Goal: Information Seeking & Learning: Learn about a topic

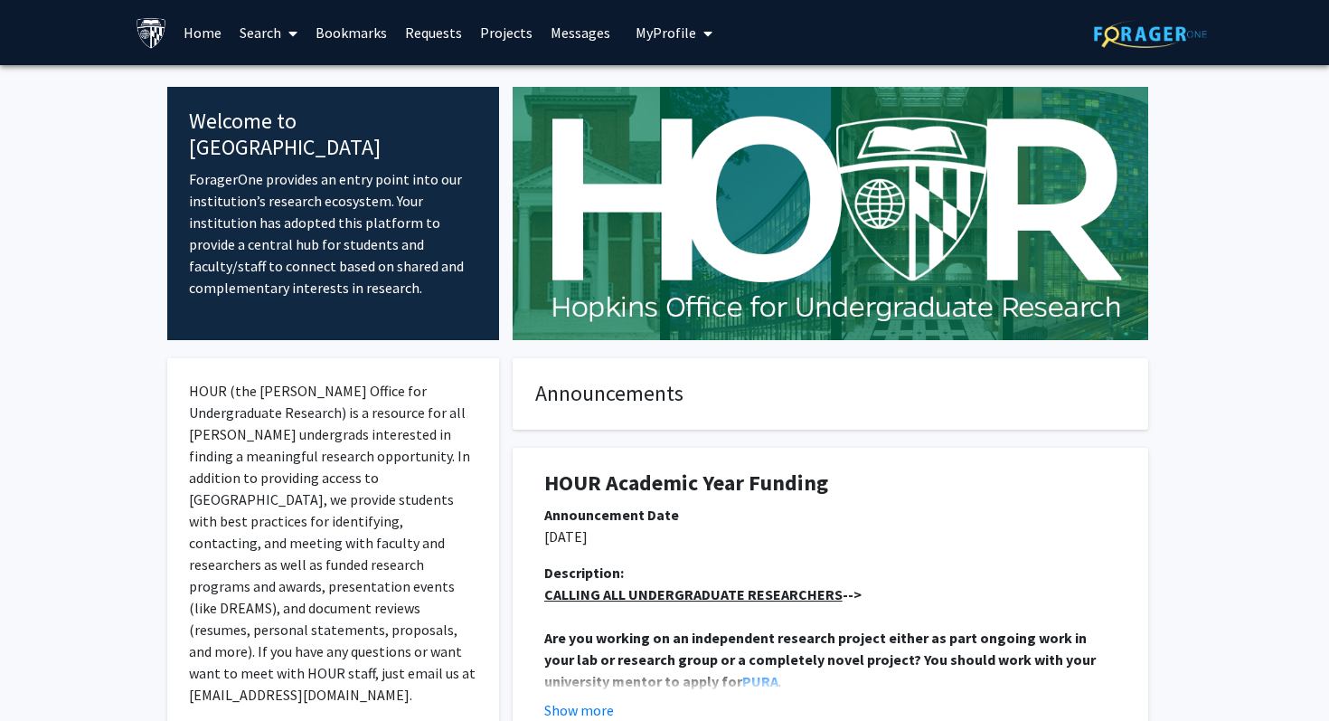
click at [363, 24] on link "Bookmarks" at bounding box center [352, 32] width 90 height 63
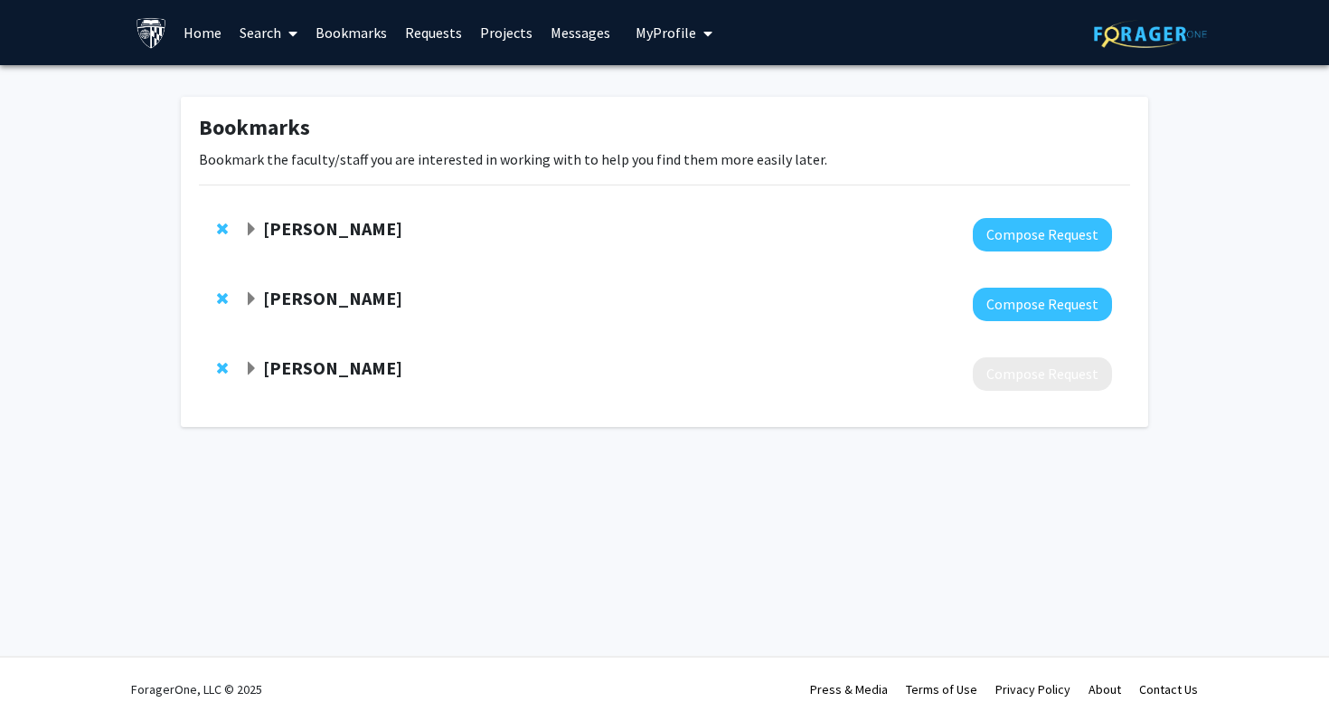
click at [347, 291] on strong "[PERSON_NAME]" at bounding box center [332, 298] width 139 height 23
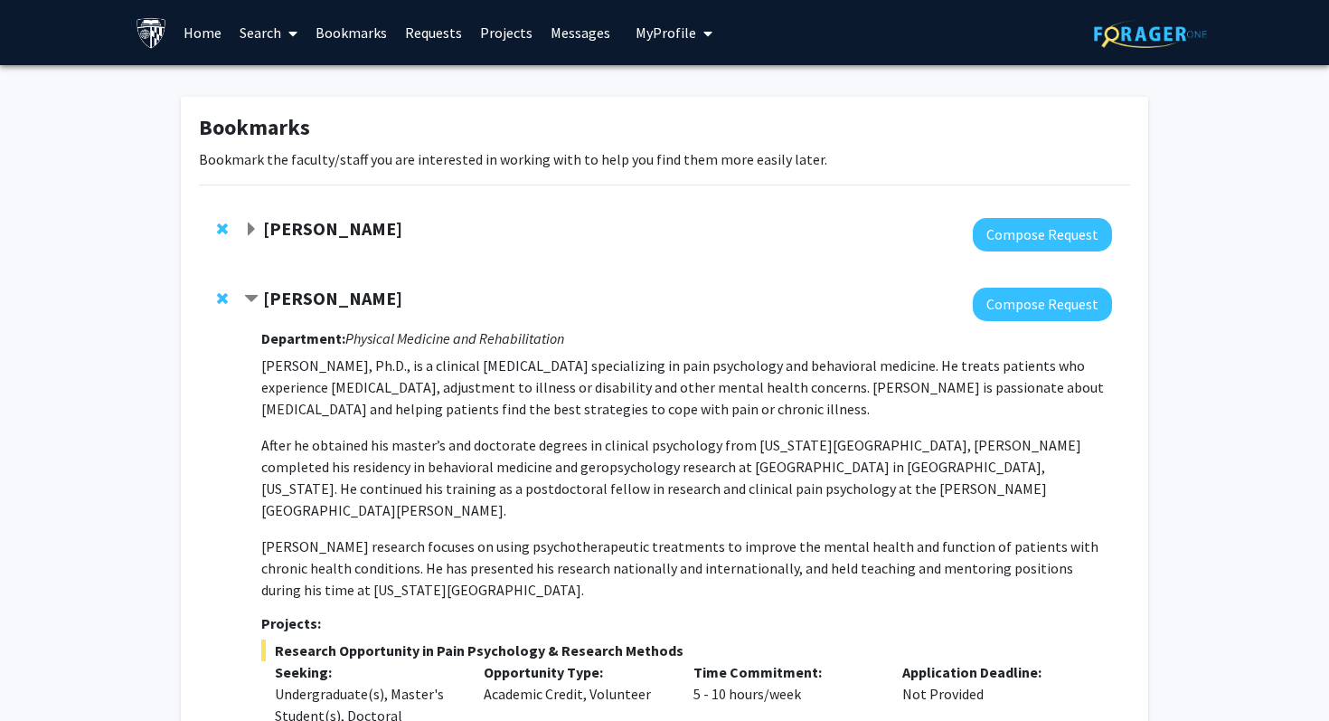
click at [250, 45] on link "Search" at bounding box center [269, 32] width 76 height 63
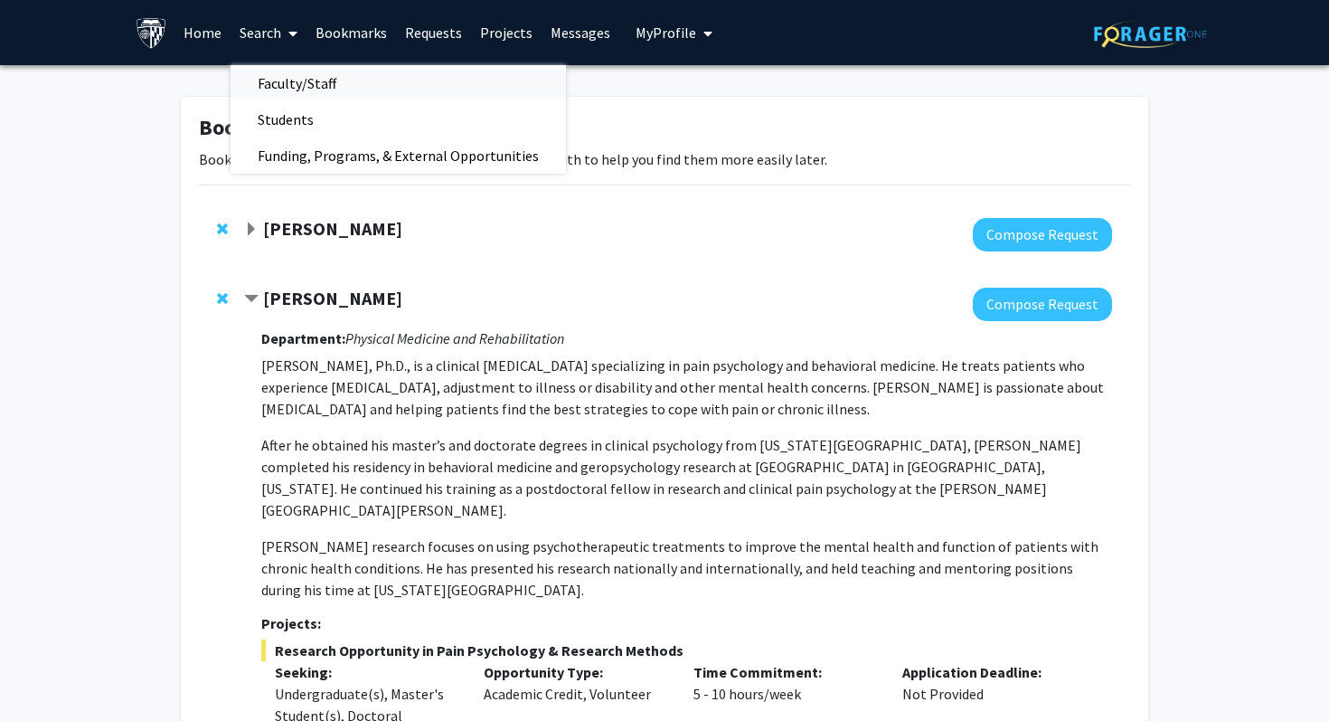
click at [296, 79] on span "Faculty/Staff" at bounding box center [297, 83] width 133 height 36
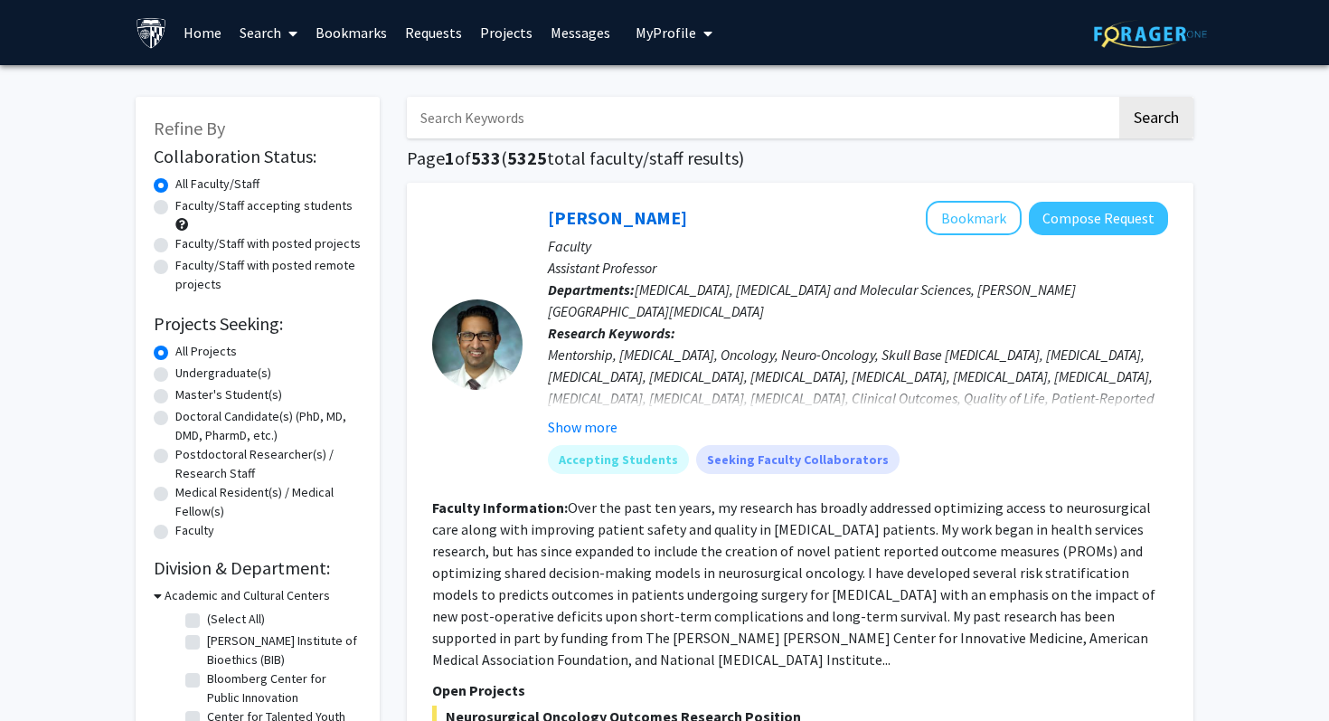
click at [471, 115] on input "Search Keywords" at bounding box center [762, 118] width 710 height 42
click at [1119, 97] on button "Search" at bounding box center [1156, 118] width 74 height 42
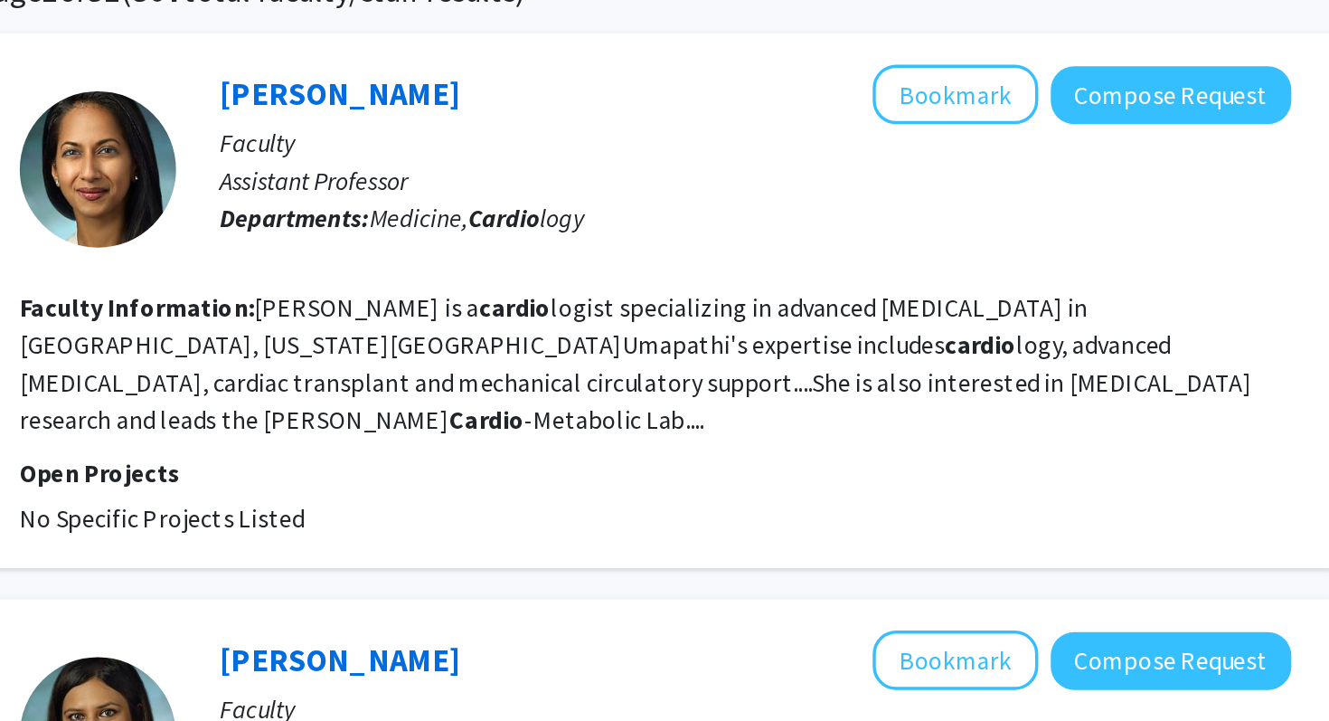
click at [778, 357] on fg-read-more "[PERSON_NAME] is a cardio logist specializing in advanced [MEDICAL_DATA] in [GE…" at bounding box center [788, 373] width 713 height 83
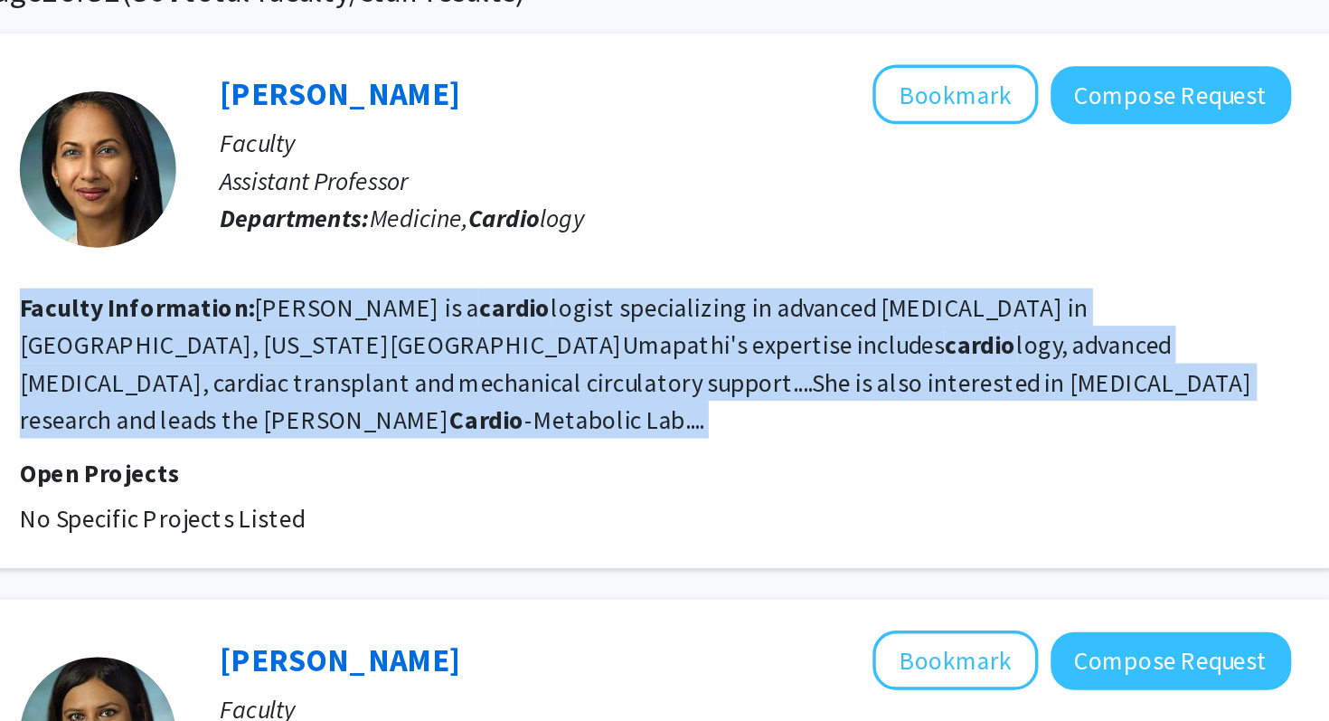
click at [778, 357] on fg-read-more "[PERSON_NAME] is a cardio logist specializing in advanced [MEDICAL_DATA] in [GE…" at bounding box center [788, 373] width 713 height 83
click at [776, 363] on fg-read-more "[PERSON_NAME] is a cardio logist specializing in advanced [MEDICAL_DATA] in [GE…" at bounding box center [788, 373] width 713 height 83
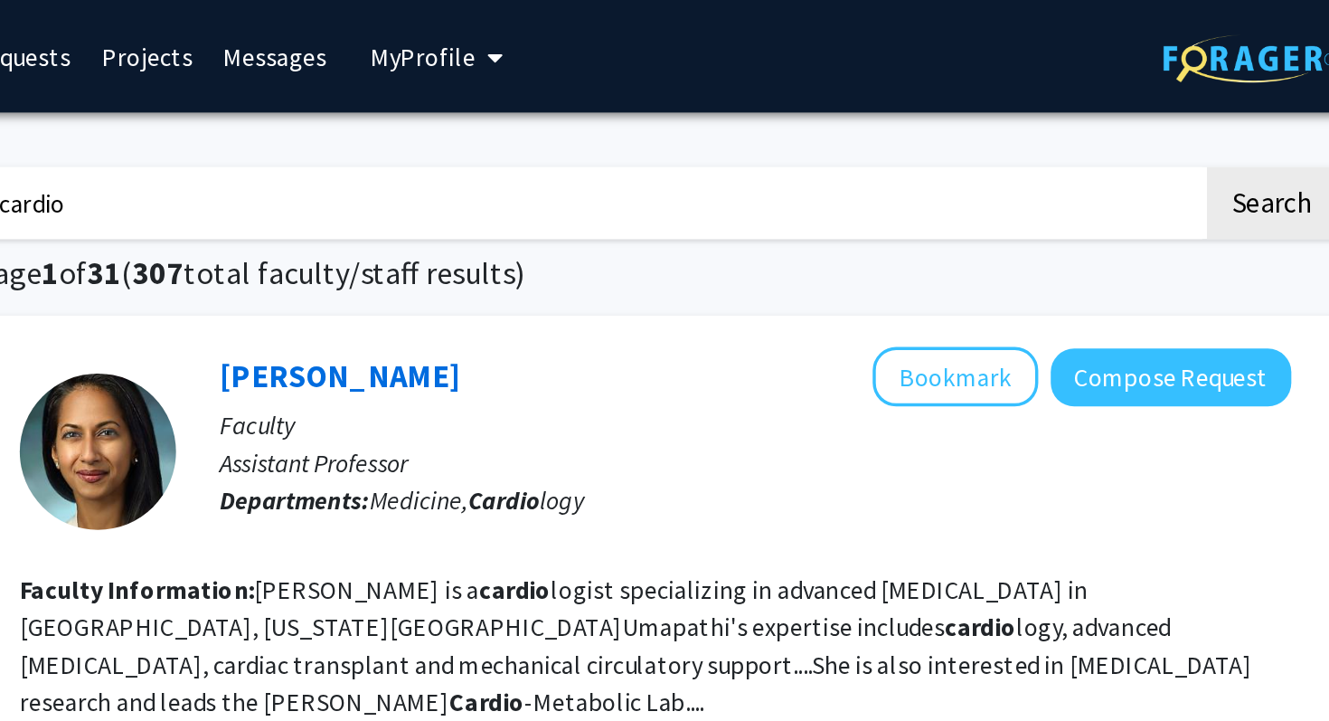
click at [665, 118] on input "cardio" at bounding box center [762, 118] width 710 height 42
type input "cardiology"
click at [1119, 97] on button "Search" at bounding box center [1156, 118] width 74 height 42
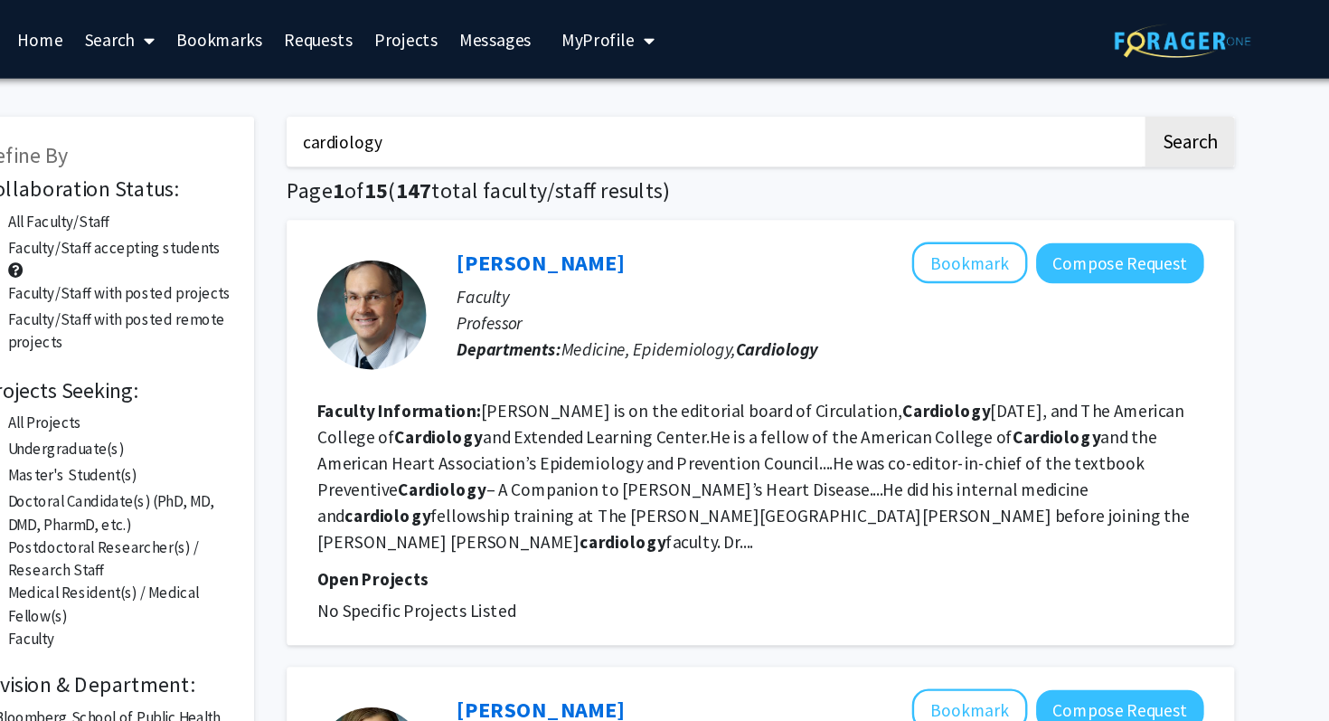
click at [226, 373] on label "Undergraduate(s)" at bounding box center [223, 372] width 96 height 19
click at [187, 373] on input "Undergraduate(s)" at bounding box center [181, 369] width 12 height 12
radio input "true"
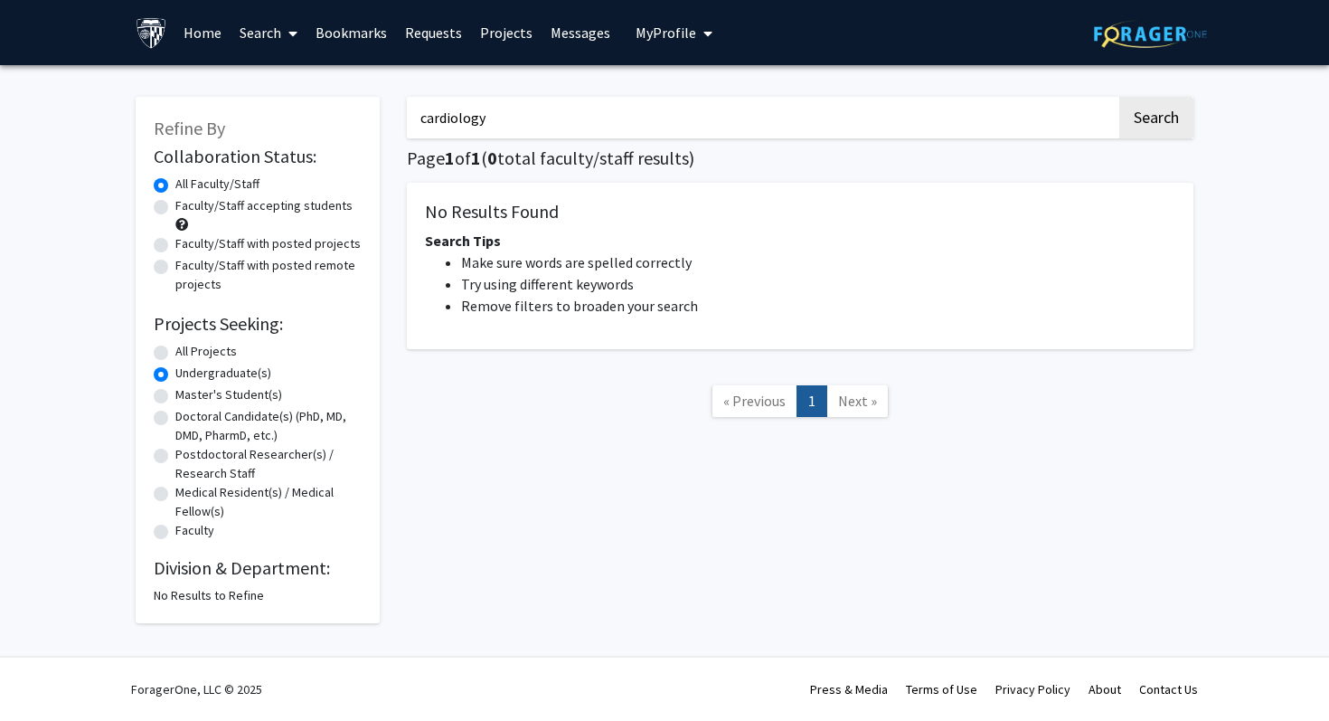
click at [184, 348] on label "All Projects" at bounding box center [205, 351] width 61 height 19
click at [184, 348] on input "All Projects" at bounding box center [181, 348] width 12 height 12
radio input "true"
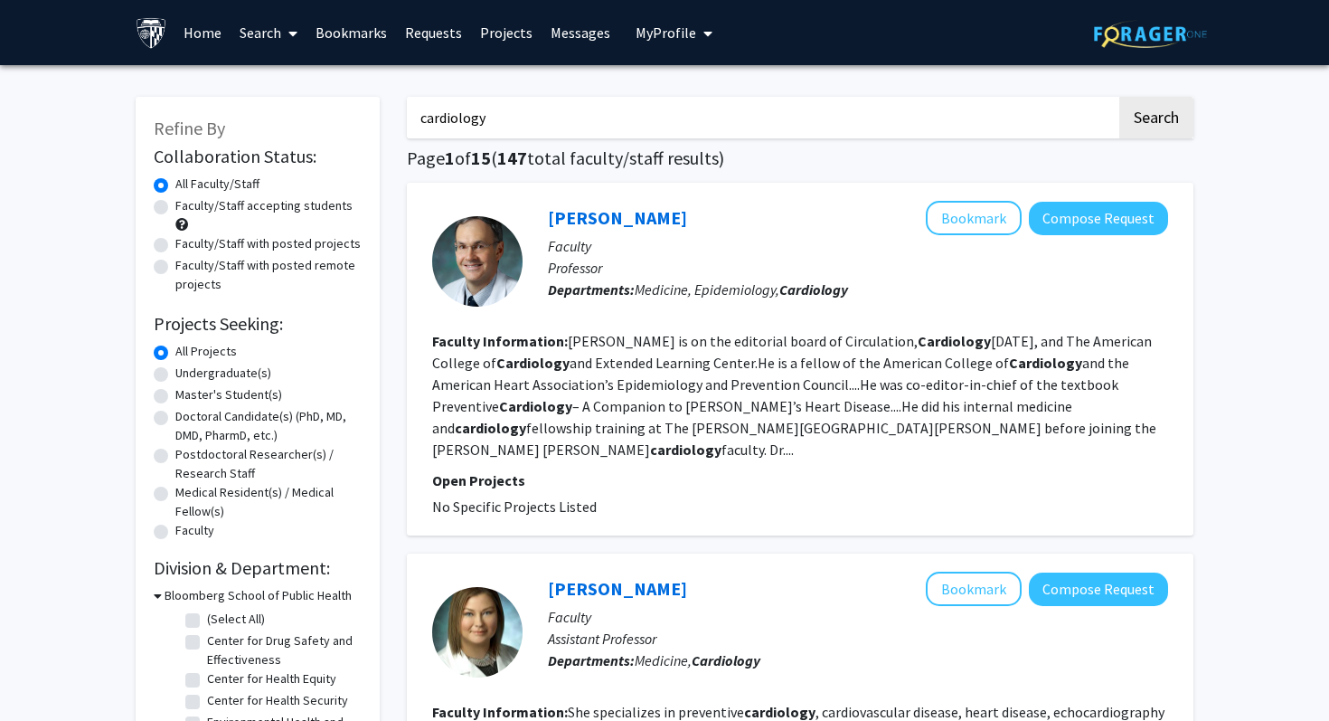
click at [207, 208] on label "Faculty/Staff accepting students" at bounding box center [263, 205] width 177 height 19
click at [187, 208] on input "Faculty/Staff accepting students" at bounding box center [181, 202] width 12 height 12
radio input "true"
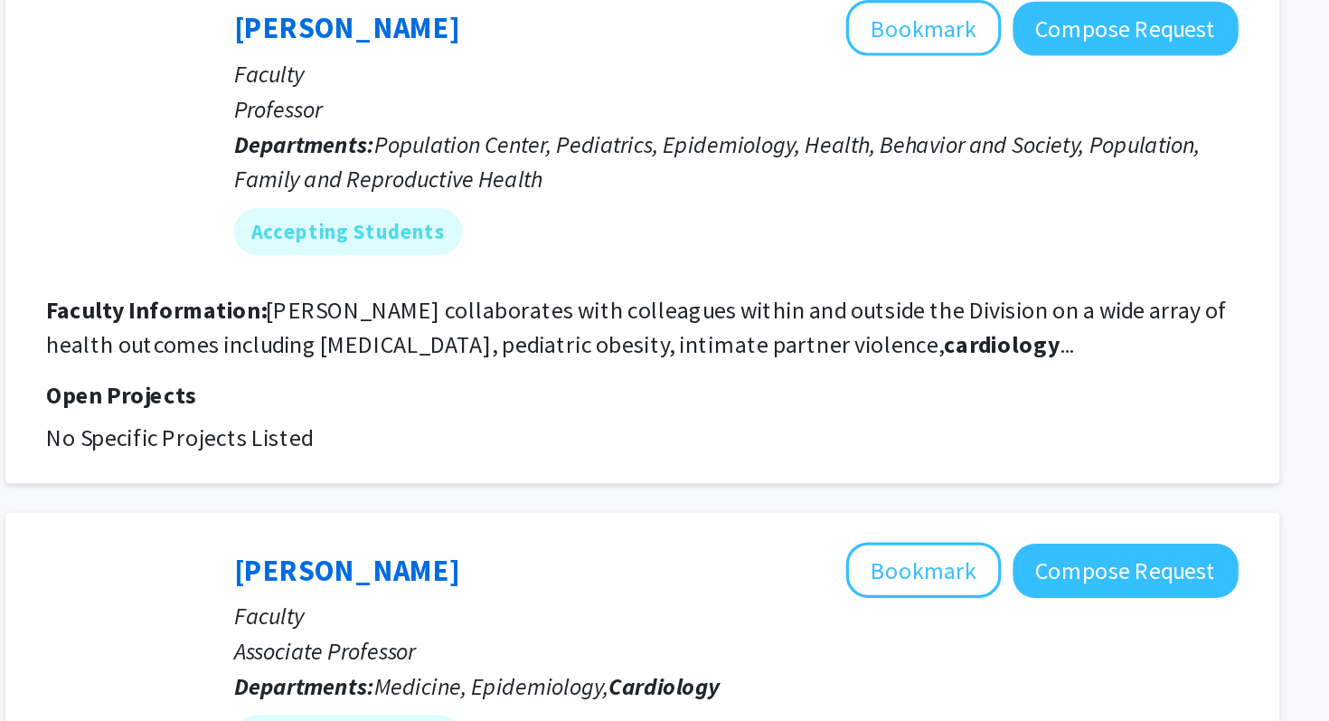
scroll to position [245, 0]
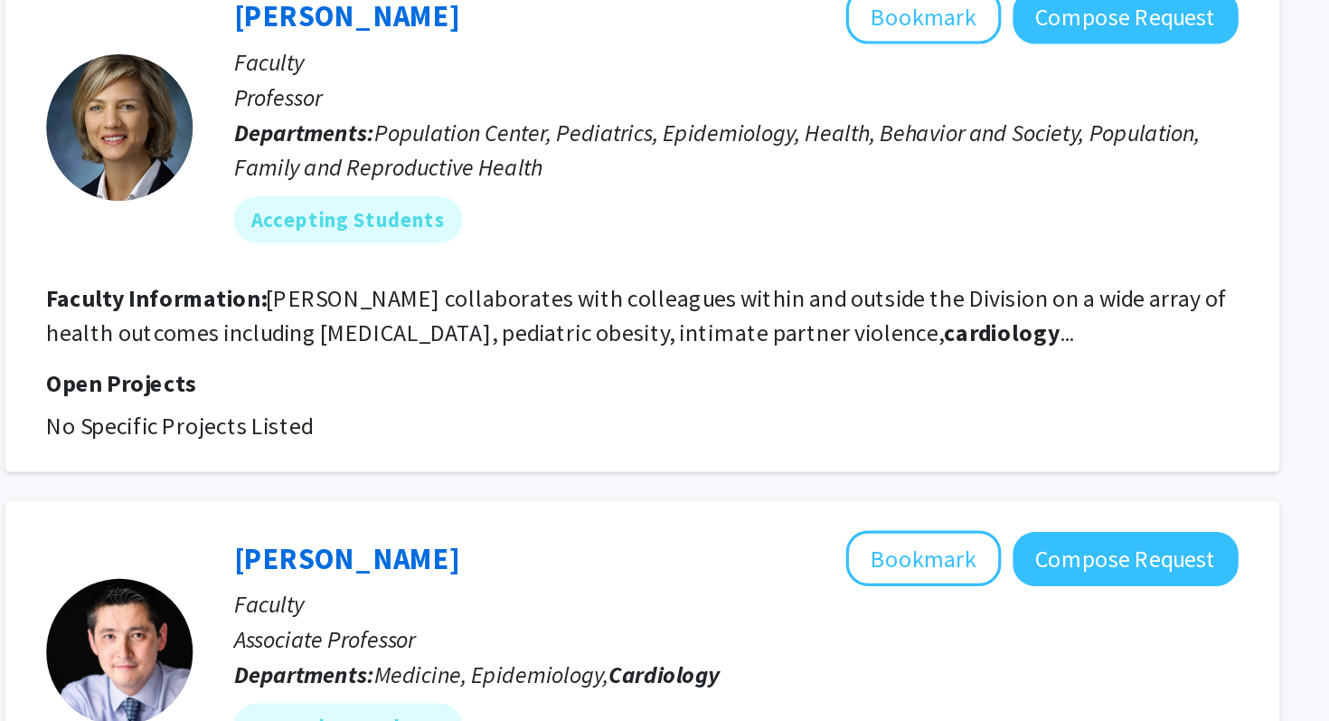
click at [839, 471] on fg-read-more "[PERSON_NAME] collaborates with colleagues within and outside the Division on a…" at bounding box center [796, 470] width 729 height 40
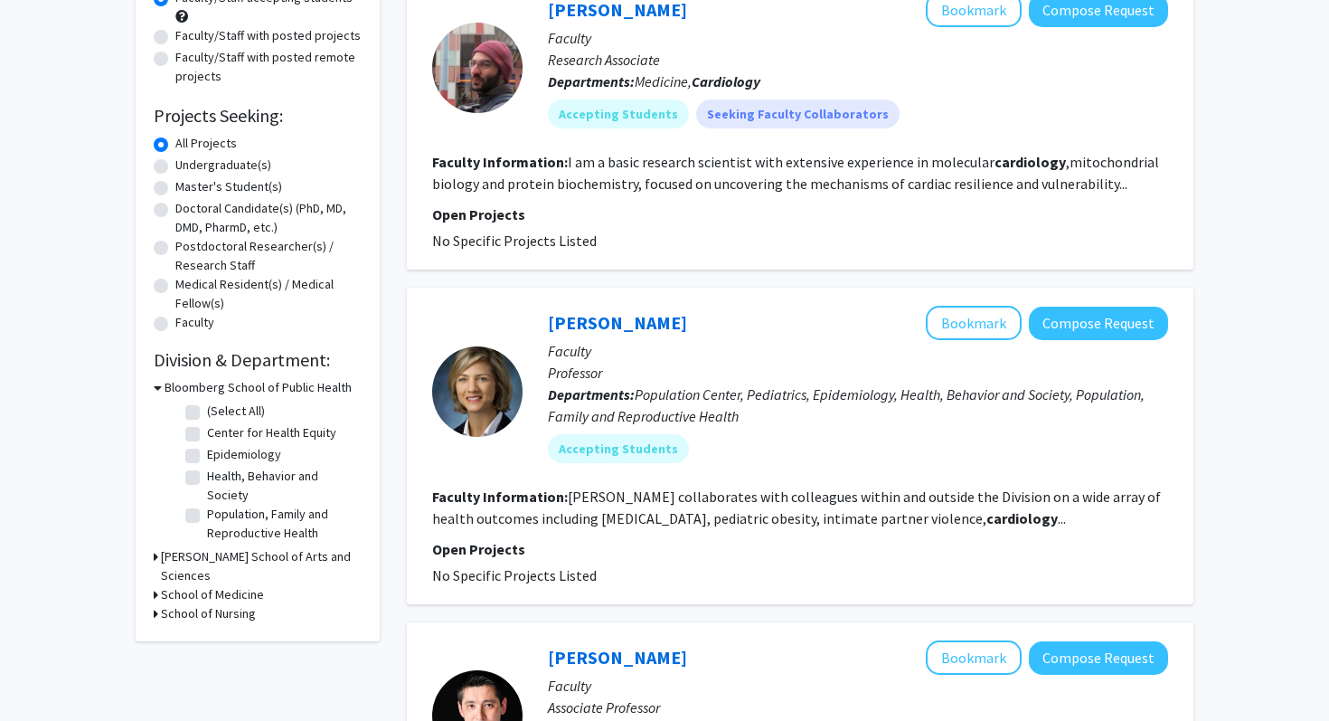
scroll to position [0, 0]
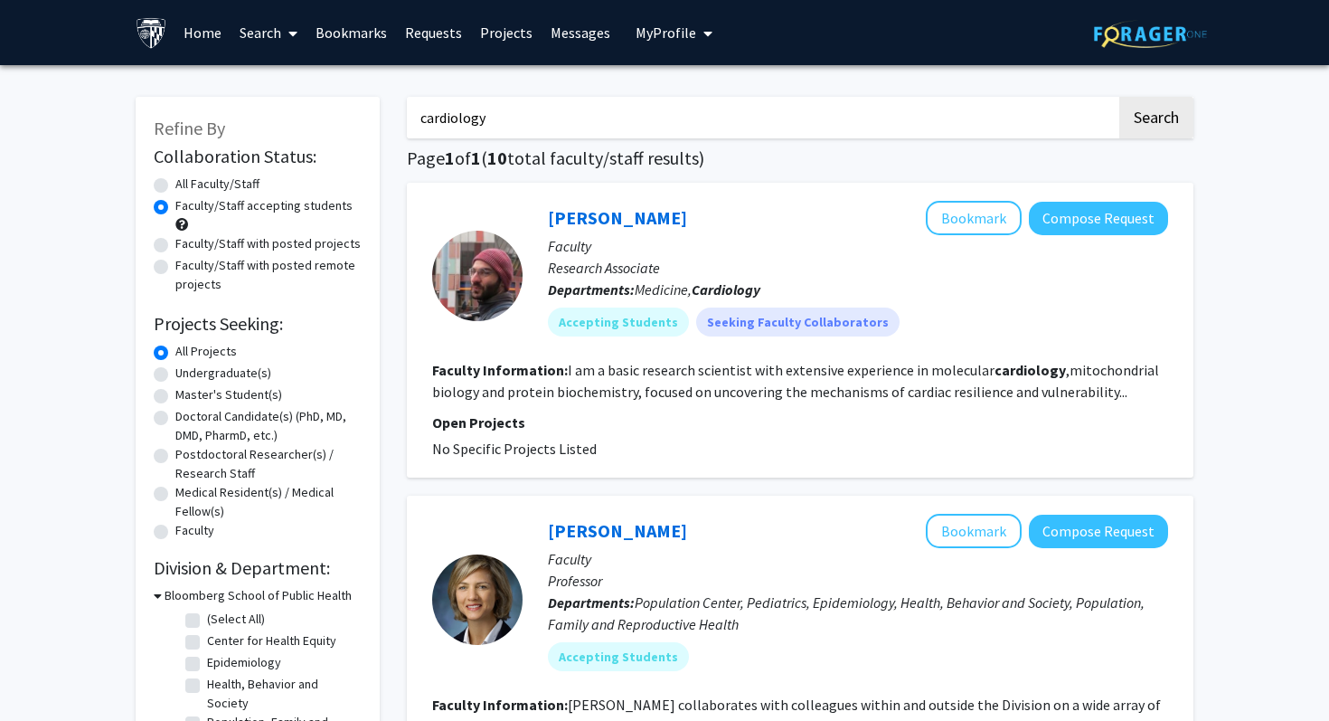
click at [640, 116] on input "cardiology" at bounding box center [762, 118] width 710 height 42
click at [165, 175] on div "All Faculty/Staff" at bounding box center [258, 186] width 208 height 22
click at [175, 189] on label "All Faculty/Staff" at bounding box center [217, 184] width 84 height 19
click at [175, 186] on input "All Faculty/Staff" at bounding box center [181, 181] width 12 height 12
radio input "true"
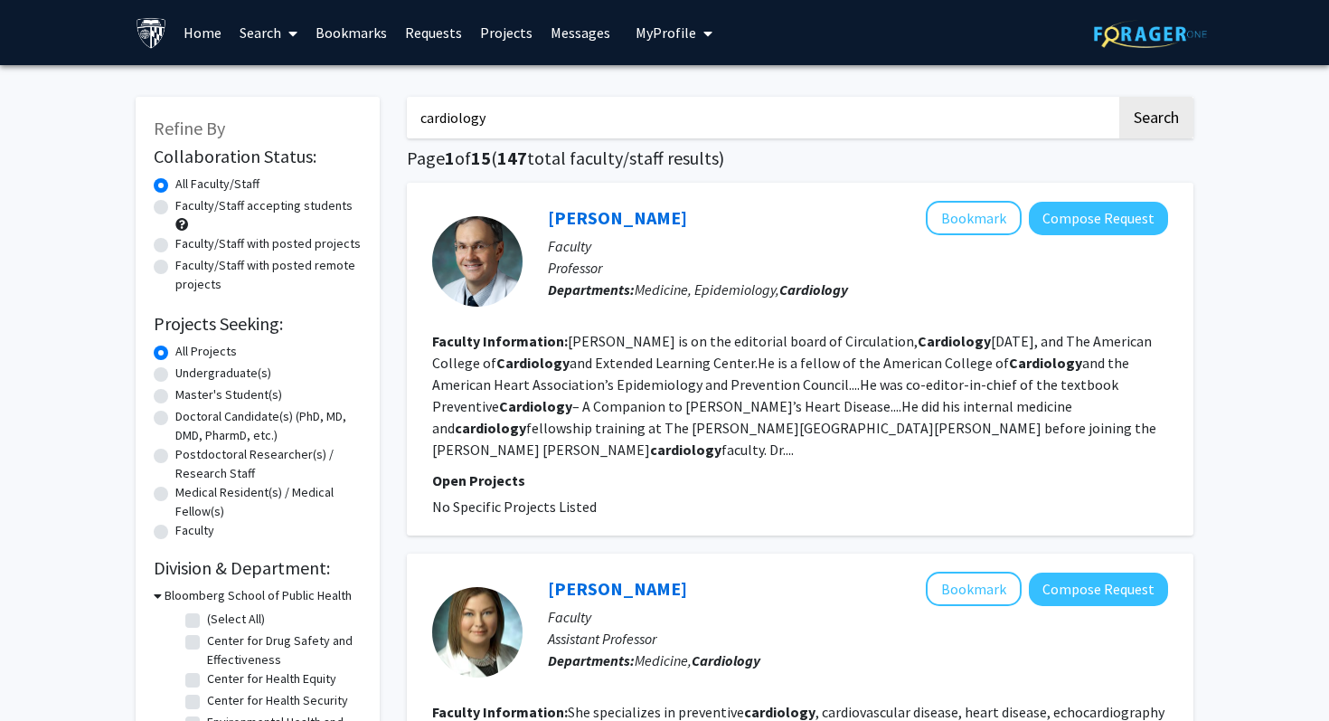
click at [340, 239] on label "Faculty/Staff with posted projects" at bounding box center [267, 243] width 185 height 19
click at [187, 239] on input "Faculty/Staff with posted projects" at bounding box center [181, 240] width 12 height 12
radio input "true"
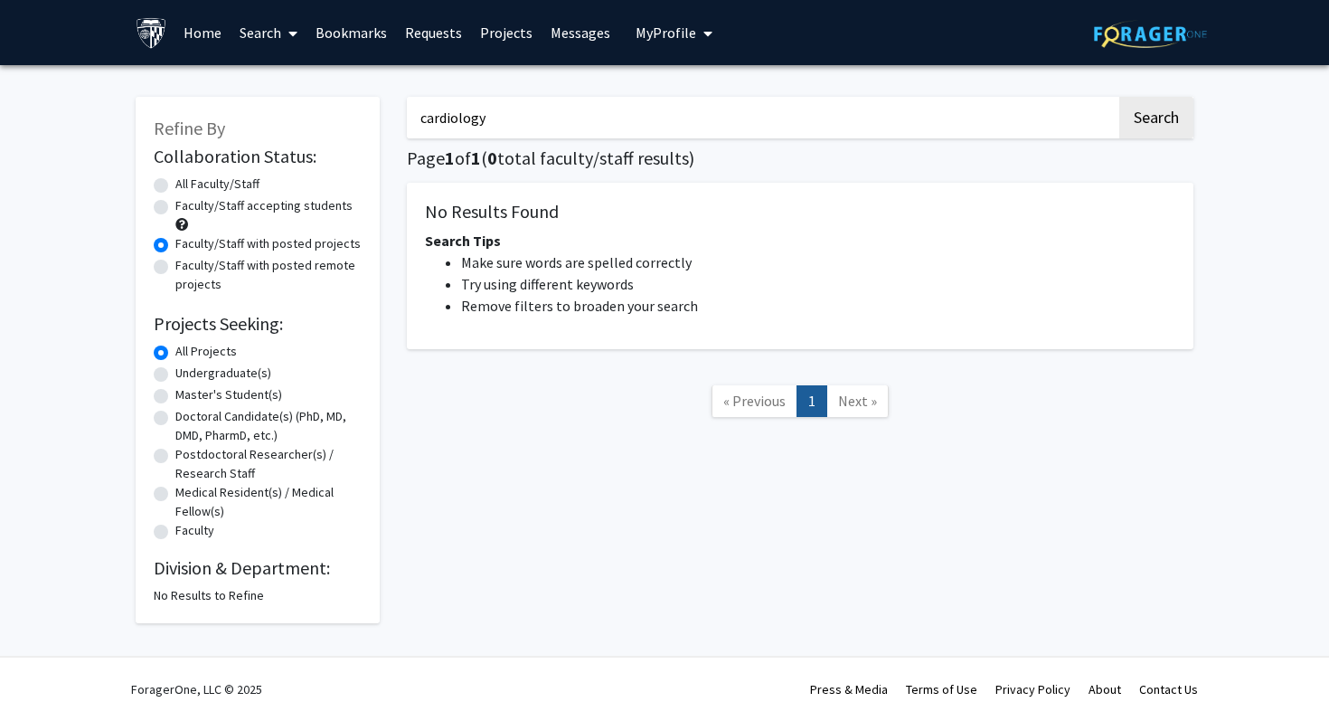
click at [289, 210] on label "Faculty/Staff accepting students" at bounding box center [263, 205] width 177 height 19
click at [187, 208] on input "Faculty/Staff accepting students" at bounding box center [181, 202] width 12 height 12
radio input "true"
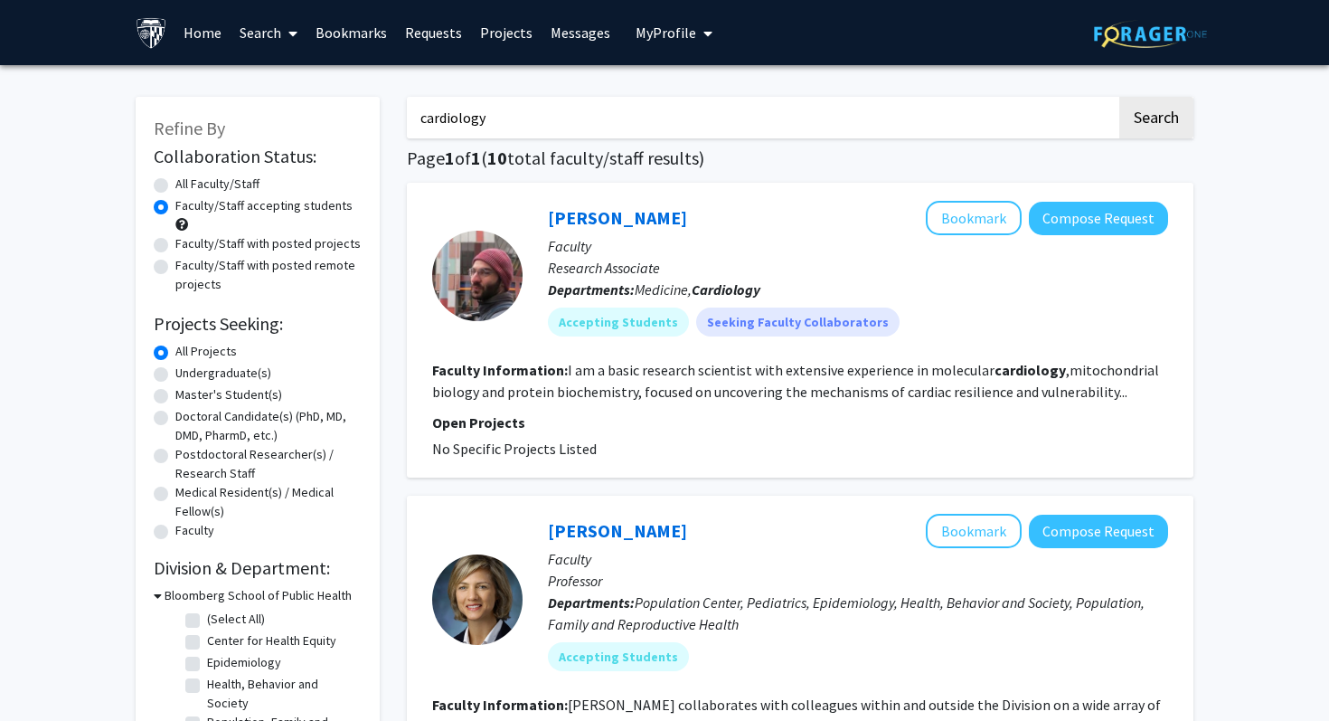
click at [247, 184] on label "All Faculty/Staff" at bounding box center [217, 184] width 84 height 19
click at [187, 184] on input "All Faculty/Staff" at bounding box center [181, 181] width 12 height 12
radio input "true"
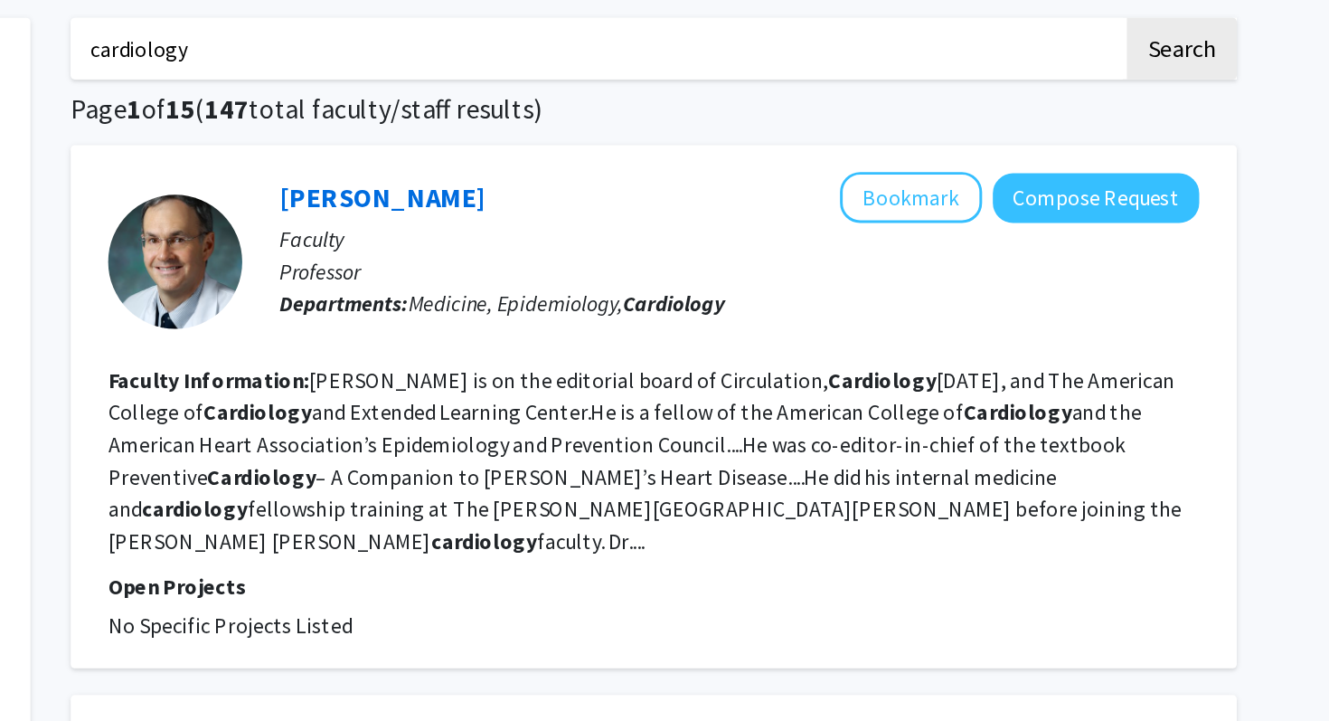
click at [729, 121] on input "cardiology" at bounding box center [762, 118] width 710 height 42
click at [1119, 97] on button "Search" at bounding box center [1156, 118] width 74 height 42
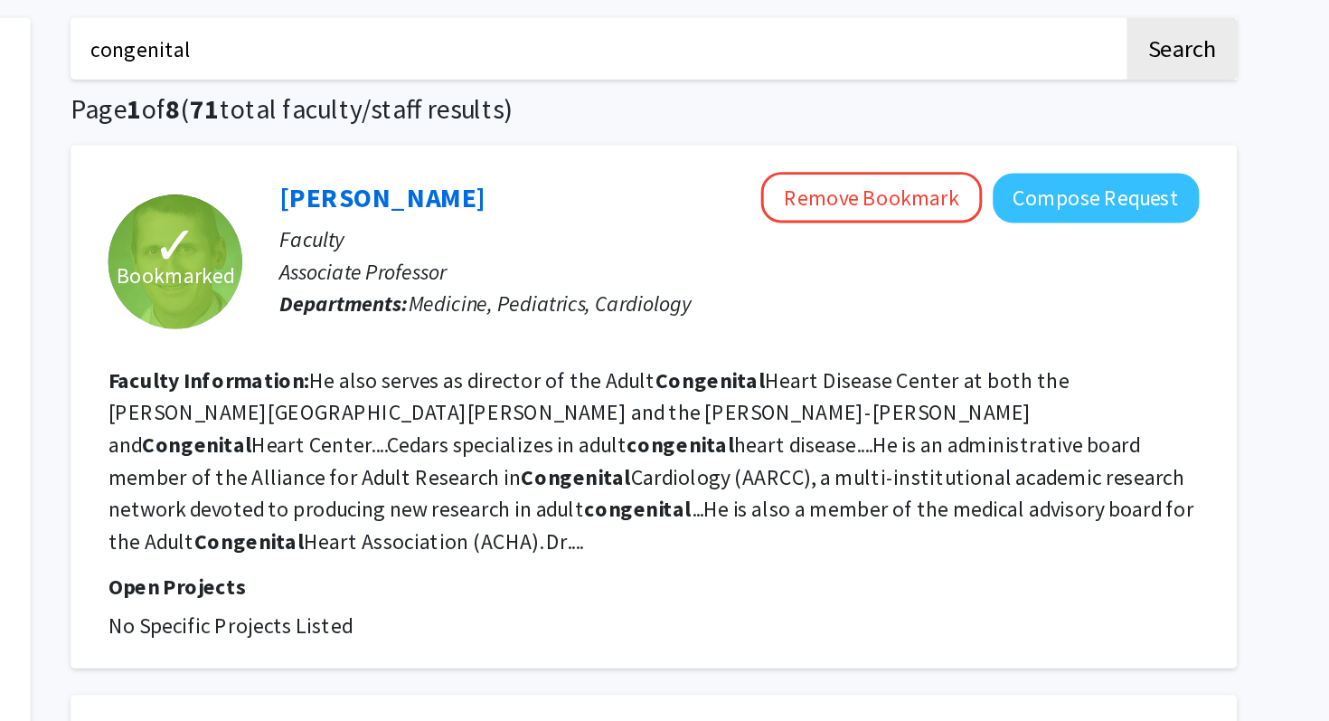
click at [729, 122] on input "congenital" at bounding box center [762, 118] width 710 height 42
click at [1119, 97] on button "Search" at bounding box center [1156, 118] width 74 height 42
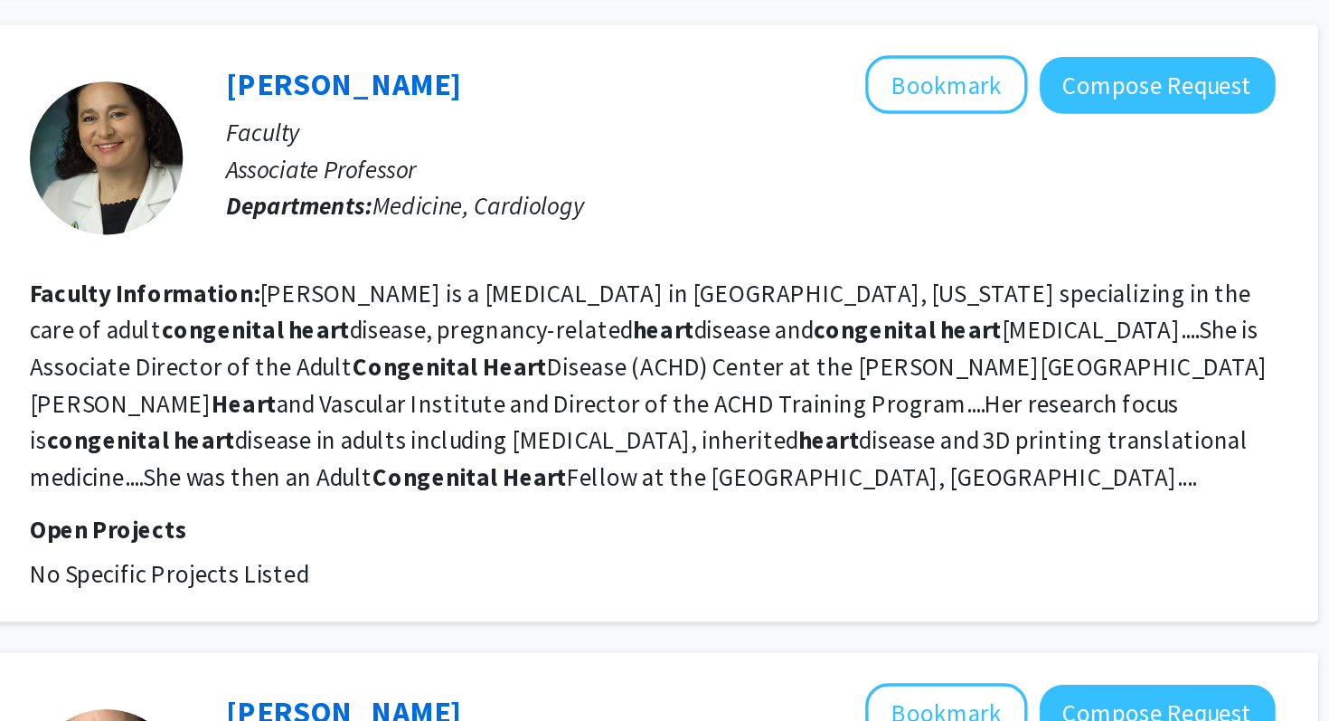
scroll to position [597, 0]
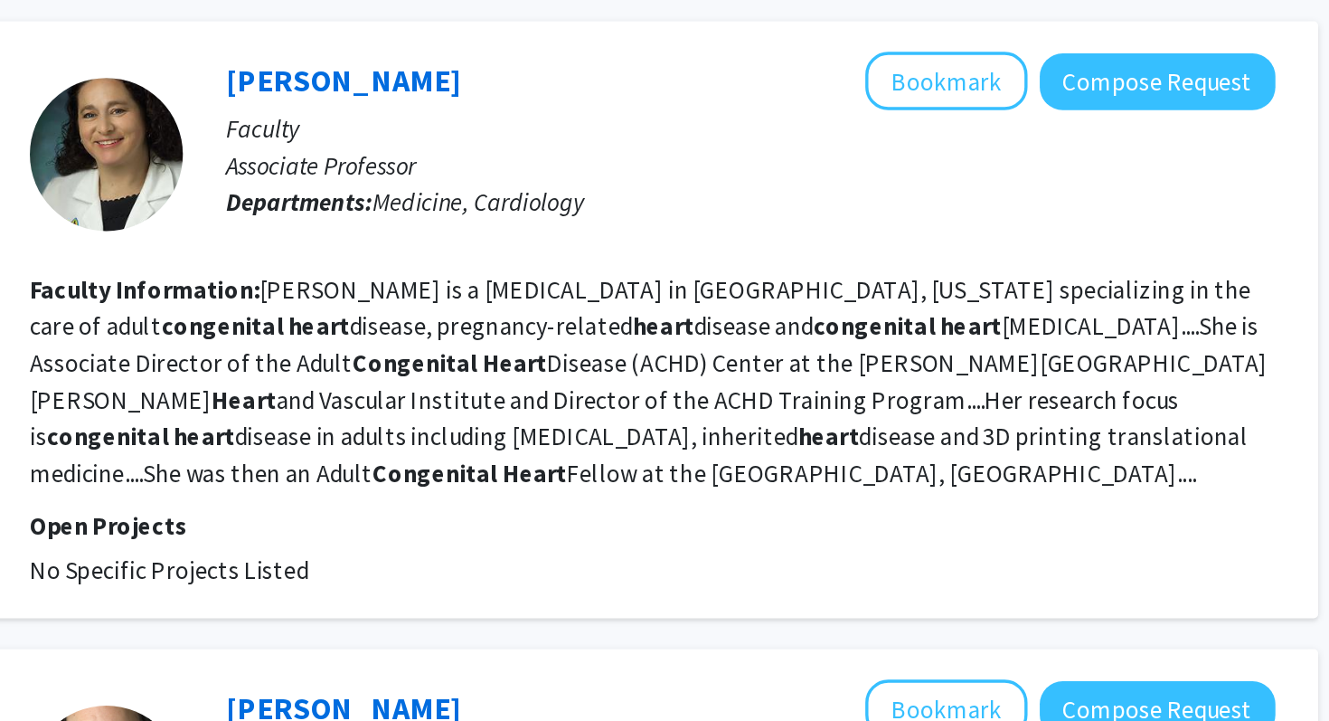
click at [731, 507] on fg-read-more "[PERSON_NAME] is a [MEDICAL_DATA] in [GEOGRAPHIC_DATA], [US_STATE] specializing…" at bounding box center [797, 520] width 731 height 127
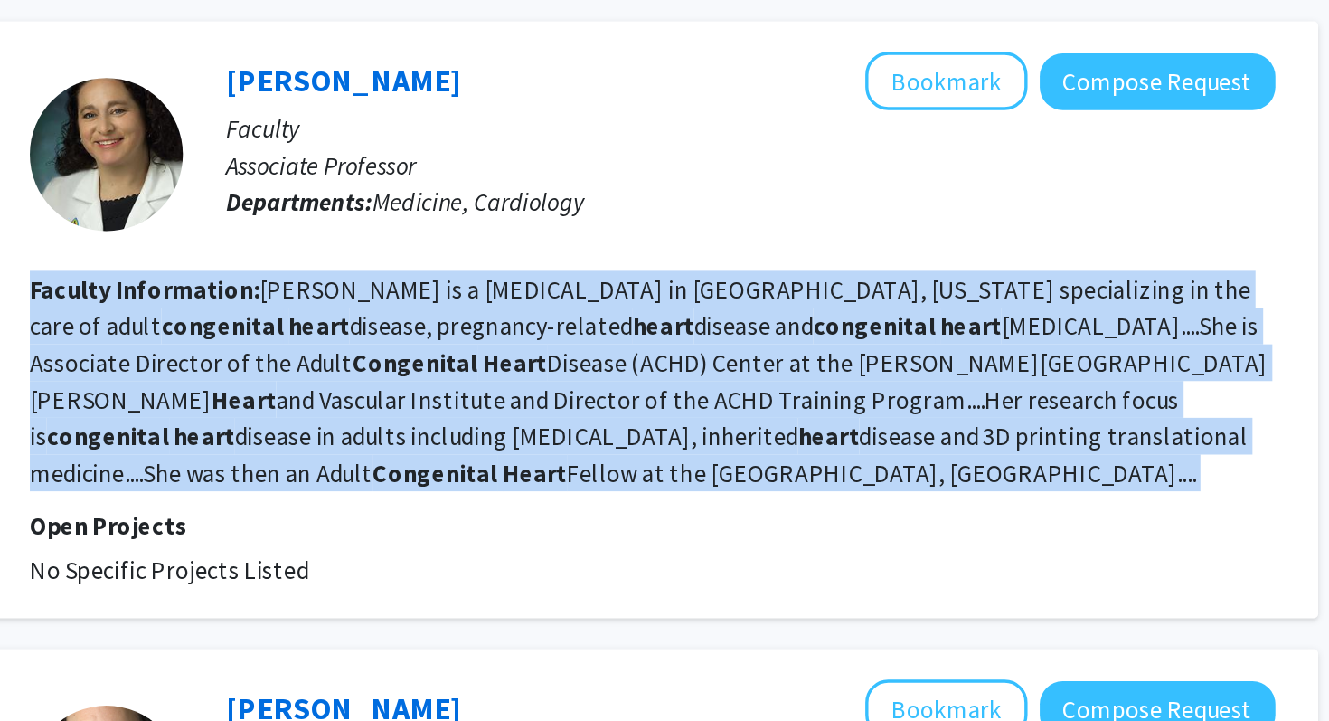
click at [731, 507] on fg-read-more "[PERSON_NAME] is a [MEDICAL_DATA] in [GEOGRAPHIC_DATA], [US_STATE] specializing…" at bounding box center [797, 520] width 731 height 127
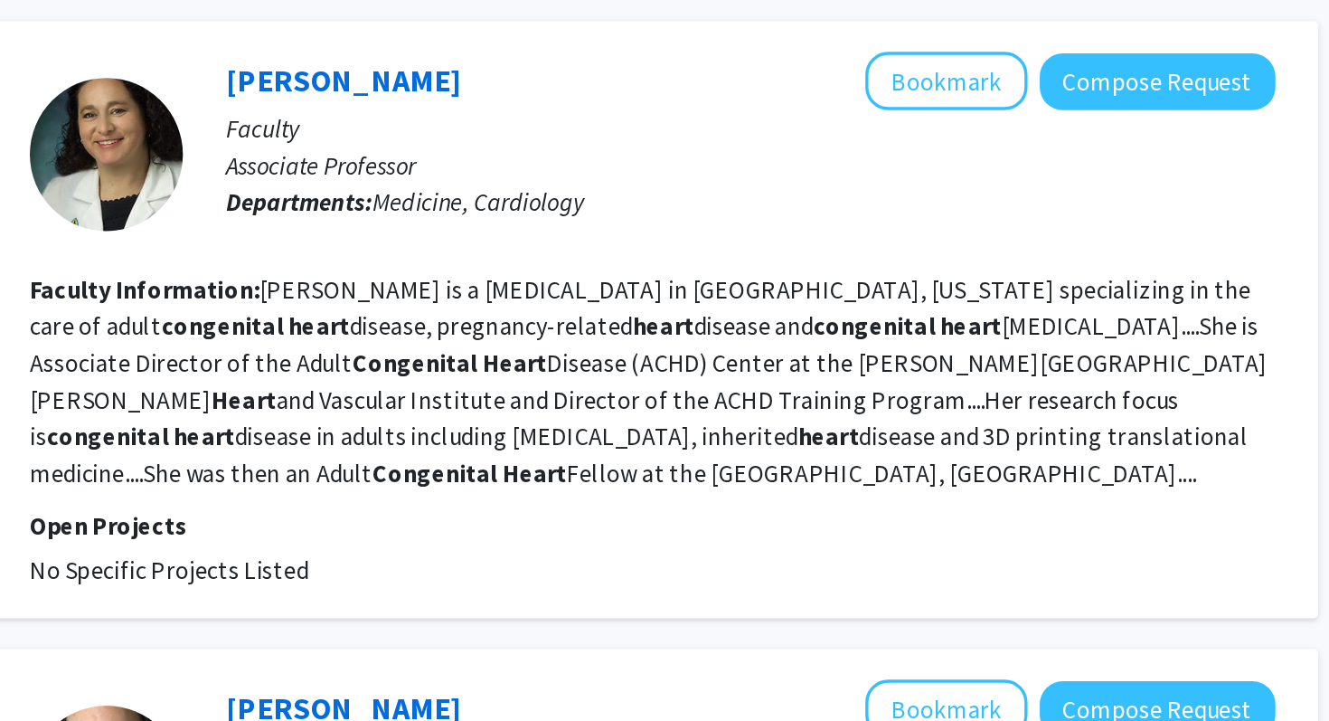
click at [731, 507] on fg-read-more "[PERSON_NAME] is a [MEDICAL_DATA] in [GEOGRAPHIC_DATA], [US_STATE] specializing…" at bounding box center [797, 520] width 731 height 127
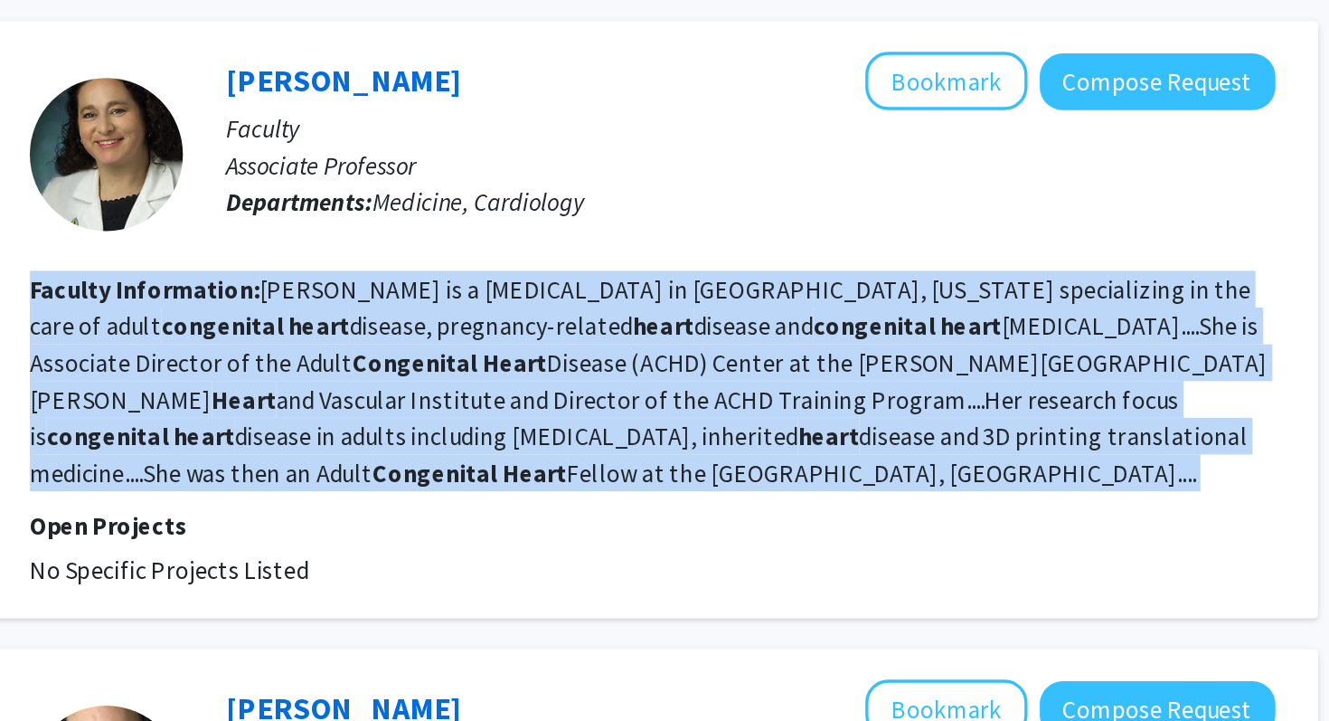
click at [731, 507] on fg-read-more "[PERSON_NAME] is a [MEDICAL_DATA] in [GEOGRAPHIC_DATA], [US_STATE] specializing…" at bounding box center [797, 520] width 731 height 127
click at [731, 533] on fg-read-more "[PERSON_NAME] is a [MEDICAL_DATA] in [GEOGRAPHIC_DATA], [US_STATE] specializing…" at bounding box center [797, 520] width 731 height 127
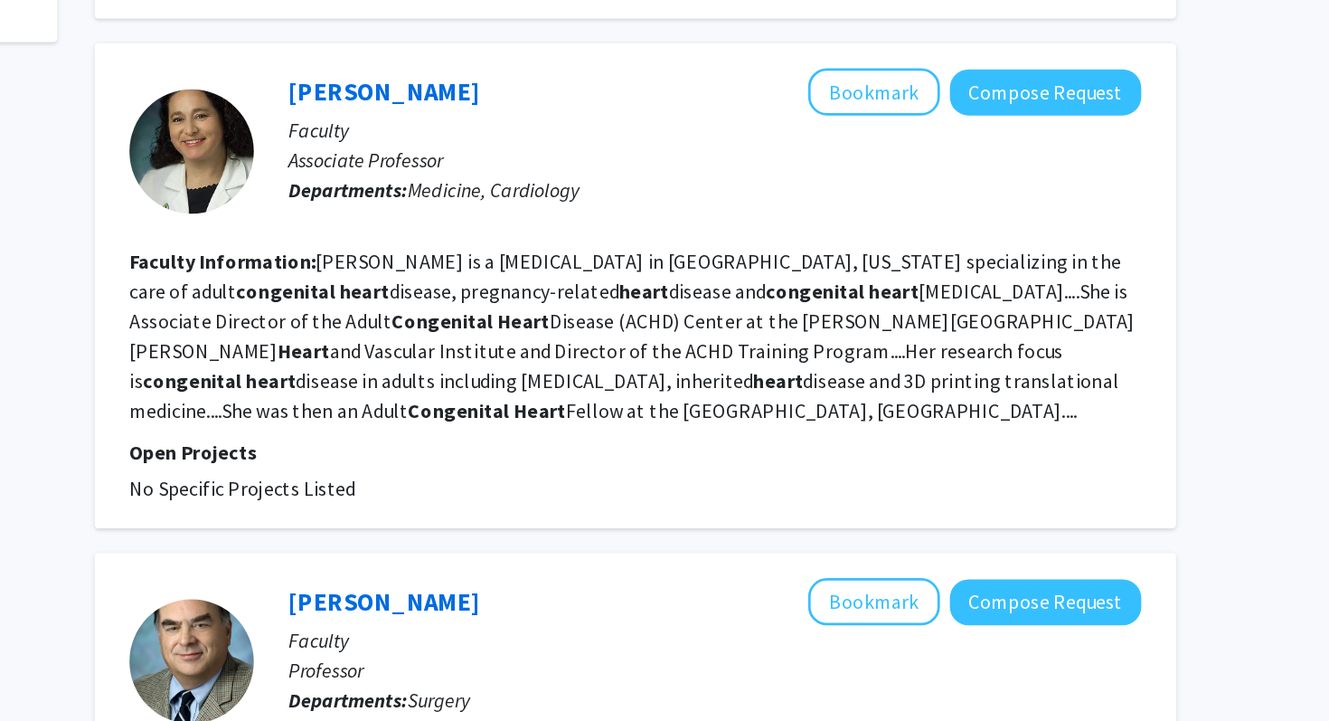
scroll to position [0, 0]
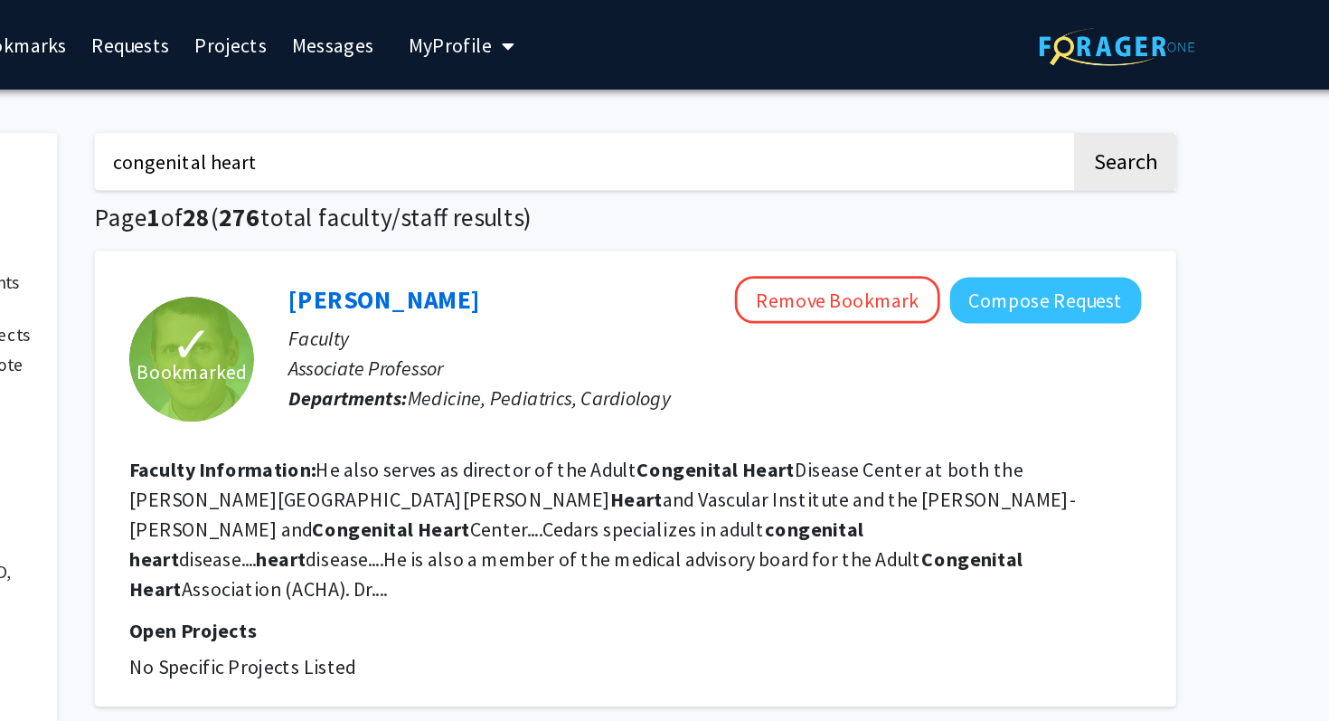
click at [620, 105] on input "congenital heart" at bounding box center [762, 118] width 710 height 42
click at [620, 106] on input "congenital heart" at bounding box center [762, 118] width 710 height 42
type input "cardiology"
click at [1119, 97] on button "Search" at bounding box center [1156, 118] width 74 height 42
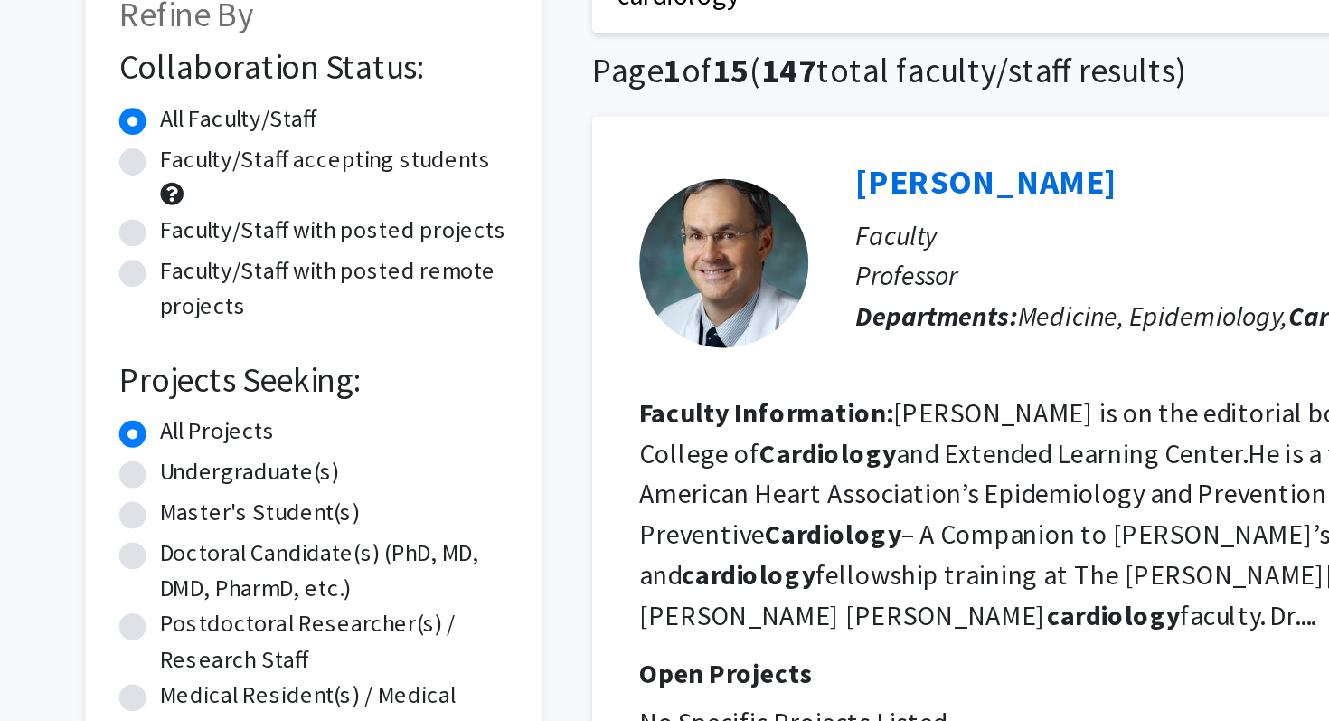
click at [211, 210] on label "Faculty/Staff accepting students" at bounding box center [263, 205] width 177 height 19
click at [187, 208] on input "Faculty/Staff accepting students" at bounding box center [181, 202] width 12 height 12
radio input "true"
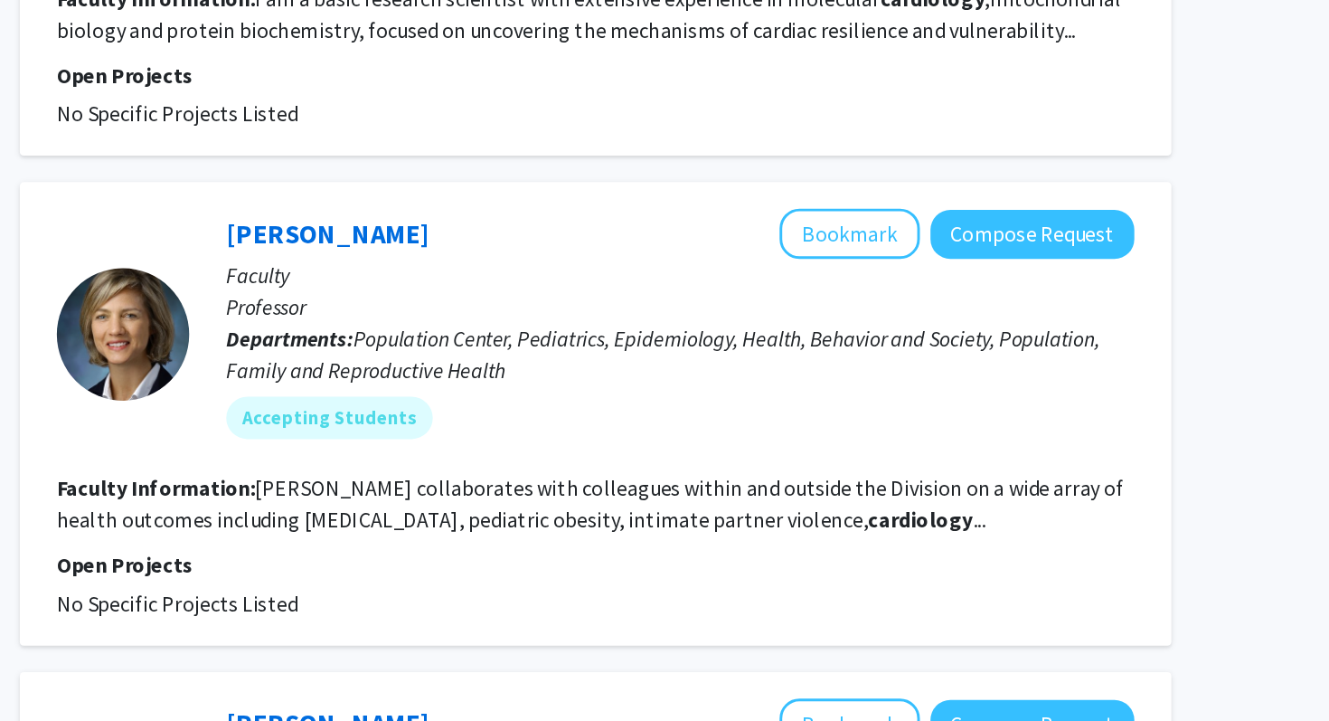
scroll to position [142, 0]
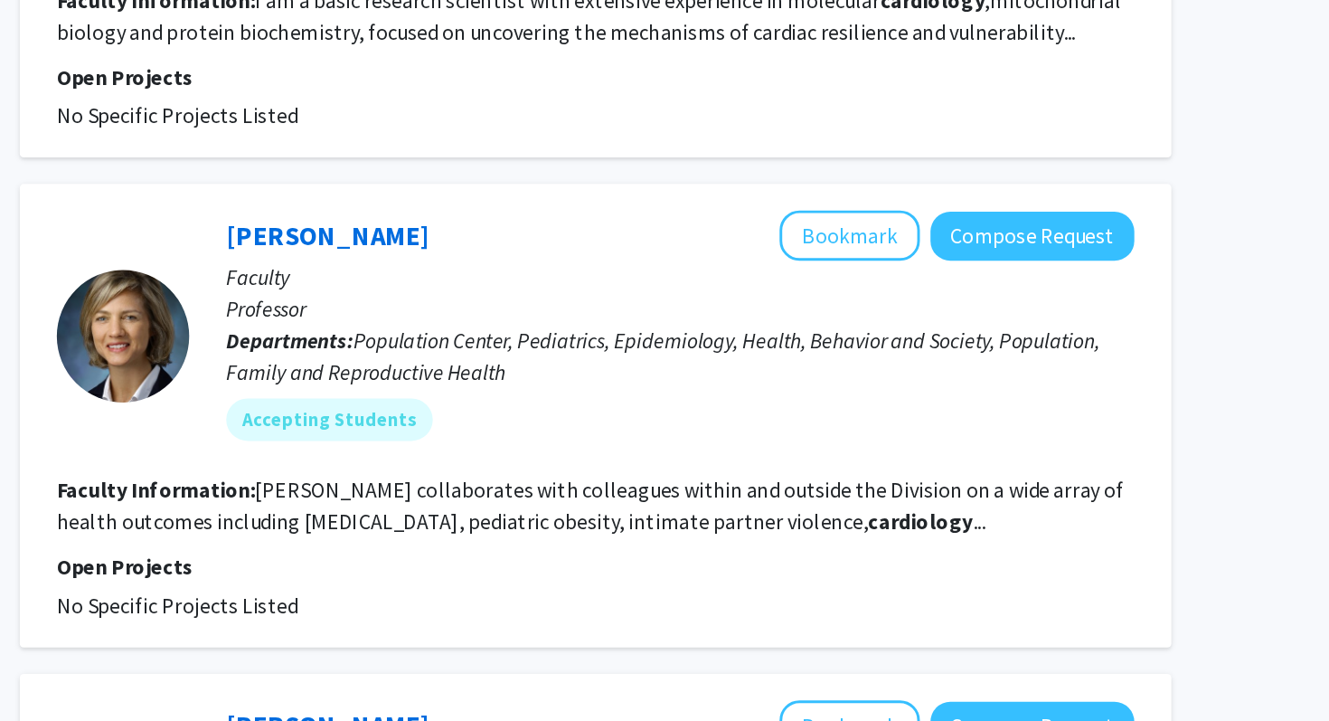
click at [695, 571] on section "Faculty Information: [PERSON_NAME] collaborates with colleagues within and outs…" at bounding box center [800, 573] width 736 height 43
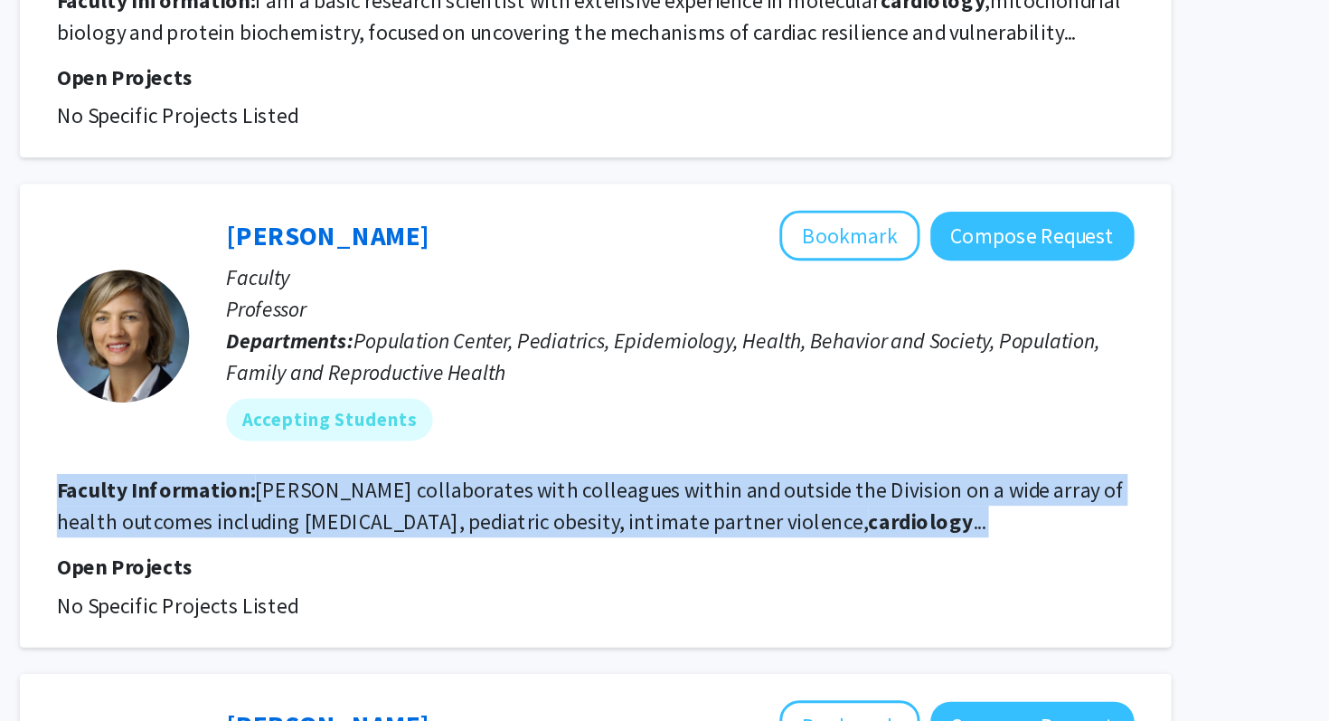
click at [695, 571] on section "Faculty Information: [PERSON_NAME] collaborates with colleagues within and outs…" at bounding box center [800, 573] width 736 height 43
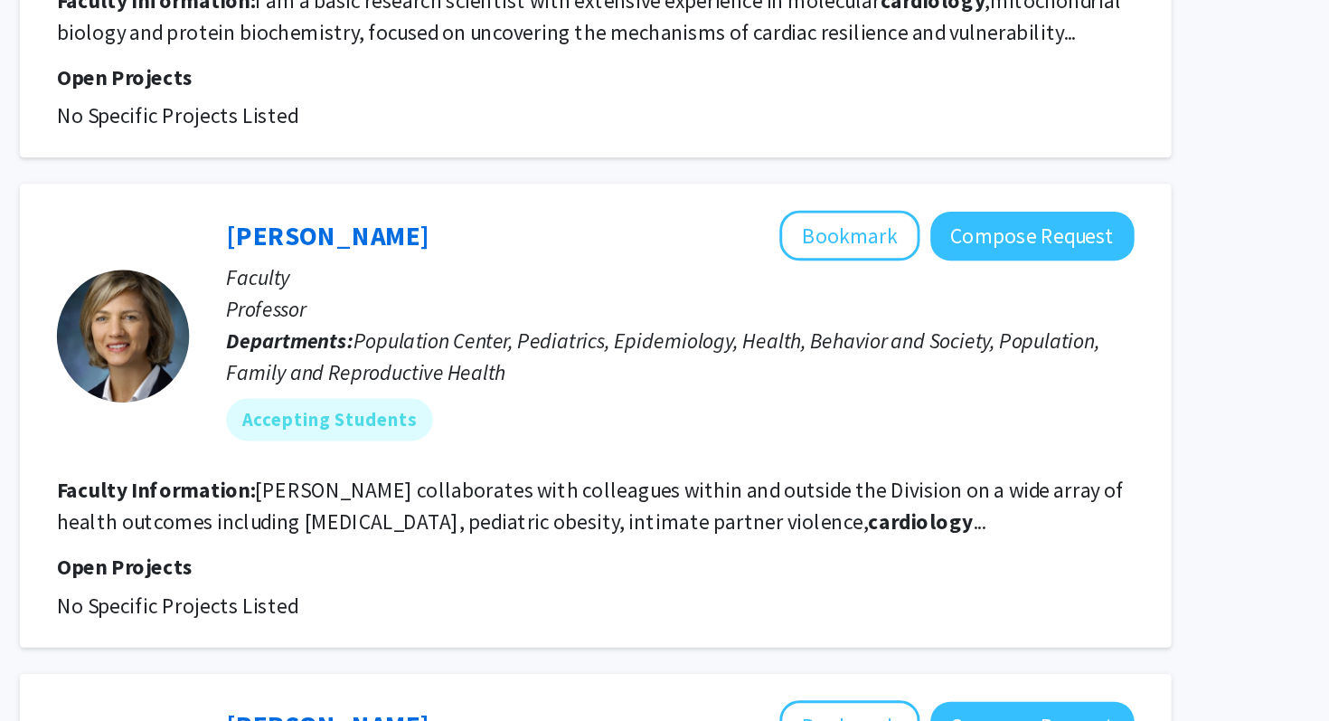
click at [709, 572] on section "Faculty Information: [PERSON_NAME] collaborates with colleagues within and outs…" at bounding box center [800, 573] width 736 height 43
click at [1024, 588] on b "cardiology" at bounding box center [1021, 584] width 71 height 18
click at [1051, 585] on b "cardiology" at bounding box center [1021, 584] width 71 height 18
click at [639, 390] on link "[PERSON_NAME]" at bounding box center [617, 388] width 139 height 23
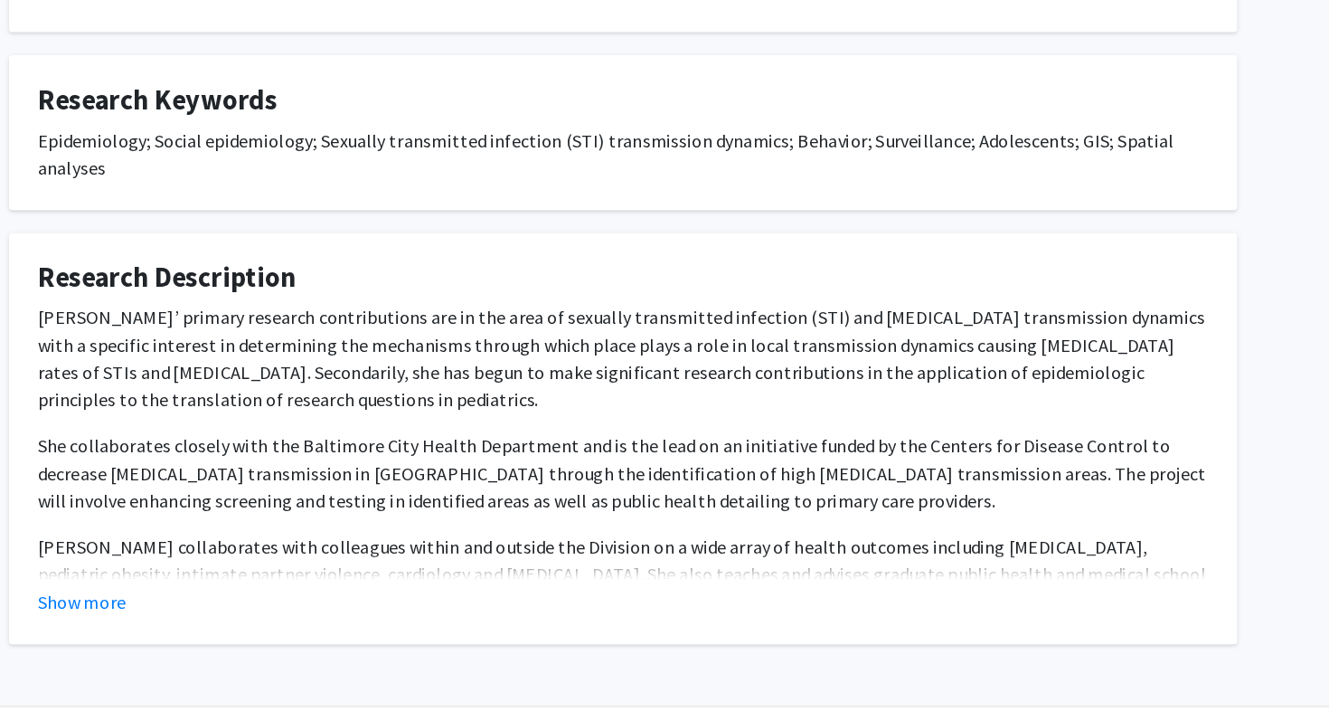
scroll to position [521, 0]
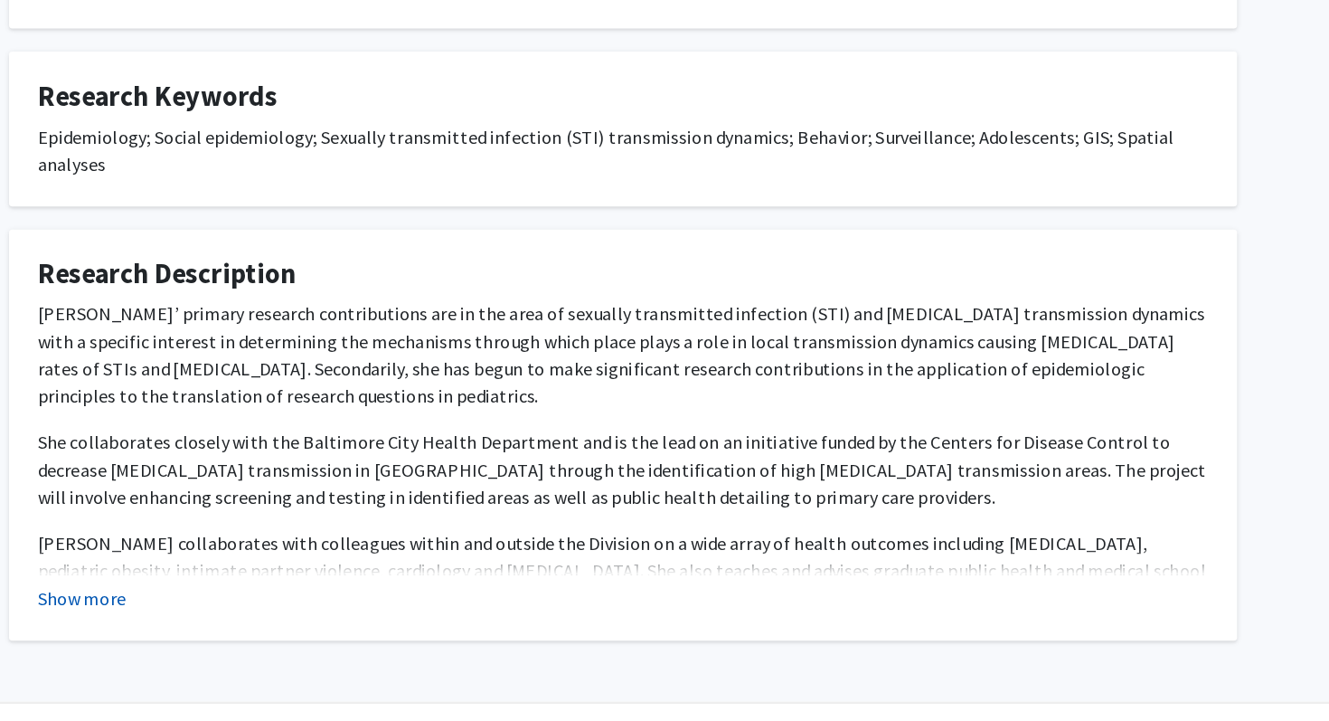
click at [250, 623] on button "Show more" at bounding box center [238, 624] width 70 height 22
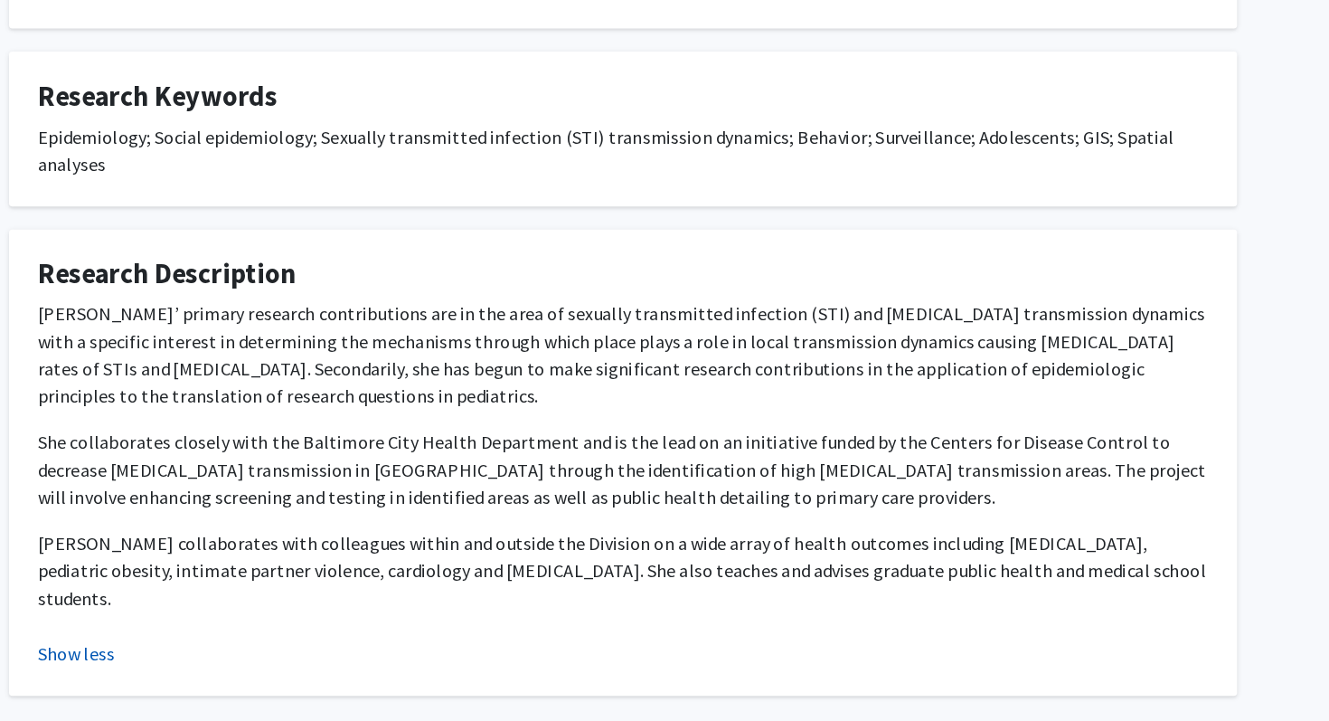
click at [234, 656] on button "Show less" at bounding box center [233, 667] width 61 height 22
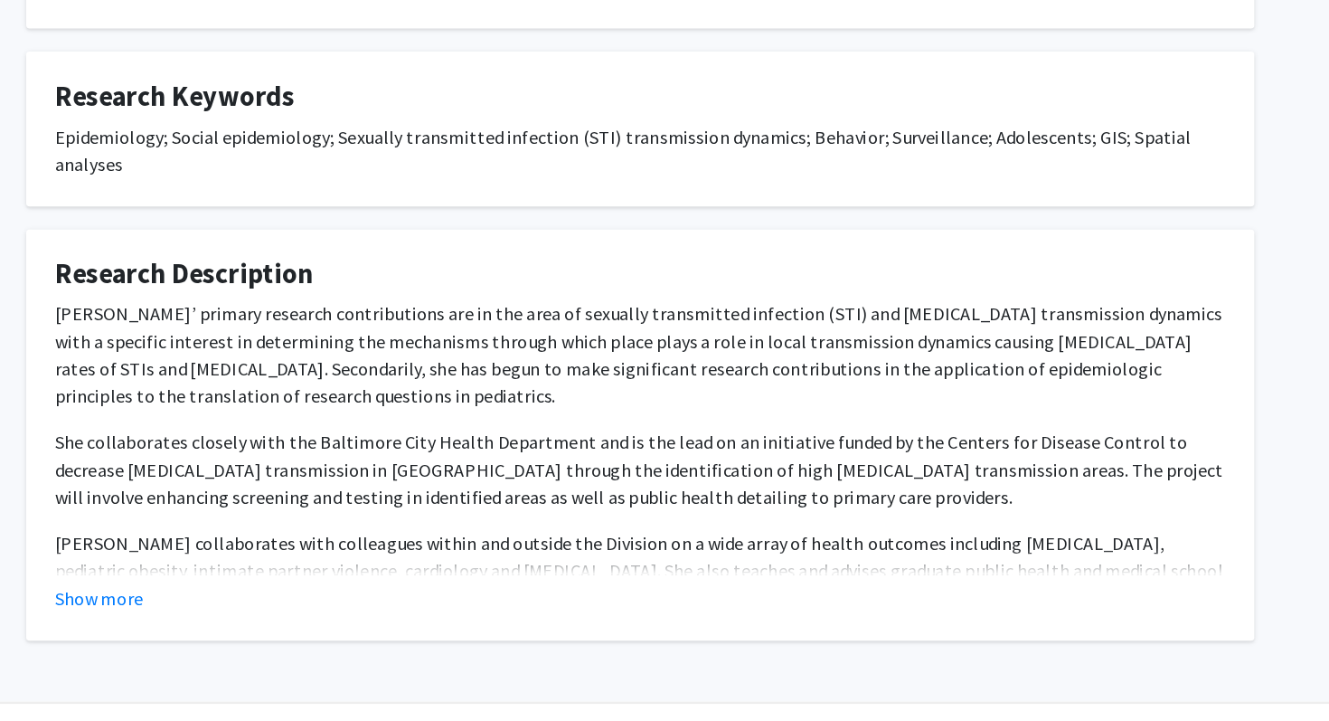
click at [373, 505] on p "She collaborates closely with the Baltimore City Health Department and is the l…" at bounding box center [664, 522] width 922 height 65
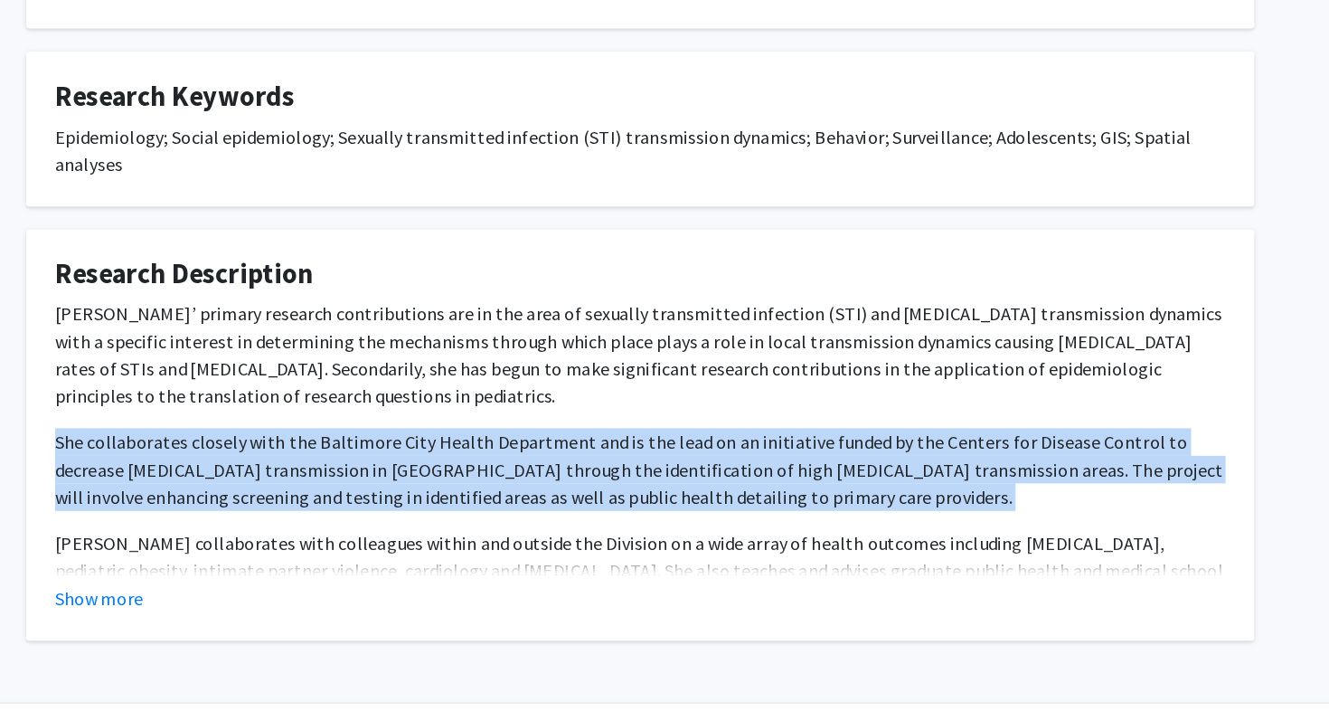
click at [373, 505] on p "She collaborates closely with the Baltimore City Health Department and is the l…" at bounding box center [664, 522] width 922 height 65
click at [254, 627] on button "Show more" at bounding box center [238, 624] width 70 height 22
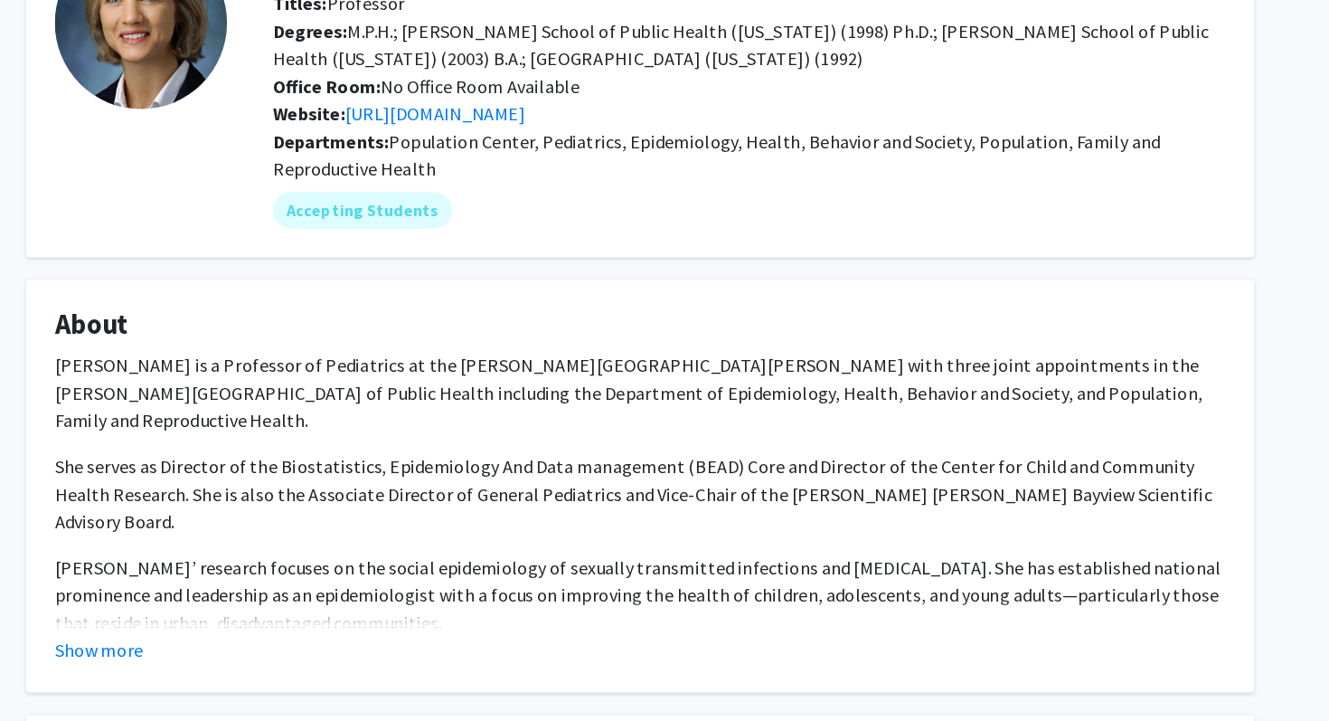
scroll to position [29, 0]
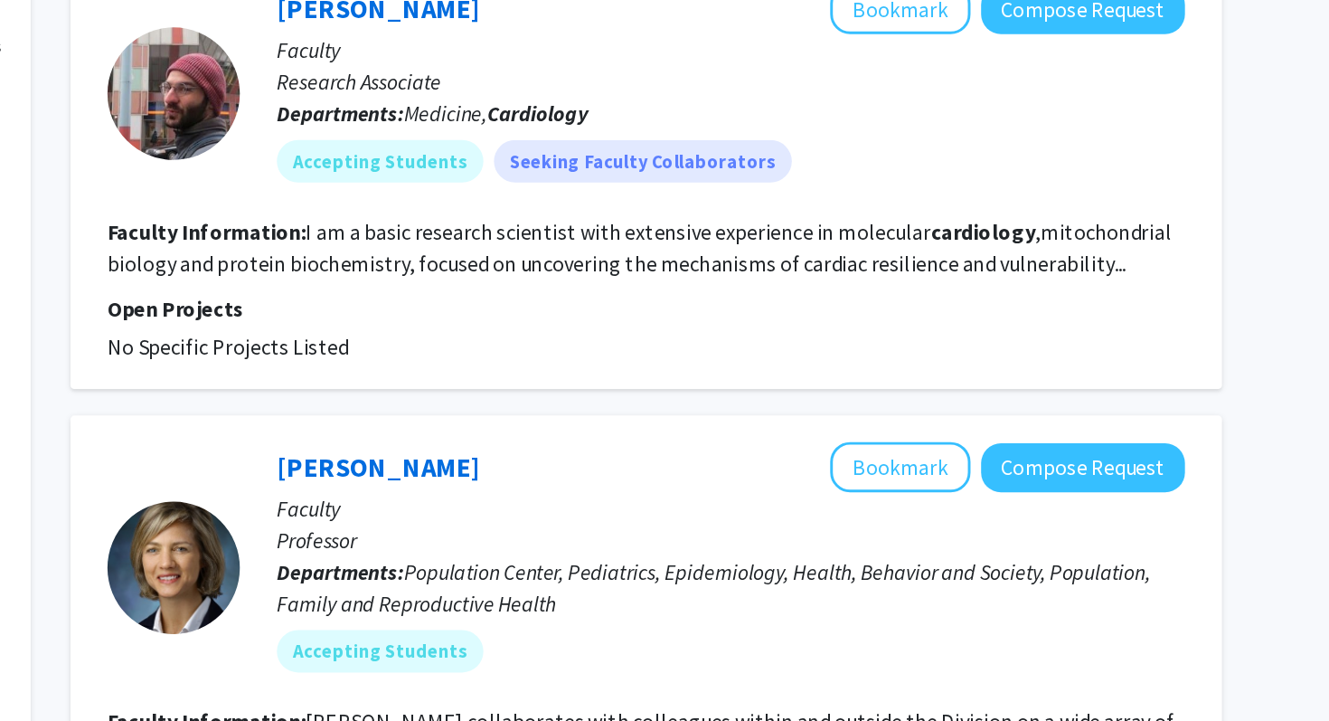
scroll to position [16, 0]
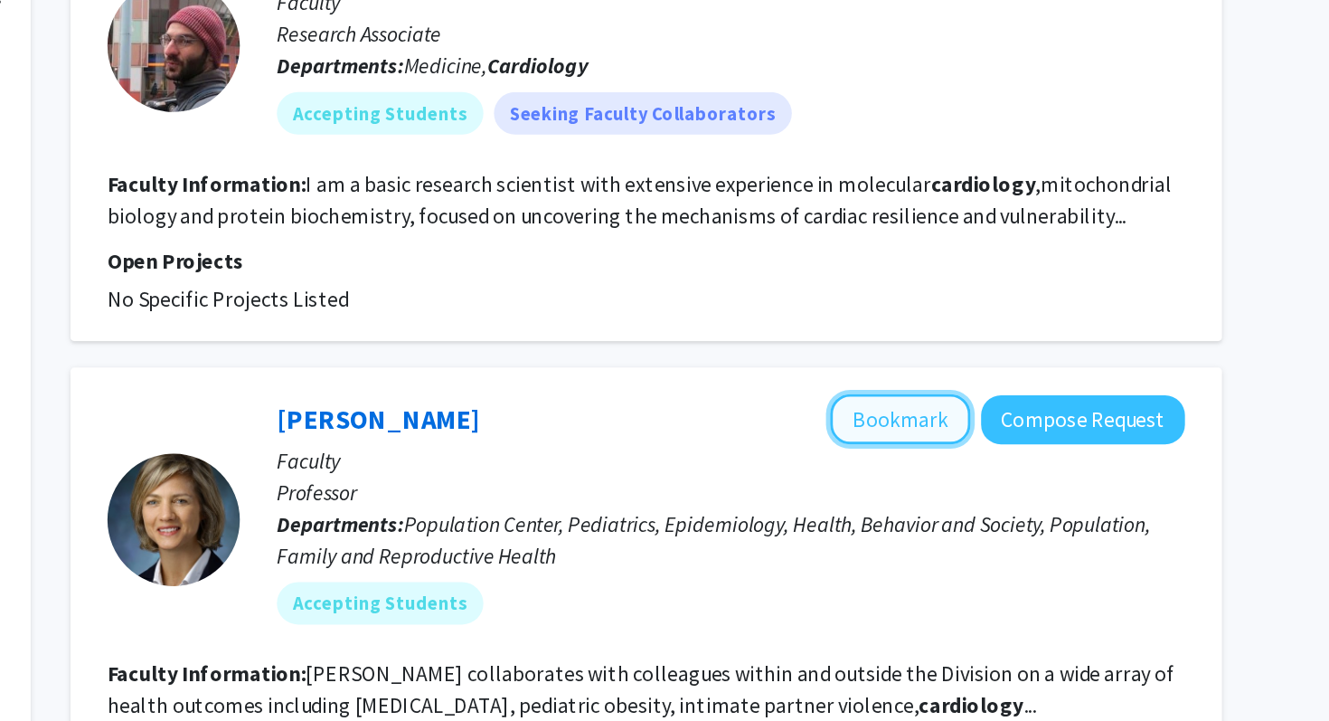
click at [980, 524] on button "Bookmark" at bounding box center [974, 514] width 96 height 34
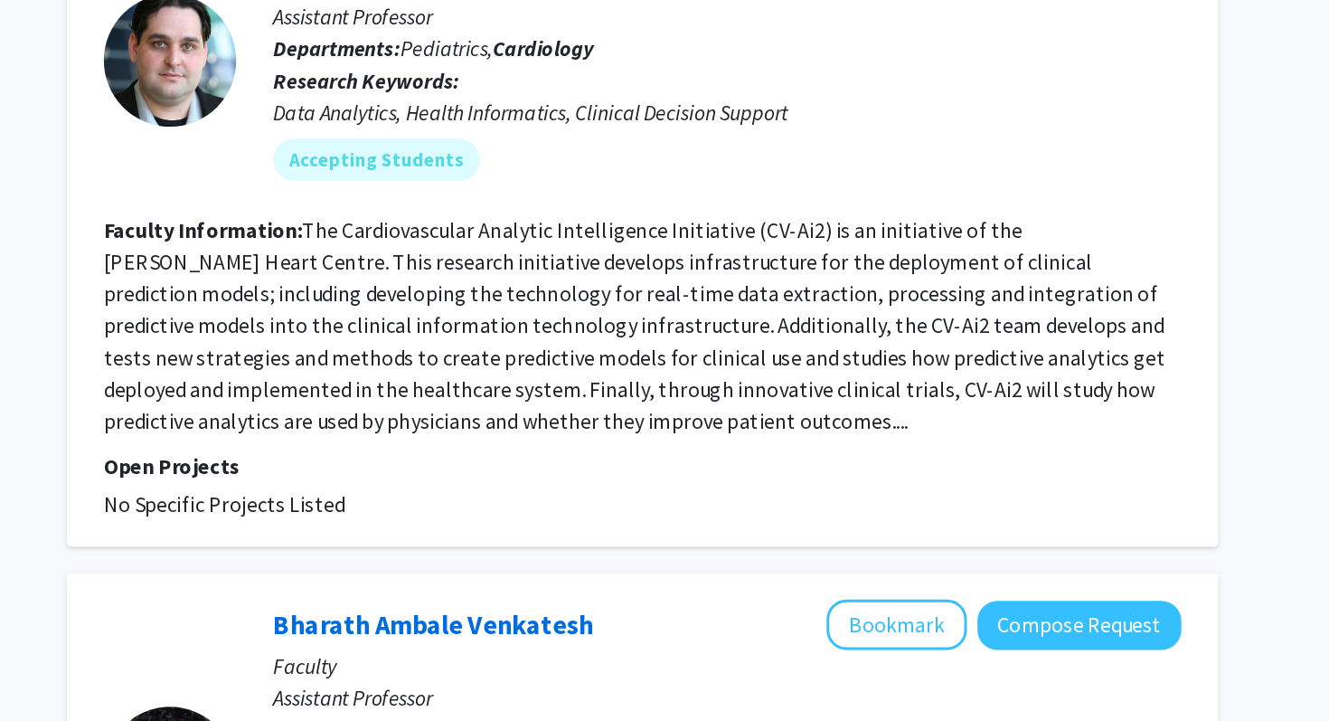
scroll to position [2618, 0]
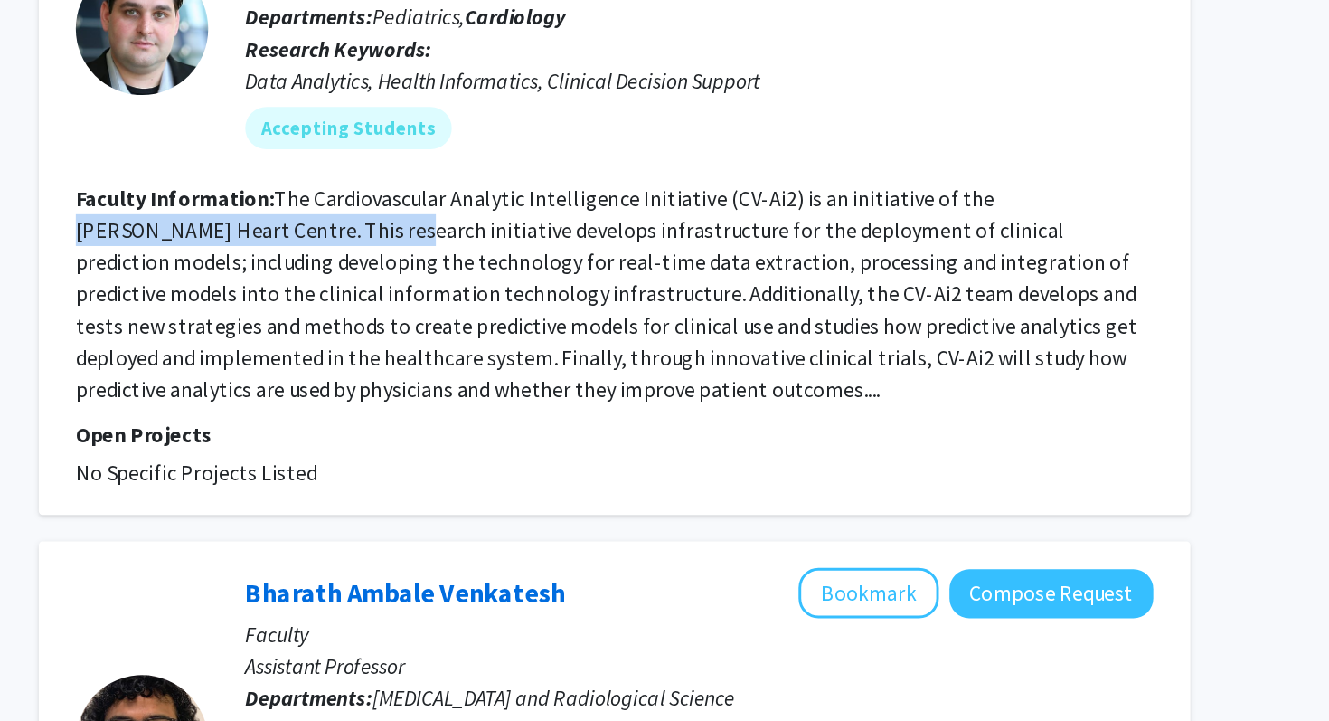
drag, startPoint x: 1042, startPoint y: 341, endPoint x: 543, endPoint y: 369, distance: 499.0
click at [543, 369] on fg-read-more "The Cardiovascular Analytic Intelligence Initiative (CV-Ai2) is an initiative o…" at bounding box center [794, 428] width 725 height 148
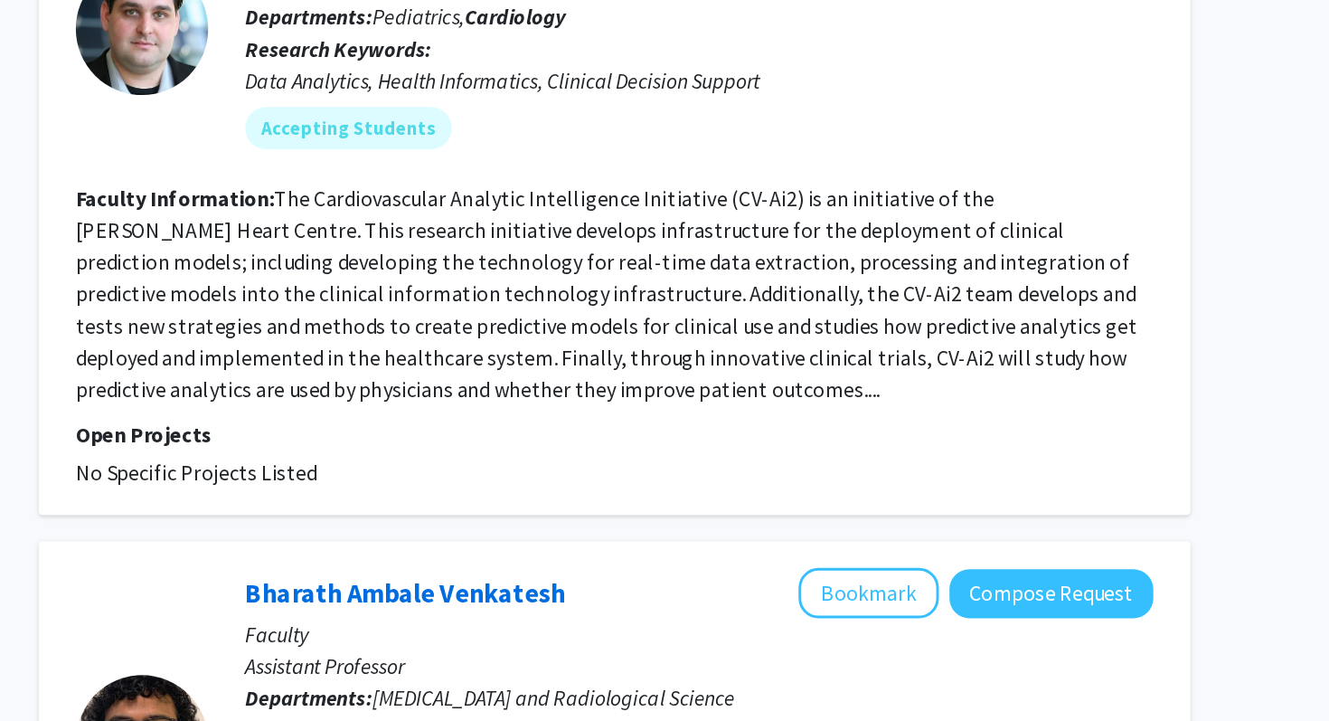
click at [1041, 354] on fg-read-more "The Cardiovascular Analytic Intelligence Initiative (CV-Ai2) is an initiative o…" at bounding box center [794, 428] width 725 height 148
drag, startPoint x: 1041, startPoint y: 341, endPoint x: 507, endPoint y: 362, distance: 533.9
click at [507, 362] on fg-read-more "The Cardiovascular Analytic Intelligence Initiative (CV-Ai2) is an initiative o…" at bounding box center [794, 428] width 725 height 148
copy fg-read-more "[PERSON_NAME] Heart Centre."
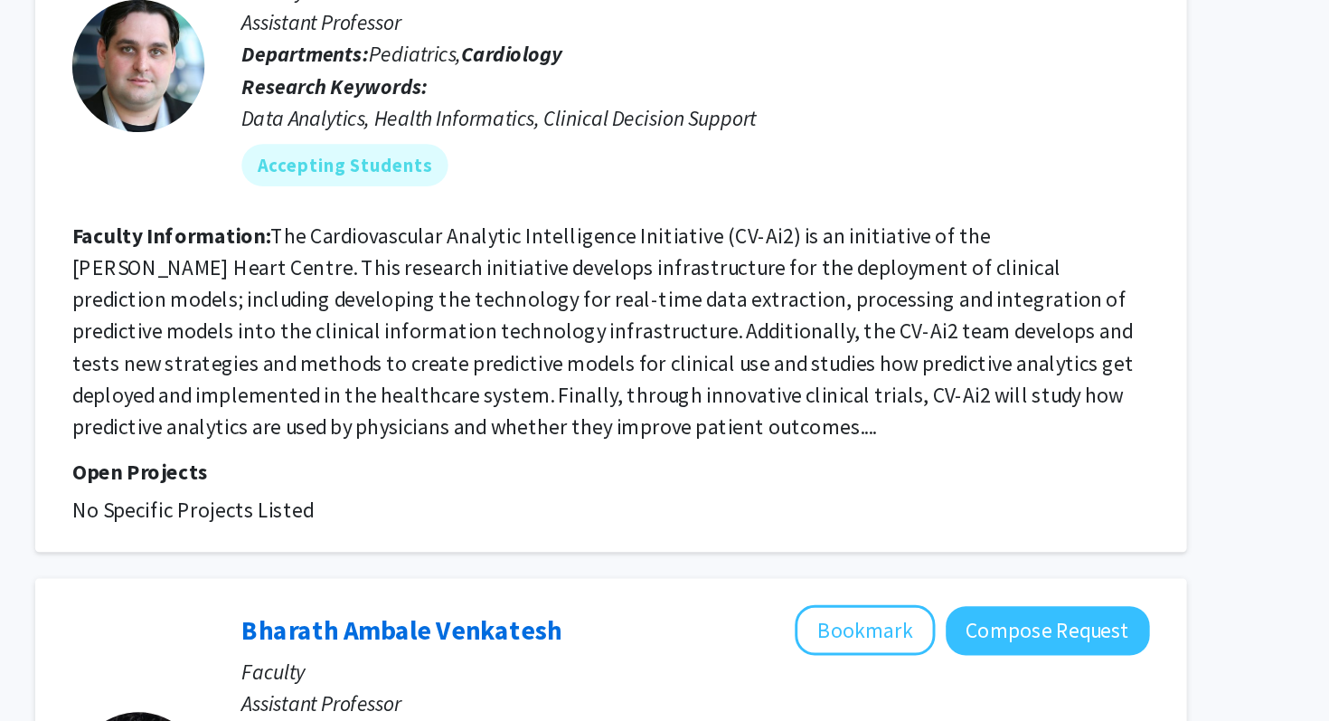
click at [580, 404] on fg-read-more "The Cardiovascular Analytic Intelligence Initiative (CV-Ai2) is an initiative o…" at bounding box center [794, 429] width 725 height 148
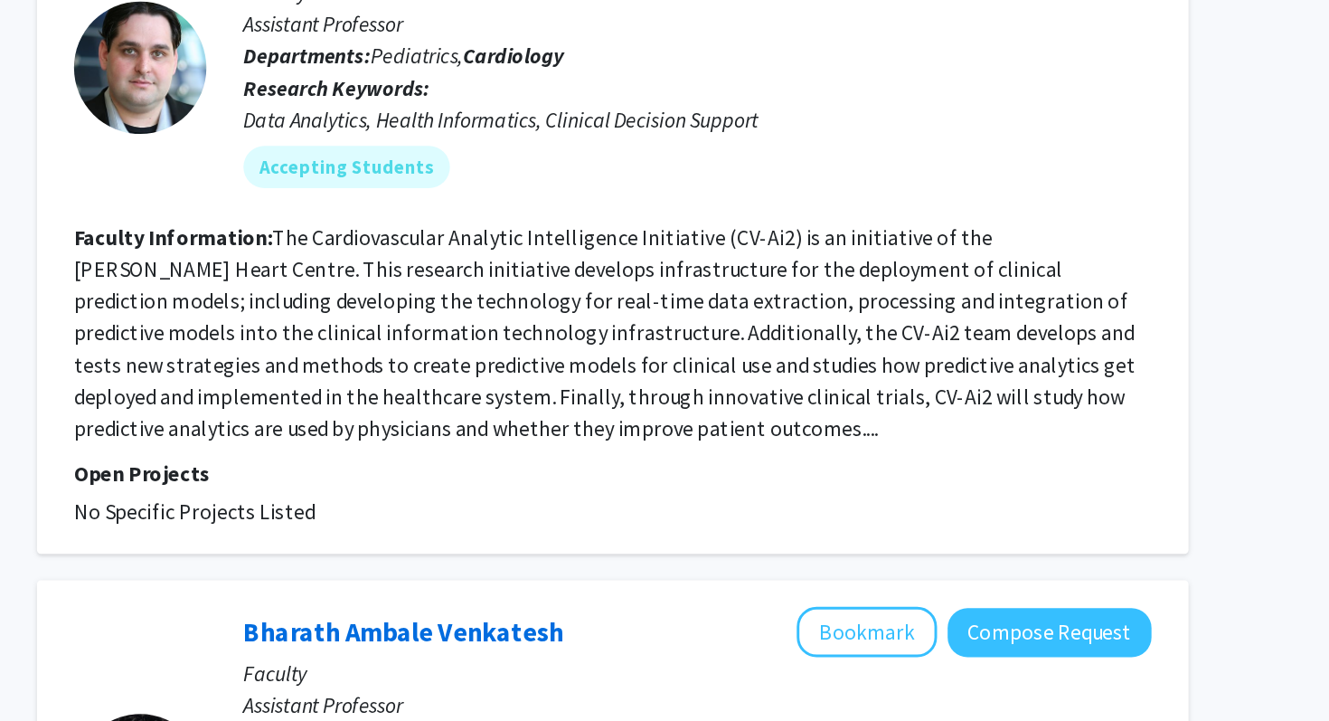
click at [595, 417] on section "Faculty Information: The Cardiovascular Analytic Intelligence Initiative (CV-Ai…" at bounding box center [800, 430] width 736 height 152
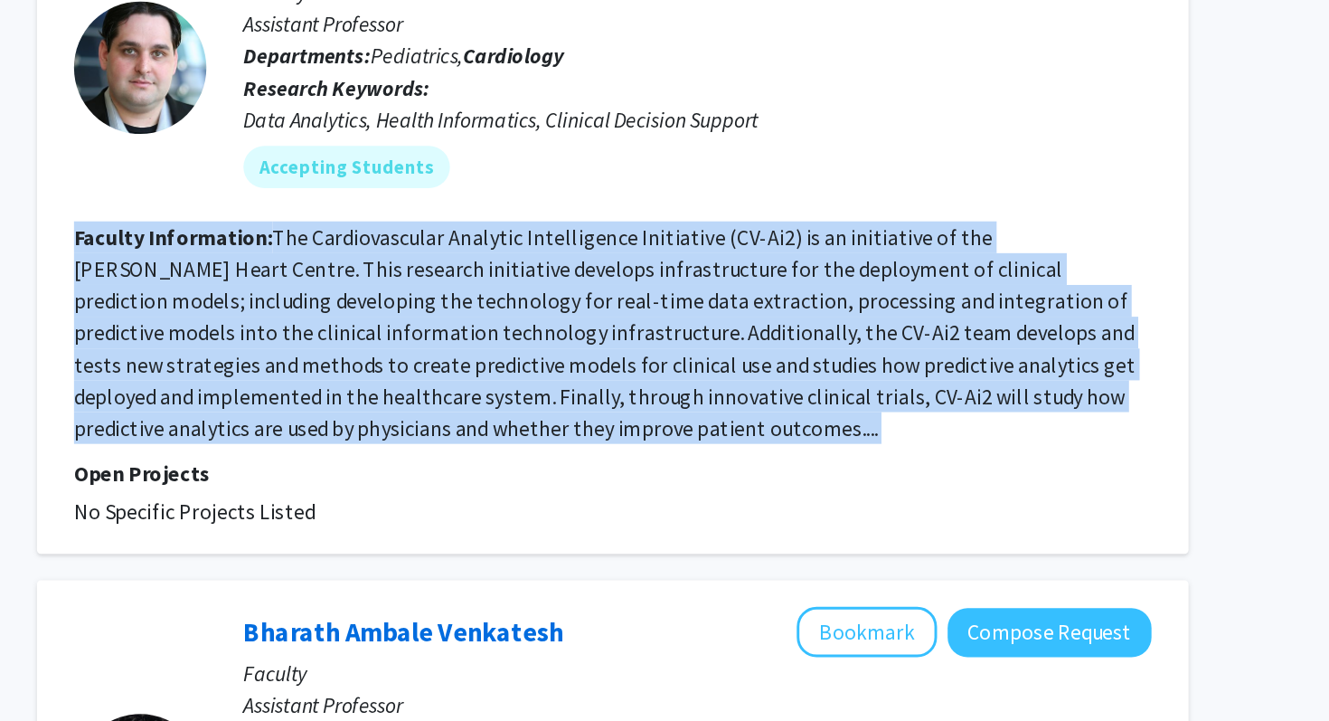
click at [595, 417] on section "Faculty Information: The Cardiovascular Analytic Intelligence Initiative (CV-Ai…" at bounding box center [800, 430] width 736 height 152
click at [615, 379] on fg-read-more "The Cardiovascular Analytic Intelligence Initiative (CV-Ai2) is an initiative o…" at bounding box center [794, 429] width 725 height 148
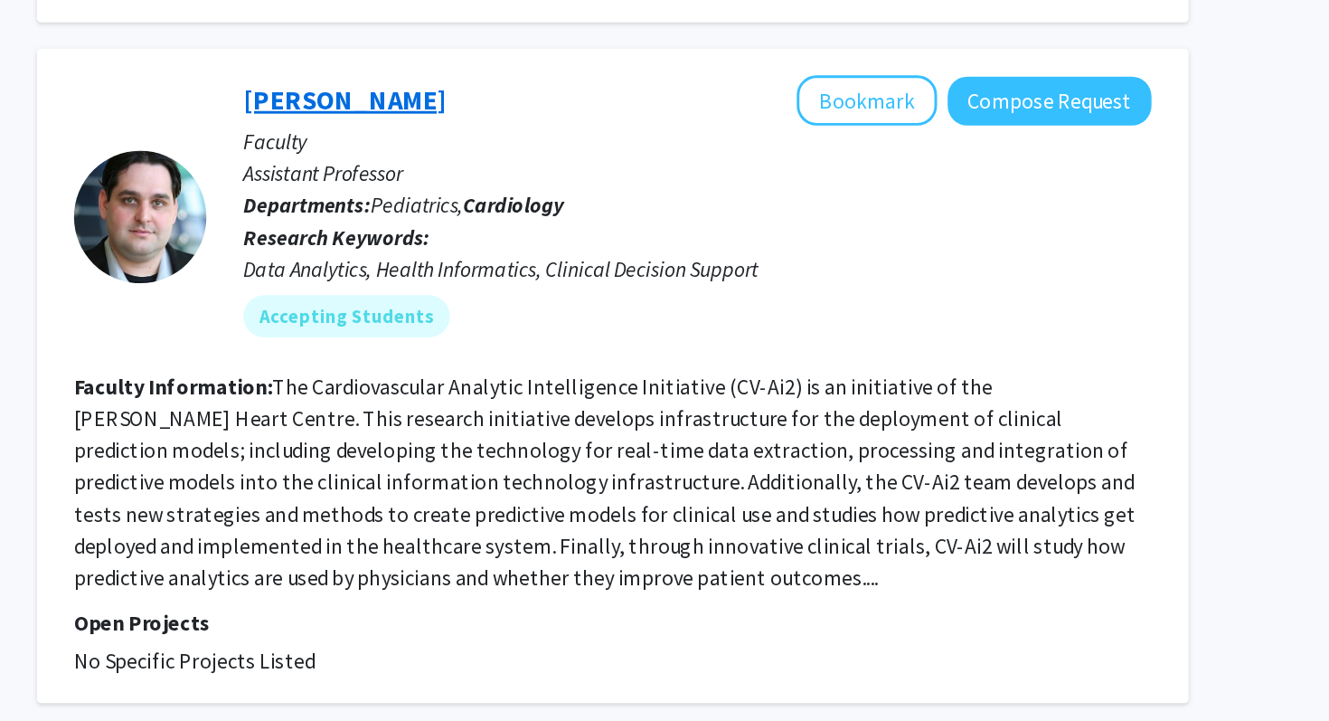
click at [588, 157] on link "[PERSON_NAME]" at bounding box center [617, 168] width 139 height 23
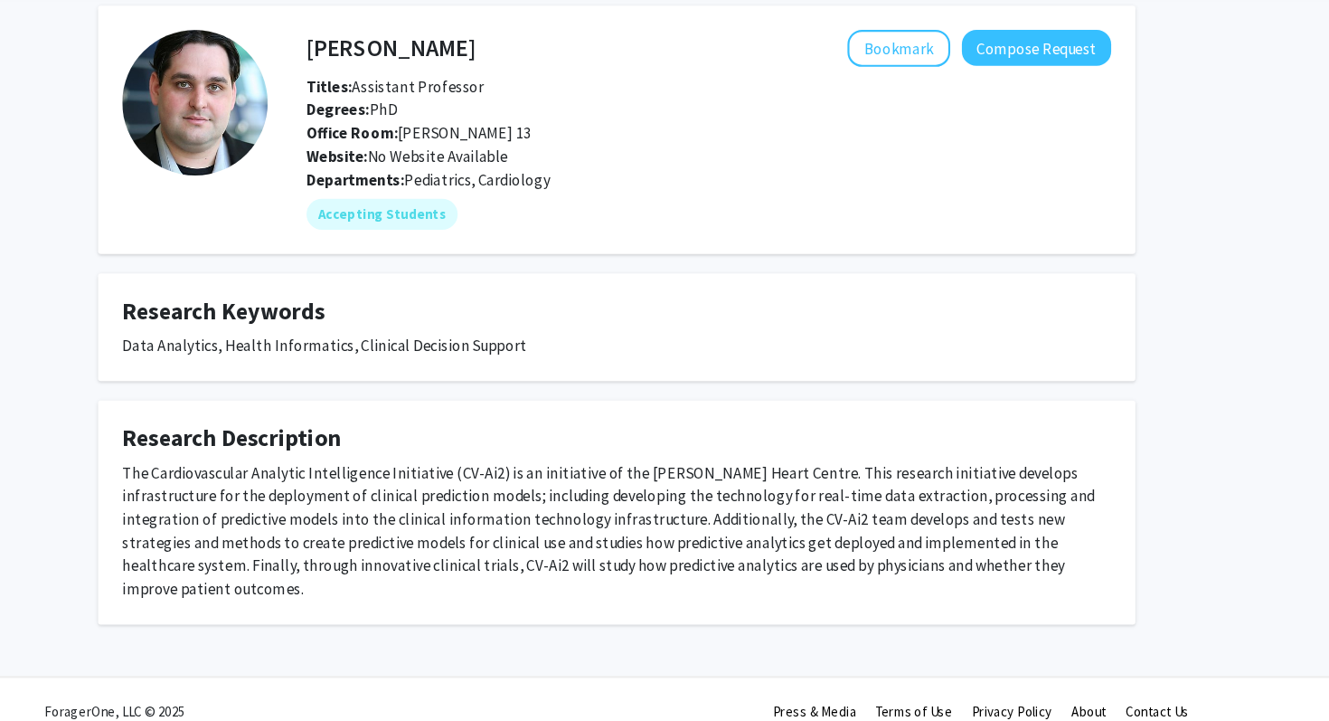
scroll to position [25, 0]
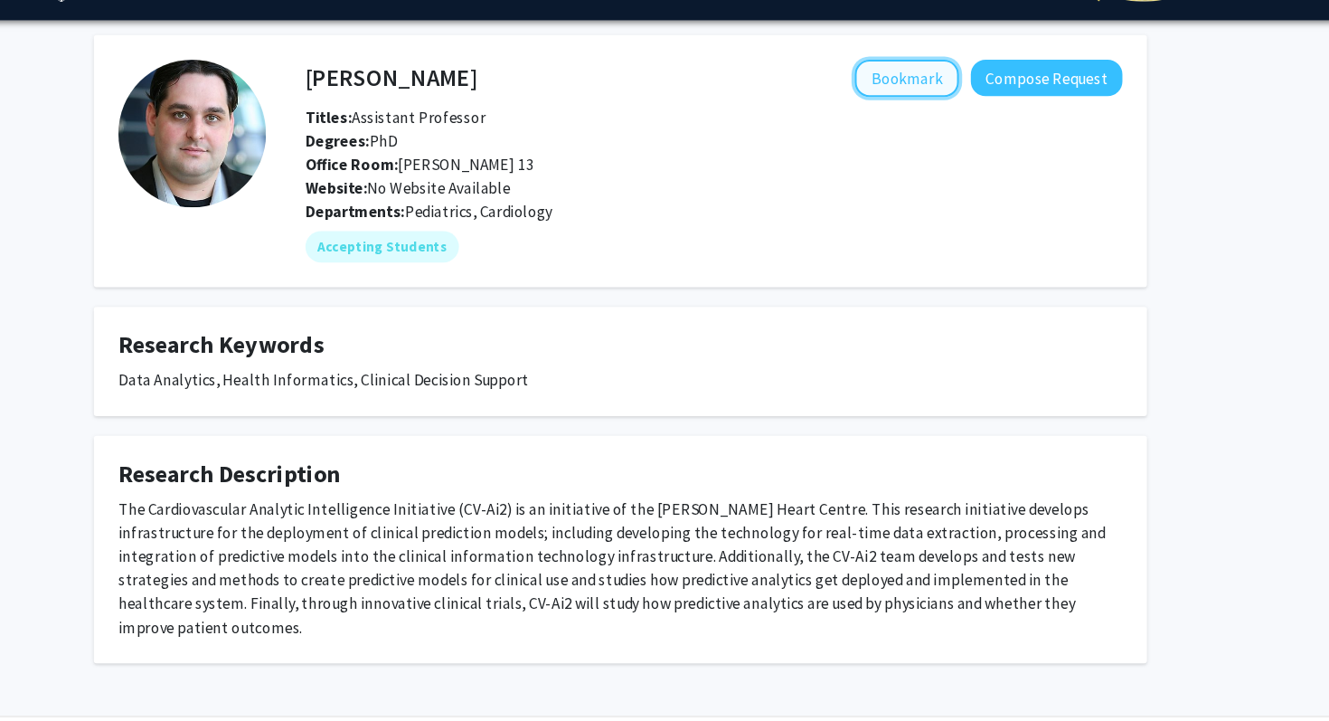
click at [912, 98] on button "Bookmark" at bounding box center [928, 93] width 96 height 34
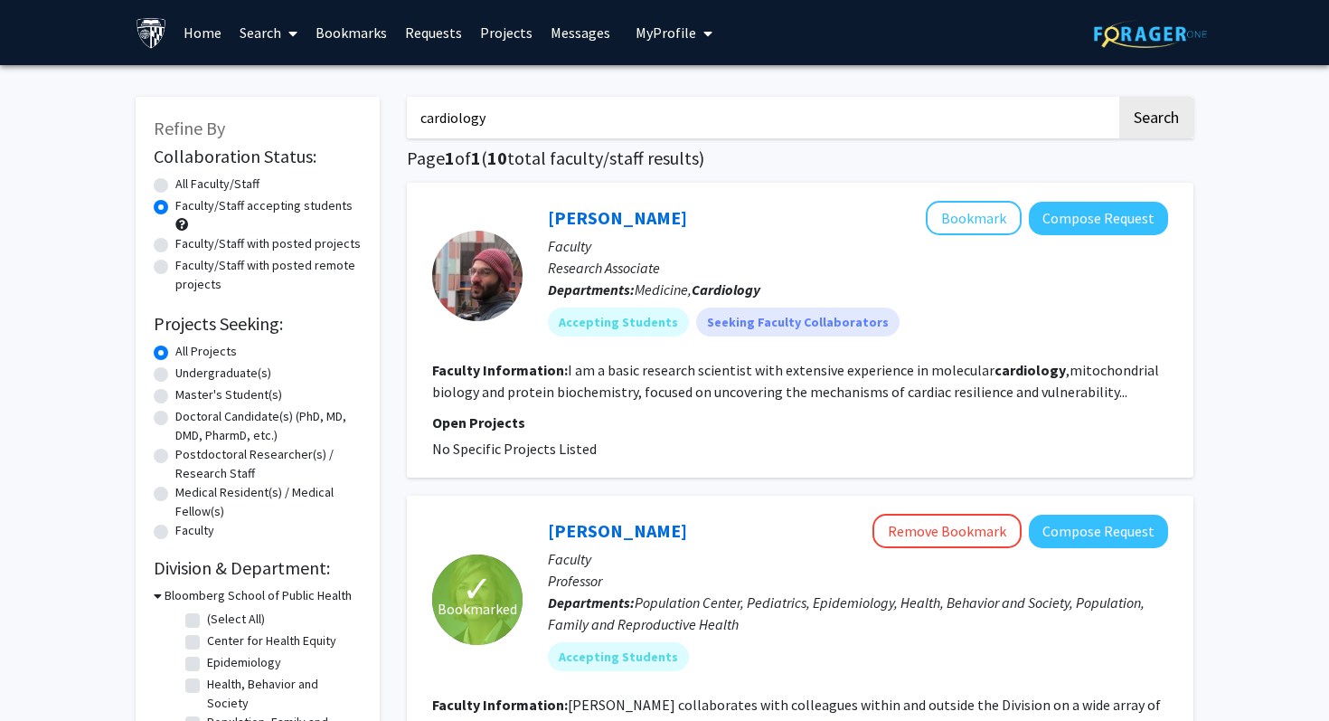
click at [175, 189] on label "All Faculty/Staff" at bounding box center [217, 184] width 84 height 19
click at [175, 186] on input "All Faculty/Staff" at bounding box center [181, 181] width 12 height 12
radio input "true"
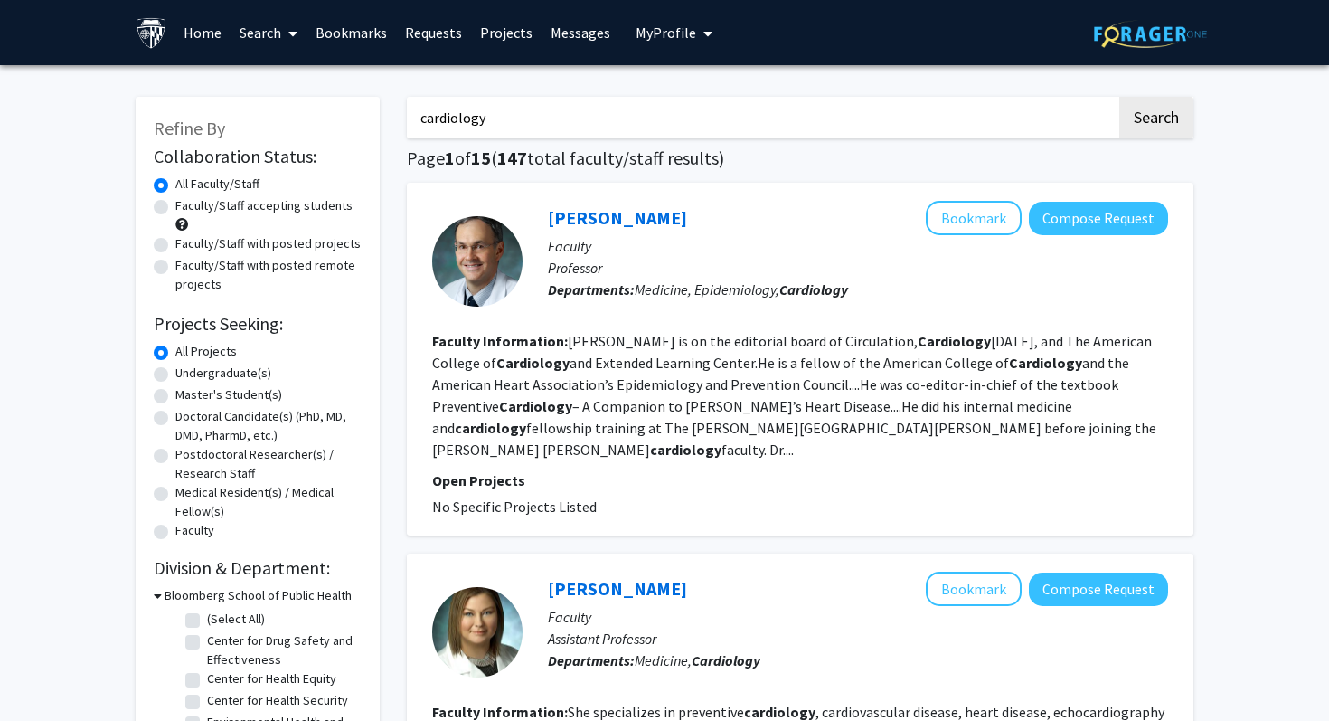
click at [515, 121] on input "cardiology" at bounding box center [762, 118] width 710 height 42
click at [1119, 97] on button "Search" at bounding box center [1156, 118] width 74 height 42
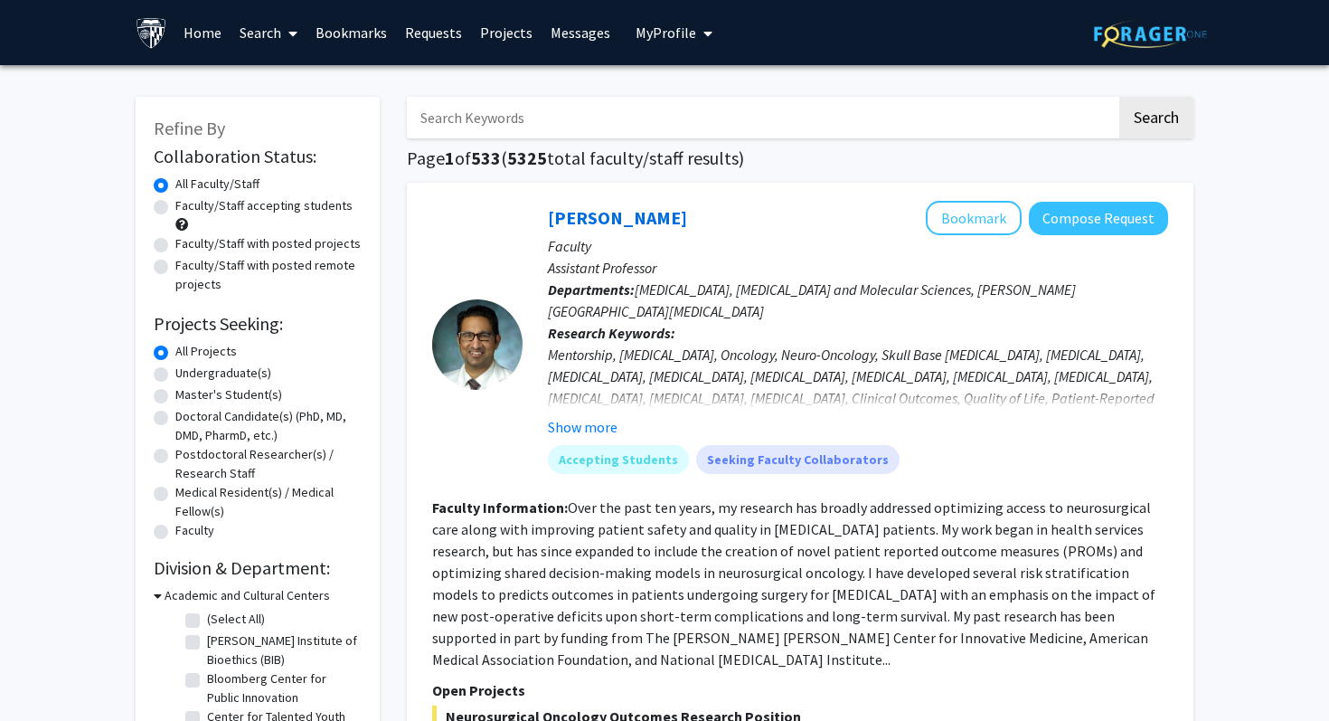
click at [259, 373] on label "Undergraduate(s)" at bounding box center [223, 372] width 96 height 19
click at [187, 373] on input "Undergraduate(s)" at bounding box center [181, 369] width 12 height 12
radio input "true"
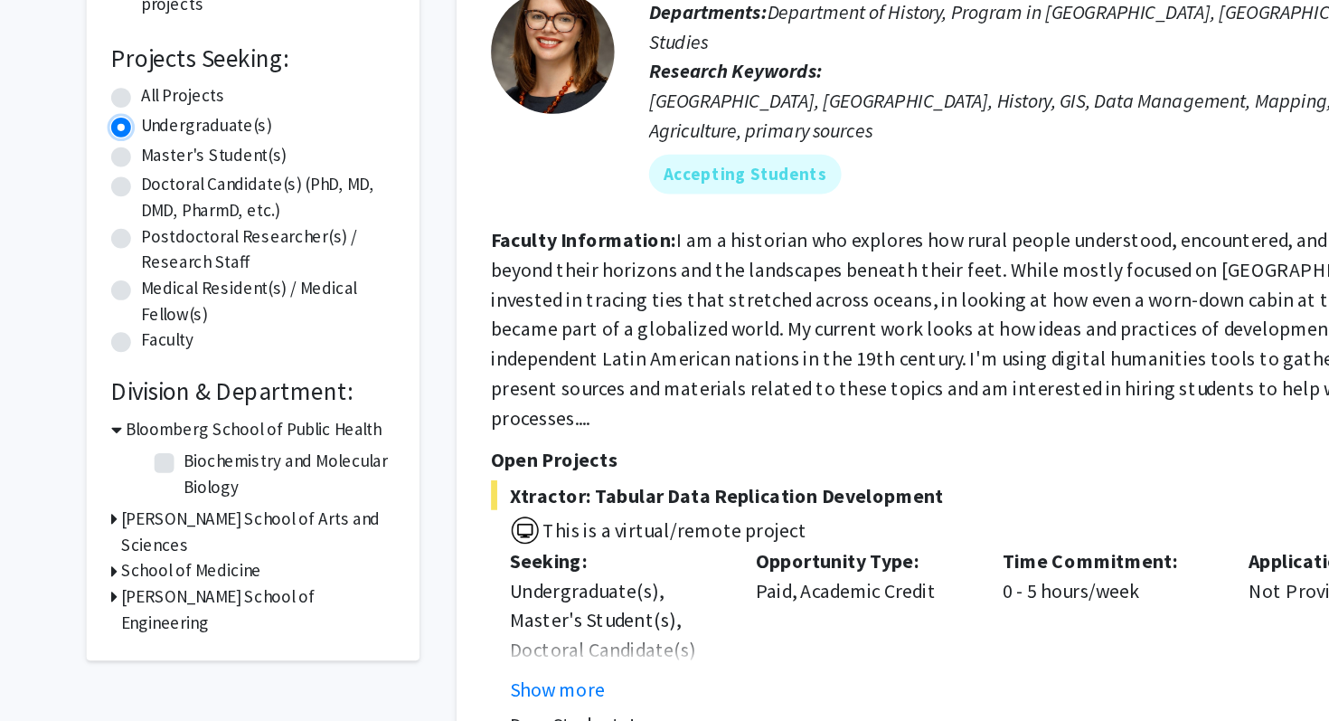
scroll to position [108, 0]
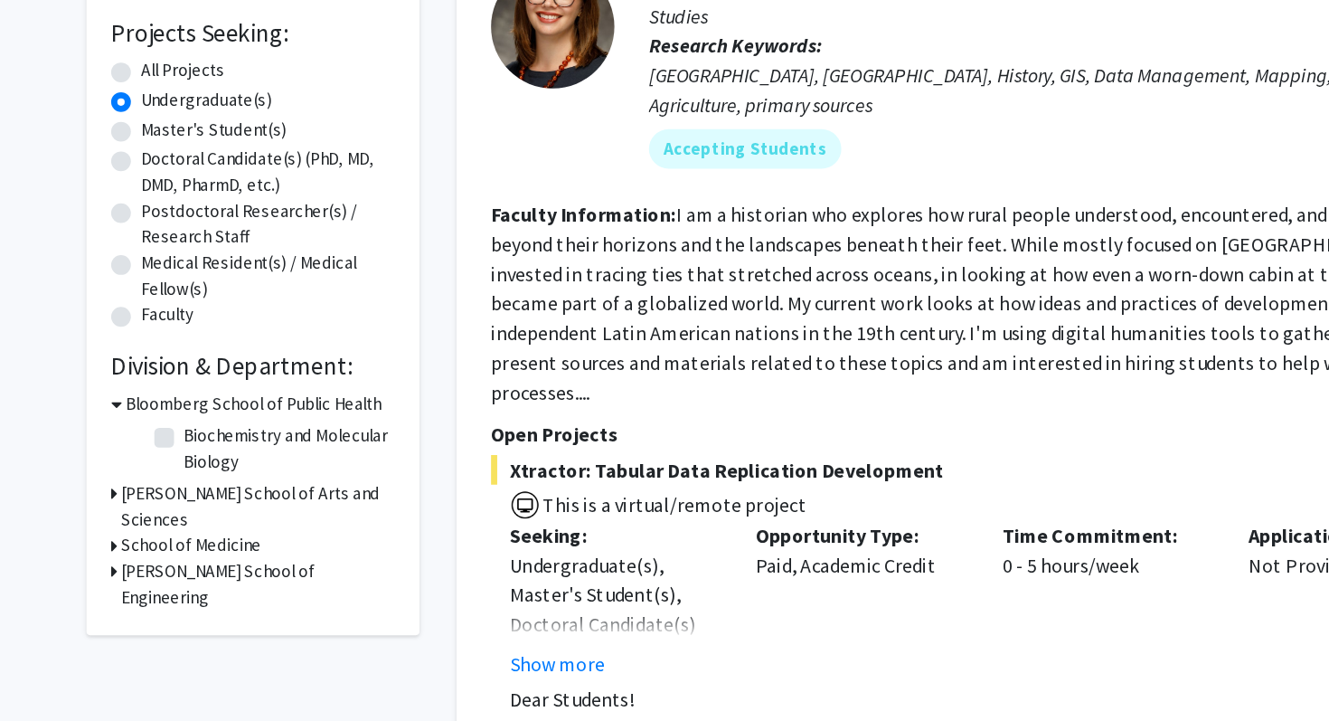
click at [189, 551] on h3 "[PERSON_NAME] School of Arts and Sciences" at bounding box center [261, 563] width 201 height 38
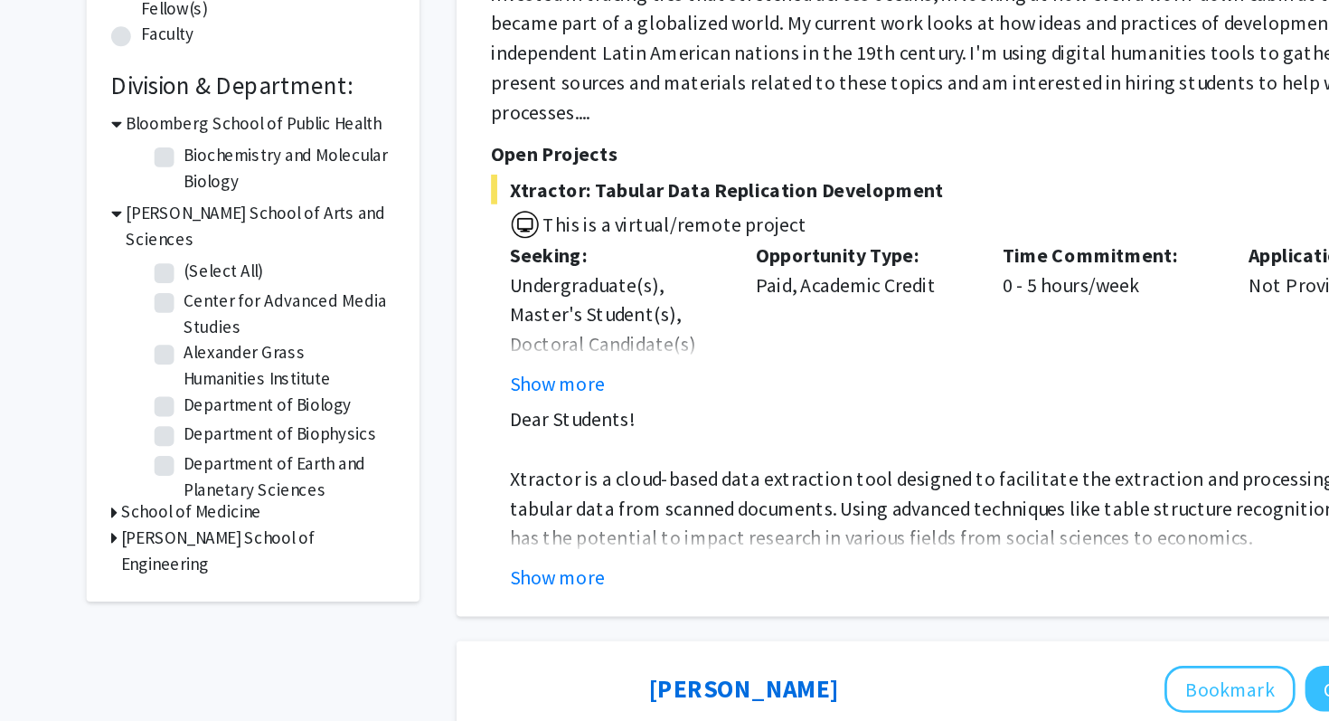
scroll to position [335, 0]
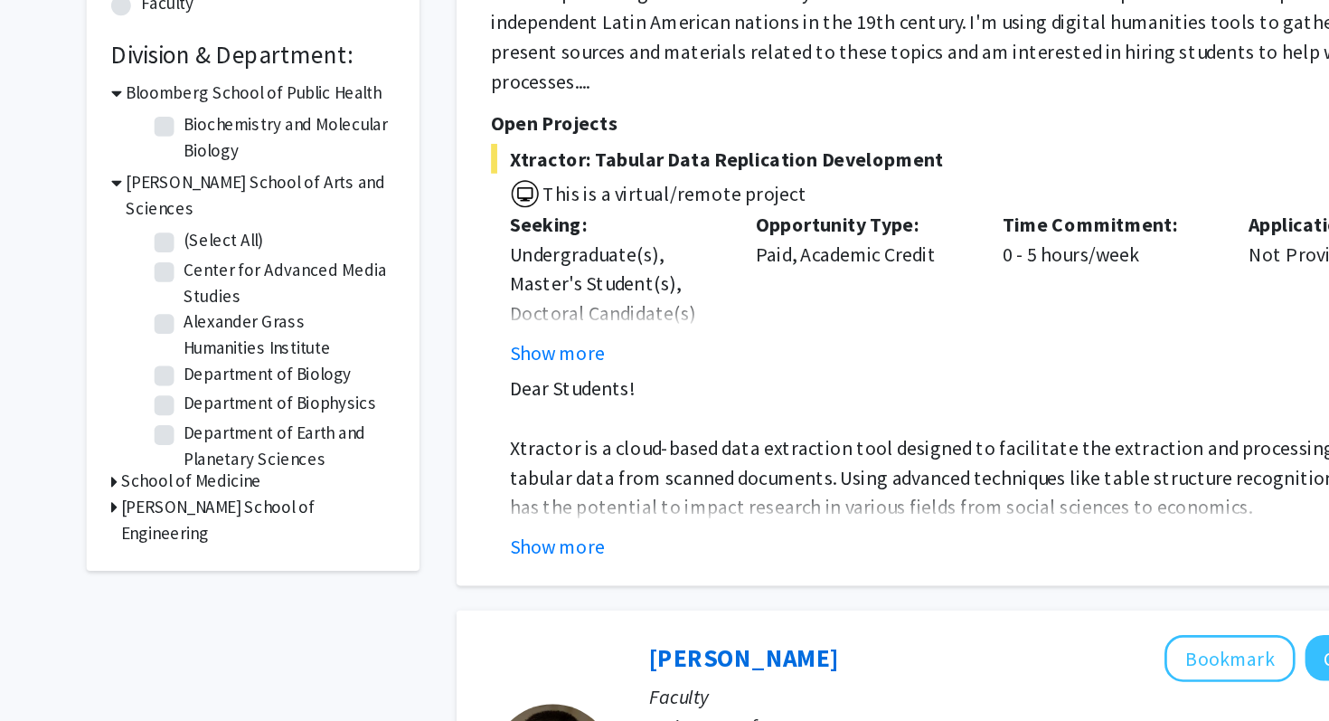
click at [188, 535] on h3 "School of Medicine" at bounding box center [212, 544] width 103 height 19
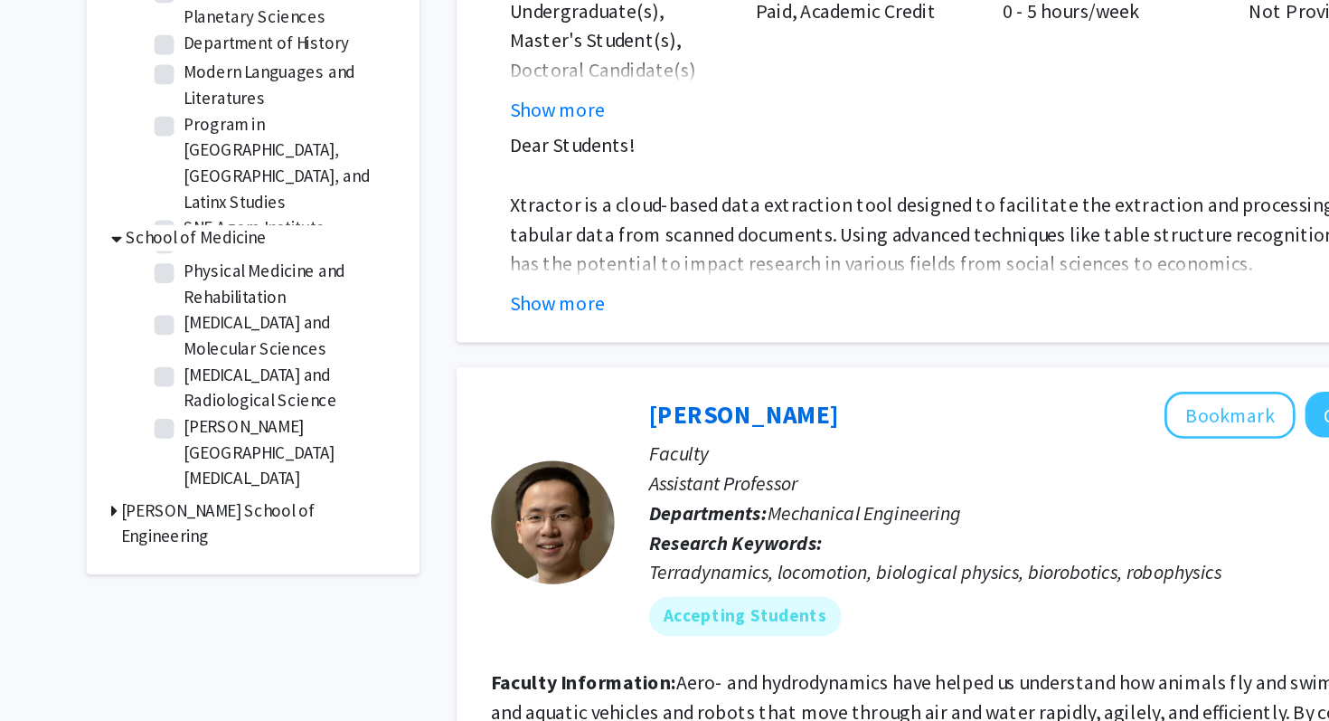
scroll to position [514, 0]
click at [206, 495] on fg-checkbox "[PERSON_NAME] Comprehensive [MEDICAL_DATA] [PERSON_NAME][GEOGRAPHIC_DATA][MEDIC…" at bounding box center [271, 523] width 172 height 57
click at [207, 495] on label "[PERSON_NAME][GEOGRAPHIC_DATA][MEDICAL_DATA]" at bounding box center [282, 523] width 150 height 57
click at [207, 495] on input "[PERSON_NAME][GEOGRAPHIC_DATA][MEDICAL_DATA]" at bounding box center [213, 501] width 12 height 12
checkbox input "true"
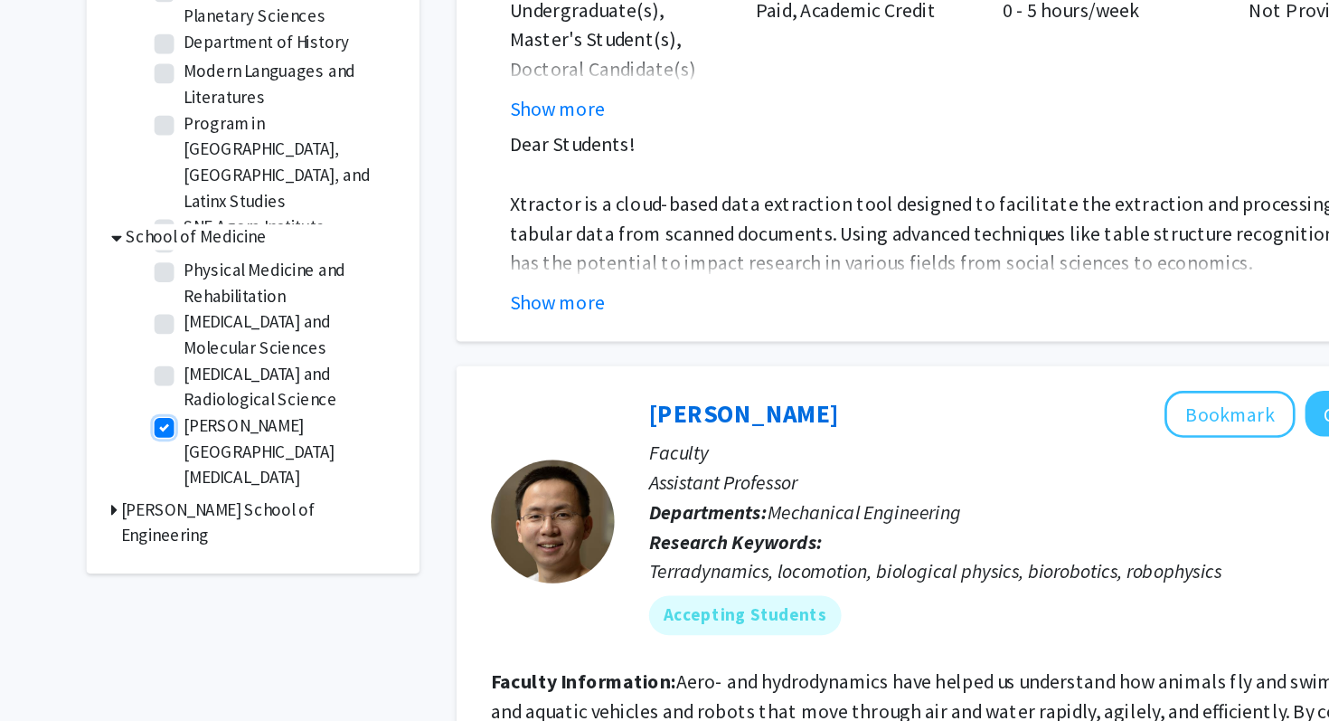
checkbox input "true"
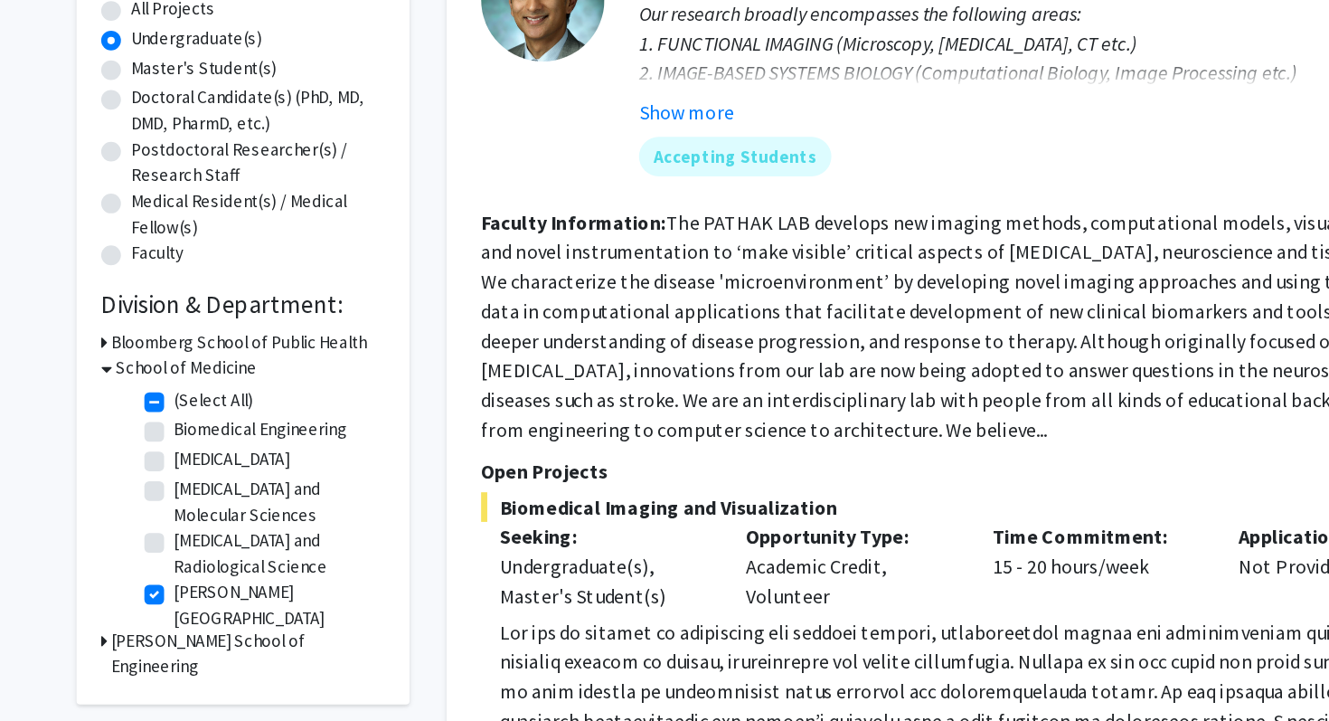
scroll to position [4, 0]
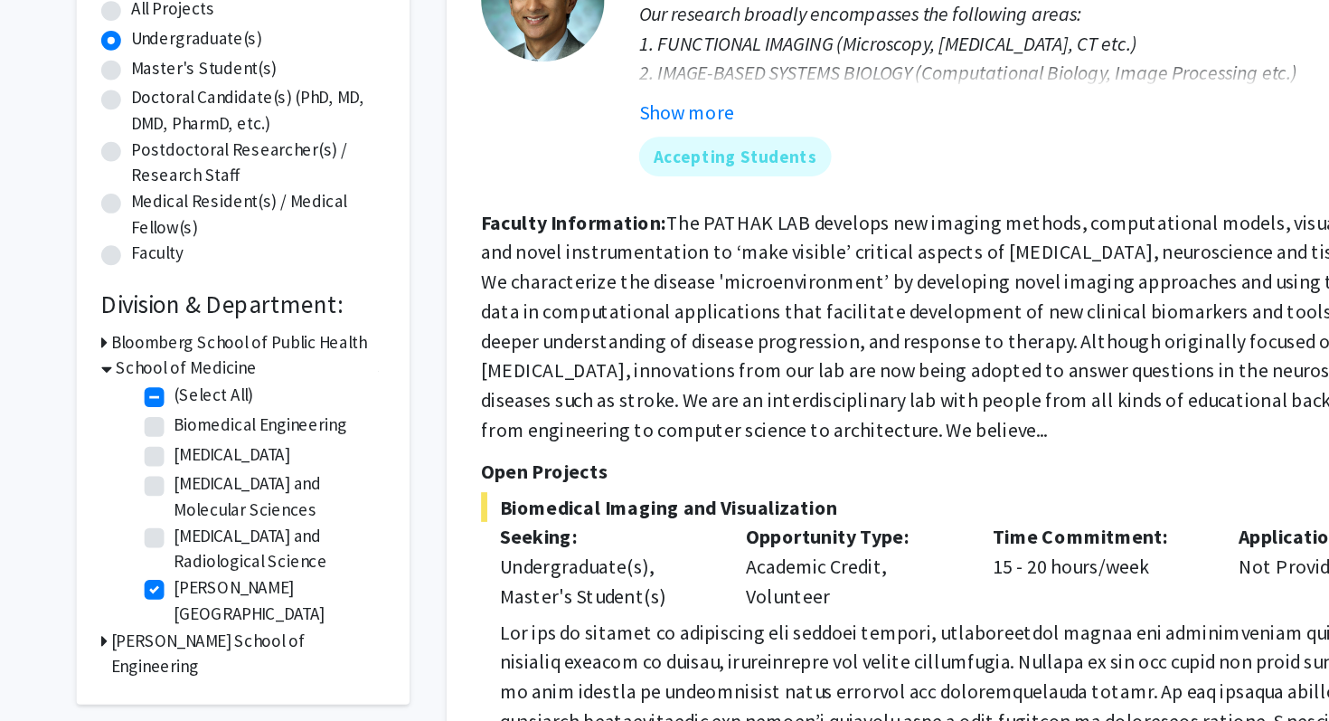
click at [235, 547] on label "[MEDICAL_DATA] and Molecular Sciences" at bounding box center [282, 556] width 150 height 38
click at [219, 547] on input "[MEDICAL_DATA] and Molecular Sciences" at bounding box center [213, 543] width 12 height 12
checkbox input "true"
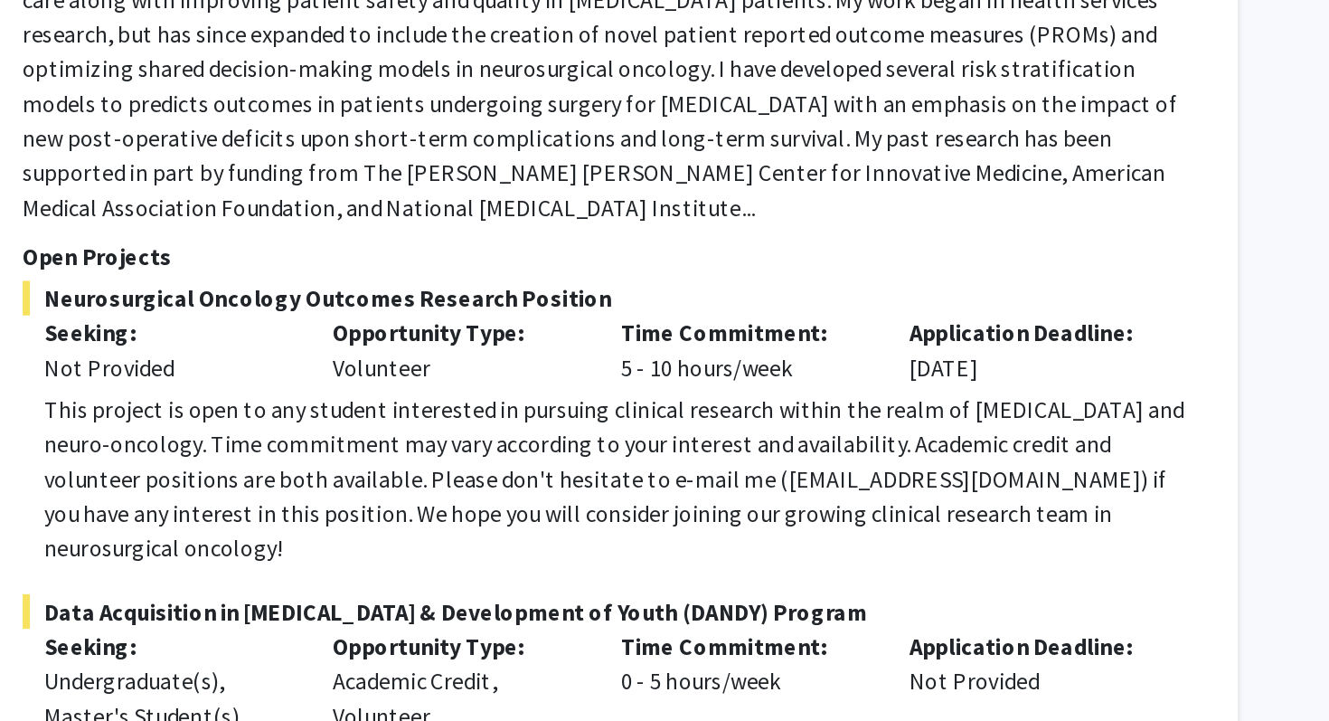
scroll to position [1767, 0]
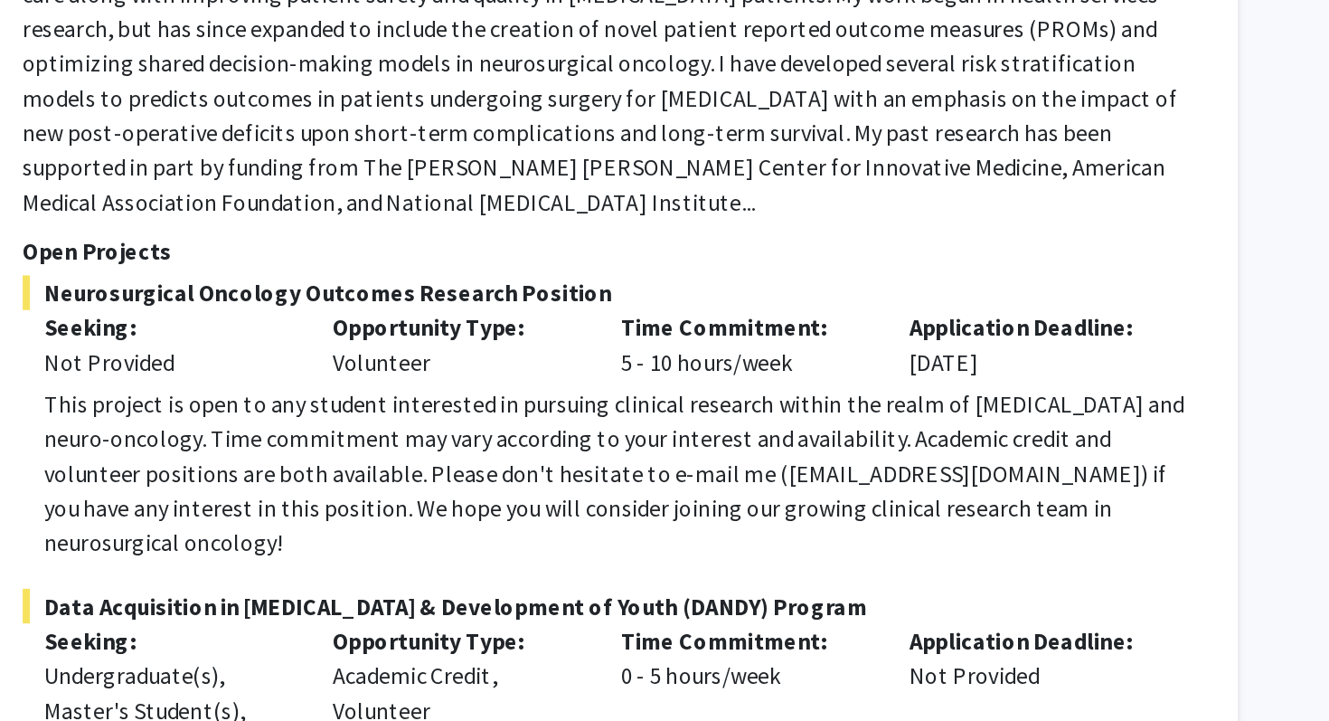
click at [720, 511] on div "This project is open to any student interested in pursuing clinical research wi…" at bounding box center [807, 565] width 722 height 108
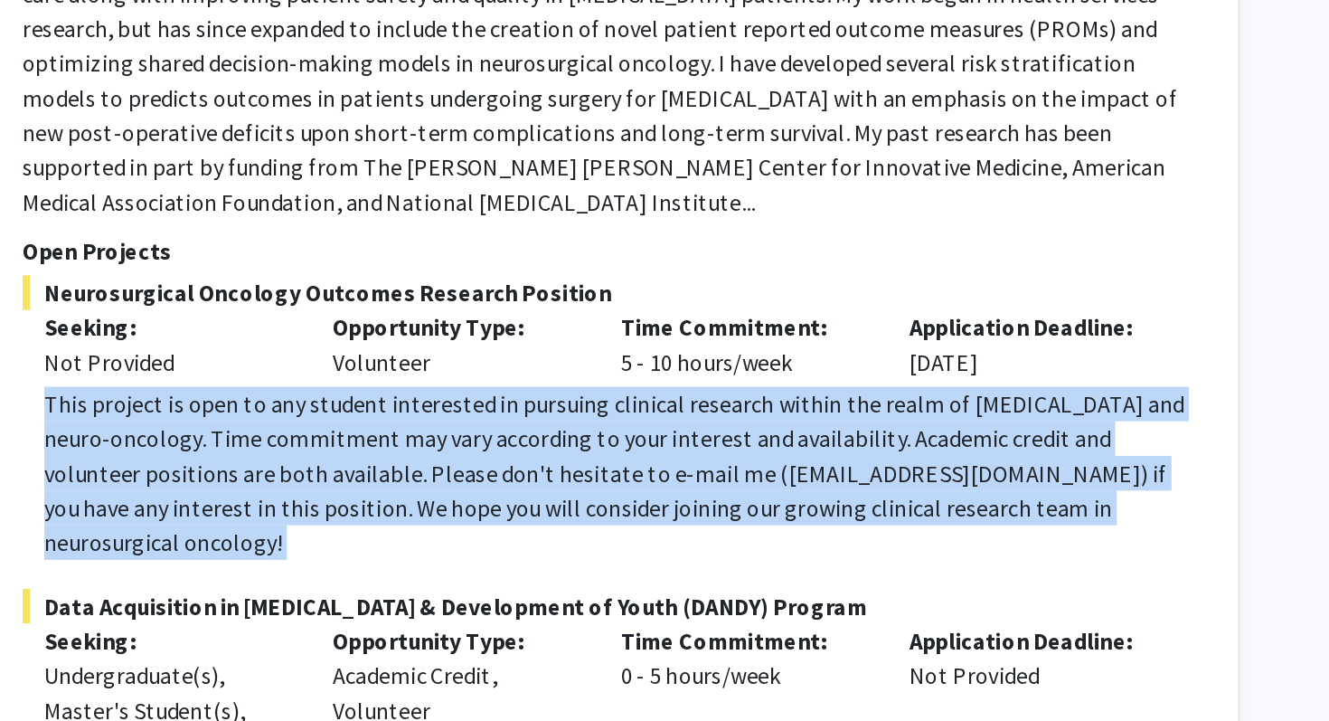
click at [720, 511] on div "This project is open to any student interested in pursuing clinical research wi…" at bounding box center [807, 565] width 722 height 108
click at [722, 511] on div "This project is open to any student interested in pursuing clinical research wi…" at bounding box center [807, 565] width 722 height 108
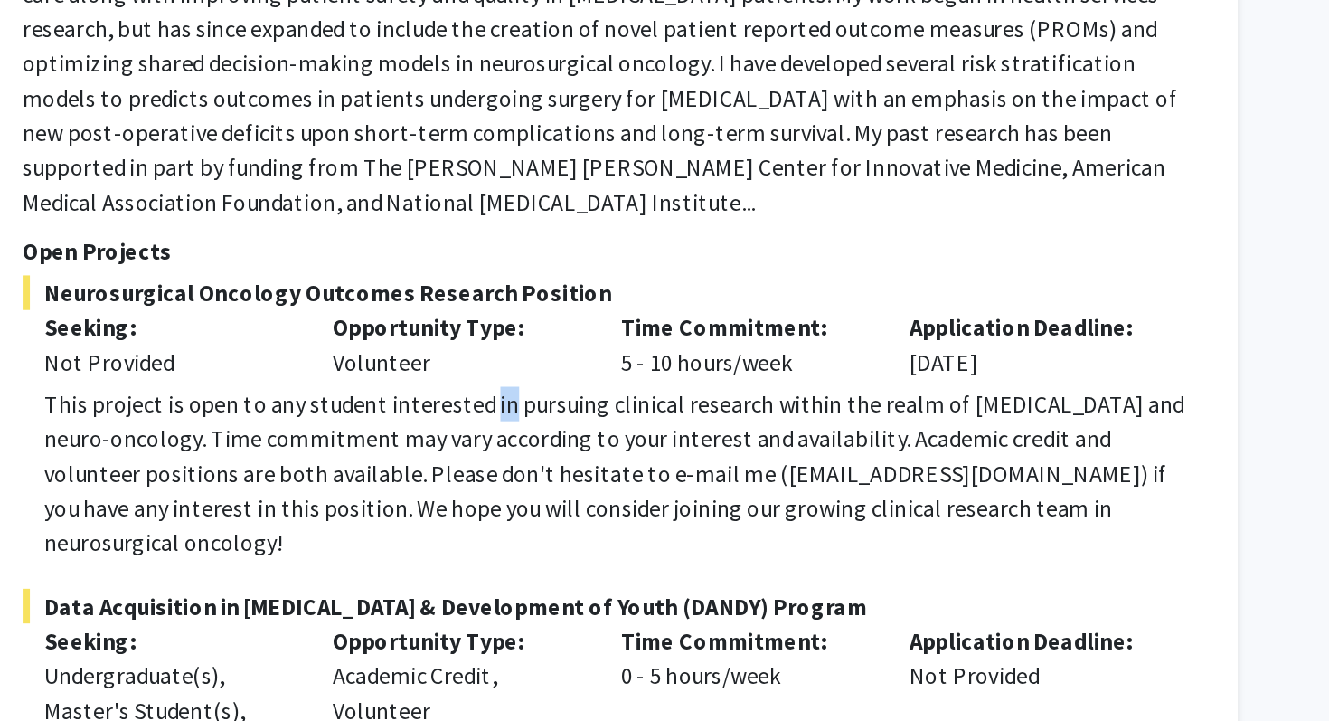
click at [722, 511] on div "This project is open to any student interested in pursuing clinical research wi…" at bounding box center [807, 565] width 722 height 108
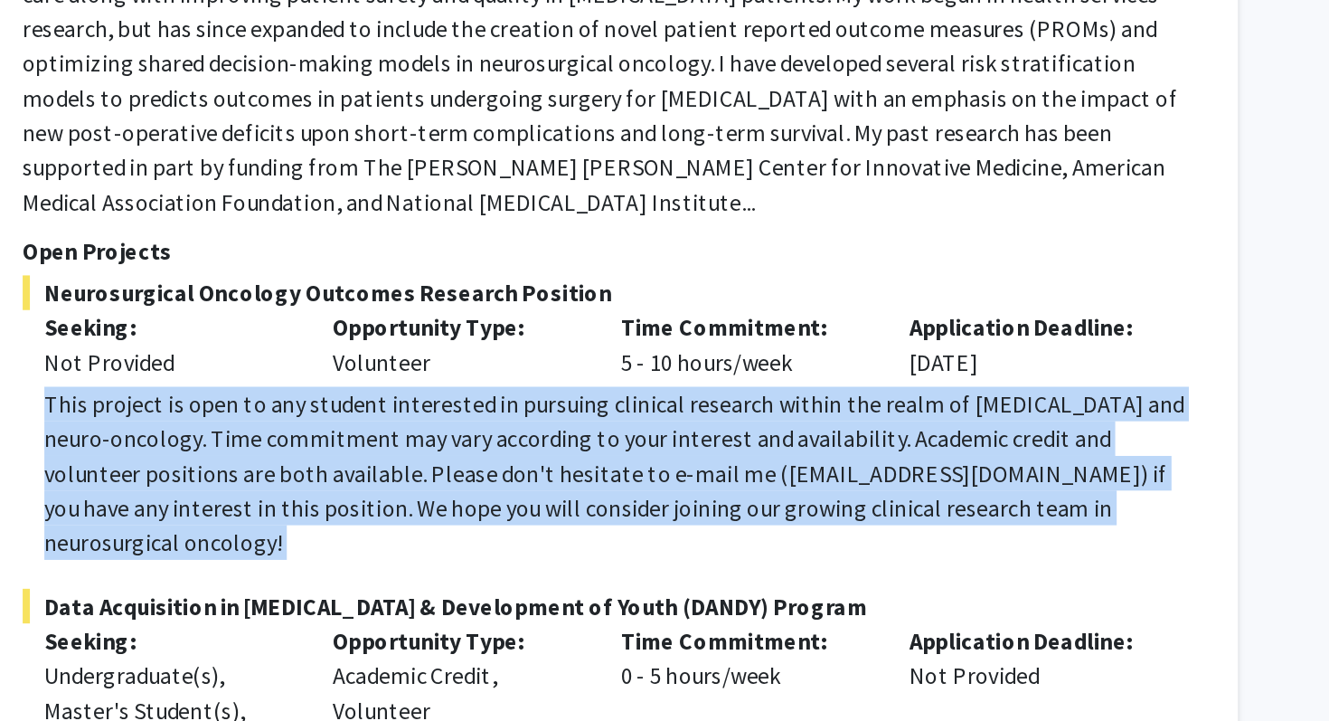
click at [722, 511] on div "This project is open to any student interested in pursuing clinical research wi…" at bounding box center [807, 565] width 722 height 108
click at [745, 511] on div "This project is open to any student interested in pursuing clinical research wi…" at bounding box center [807, 565] width 722 height 108
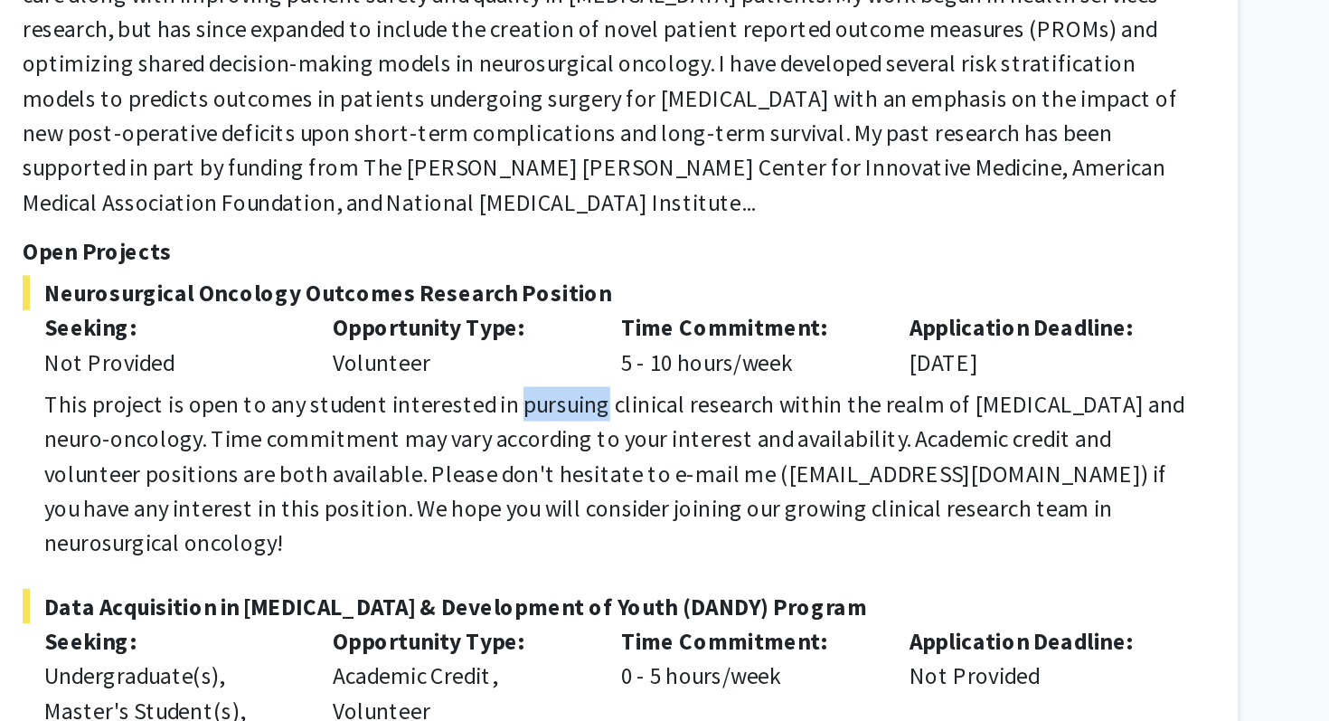
click at [745, 511] on div "This project is open to any student interested in pursuing clinical research wi…" at bounding box center [807, 565] width 722 height 108
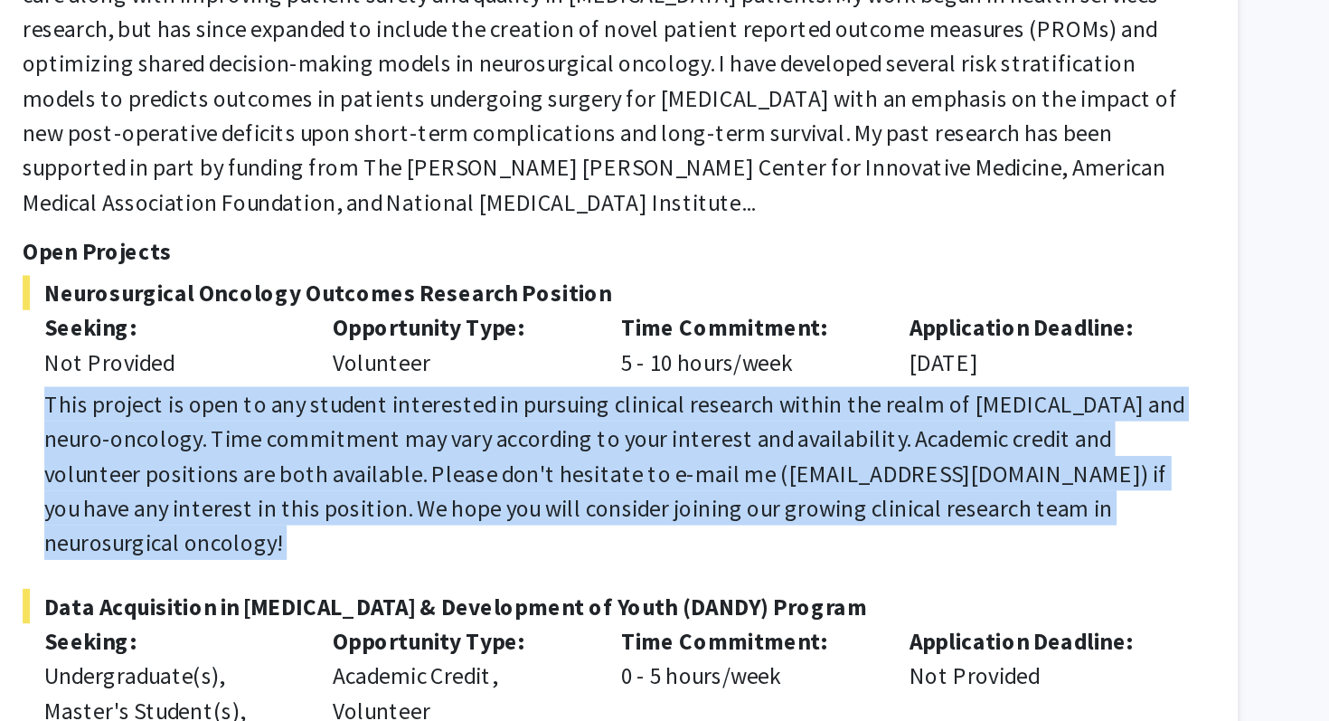
click at [745, 511] on div "This project is open to any student interested in pursuing clinical research wi…" at bounding box center [807, 565] width 722 height 108
click at [744, 511] on div "This project is open to any student interested in pursuing clinical research wi…" at bounding box center [807, 565] width 722 height 108
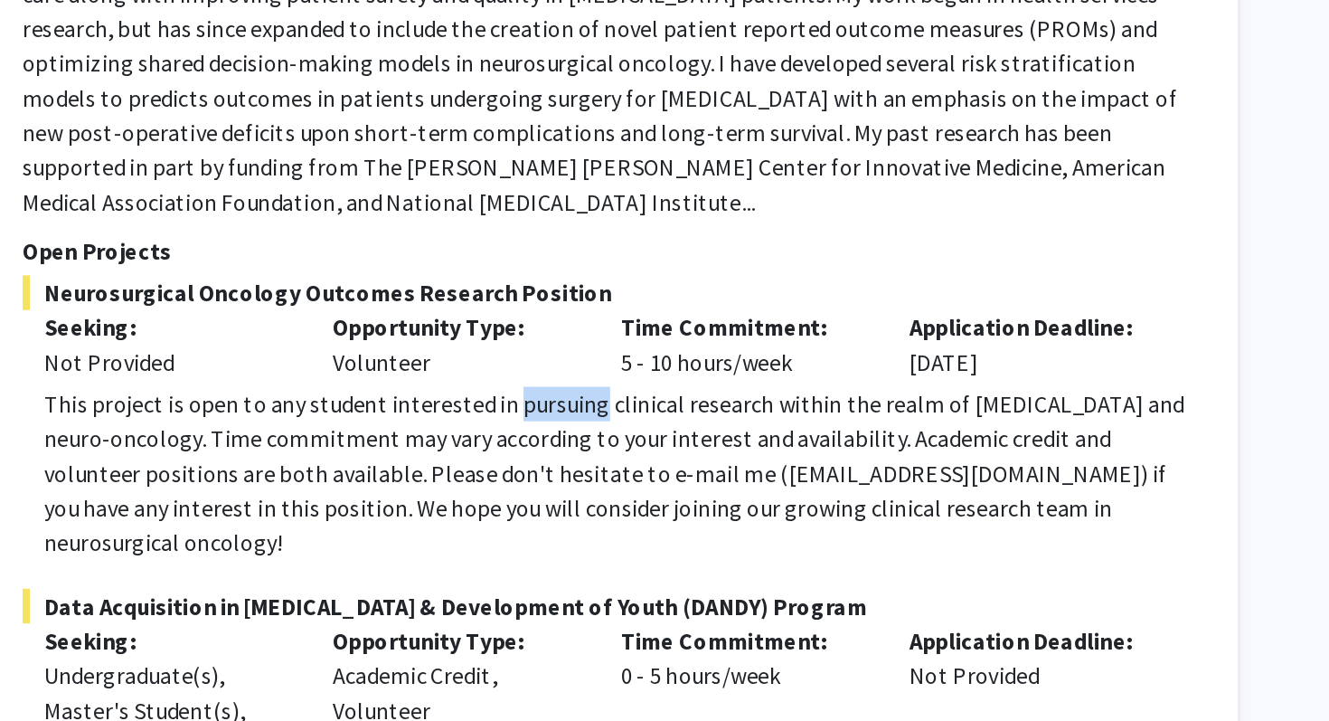
click at [744, 511] on div "This project is open to any student interested in pursuing clinical research wi…" at bounding box center [807, 565] width 722 height 108
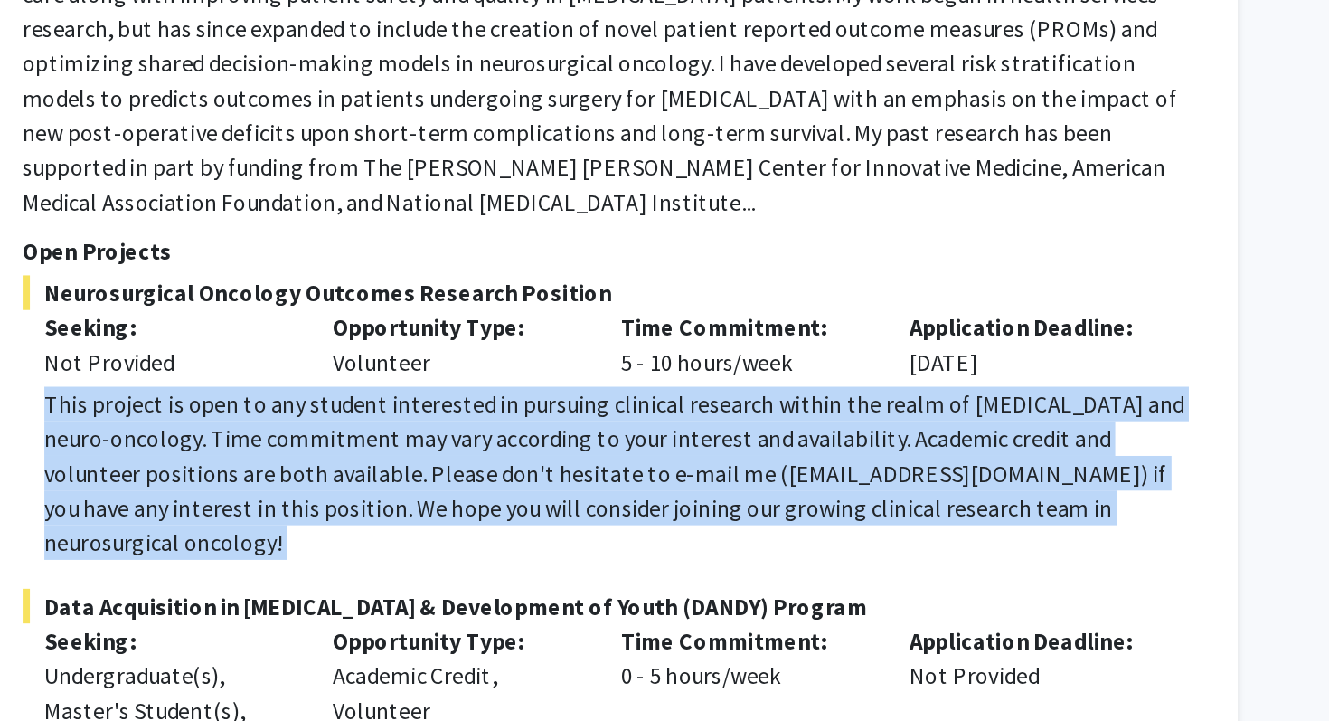
click at [744, 511] on div "This project is open to any student interested in pursuing clinical research wi…" at bounding box center [807, 565] width 722 height 108
click at [745, 511] on div "This project is open to any student interested in pursuing clinical research wi…" at bounding box center [807, 565] width 722 height 108
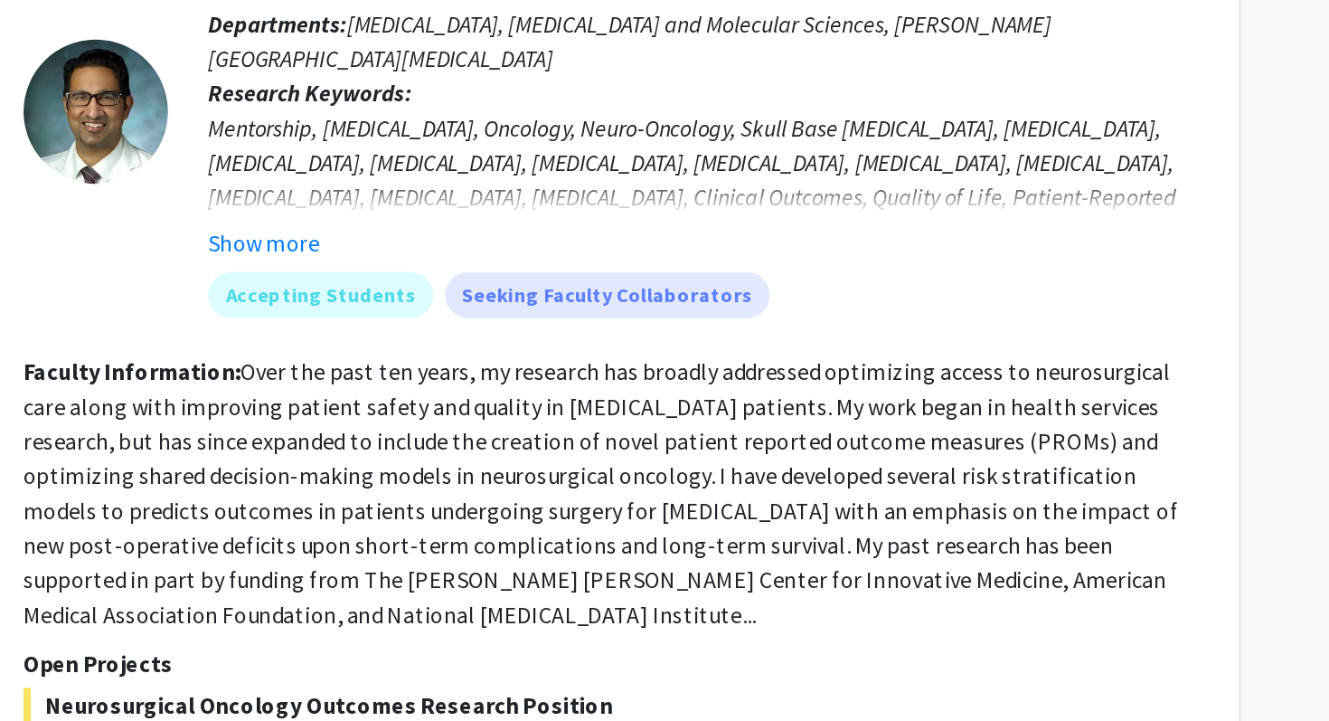
scroll to position [1673, 0]
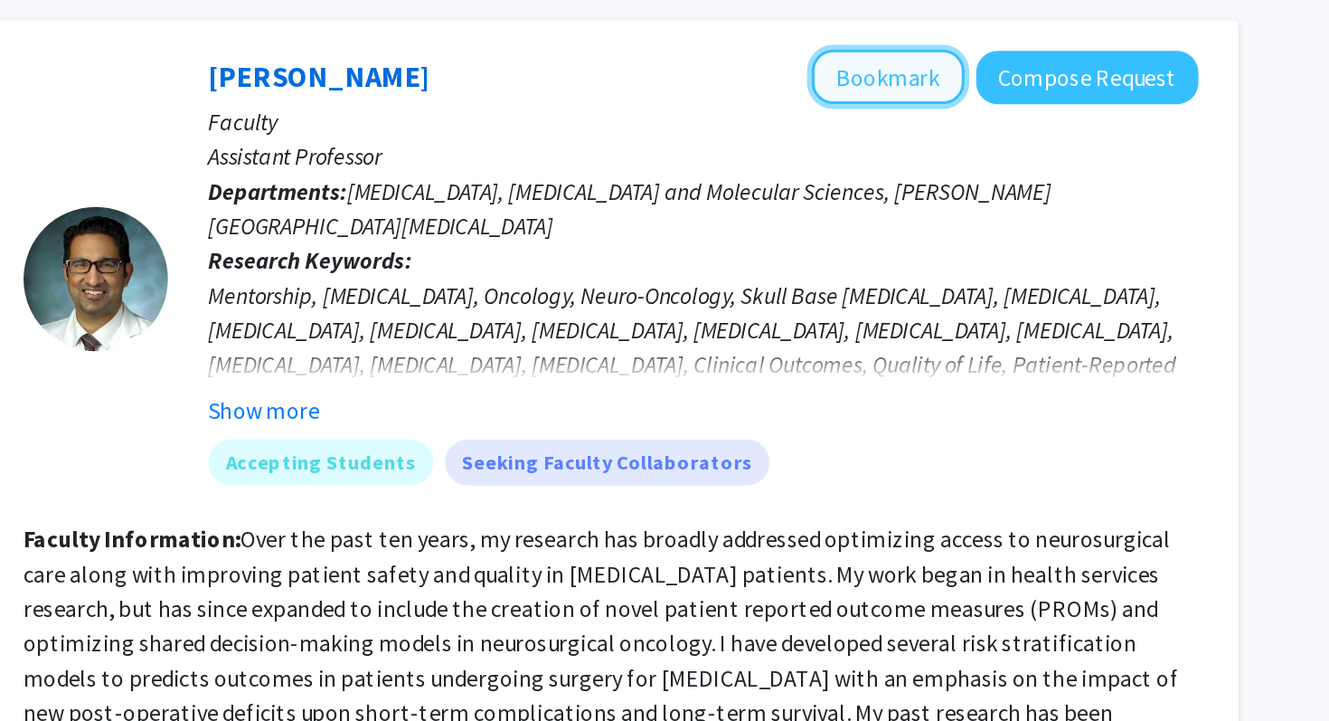
click at [989, 33] on button "Bookmark" at bounding box center [974, 48] width 96 height 34
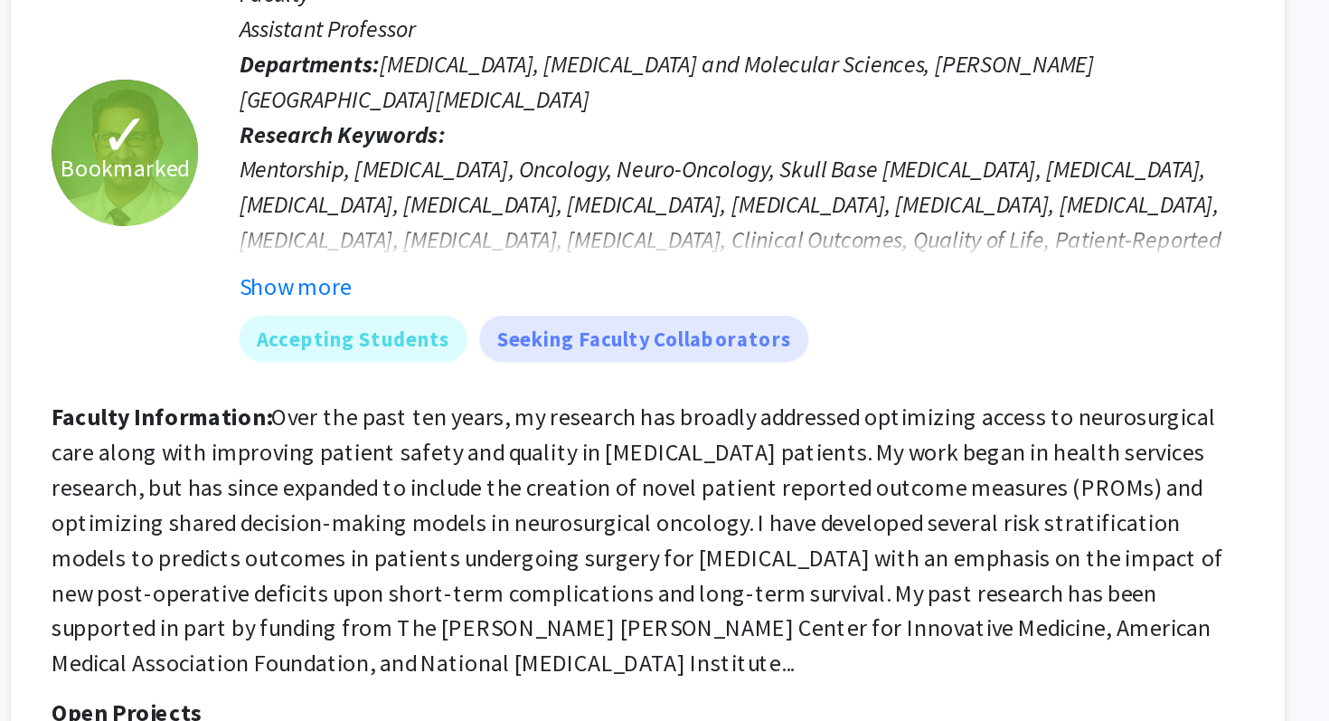
scroll to position [1695, 0]
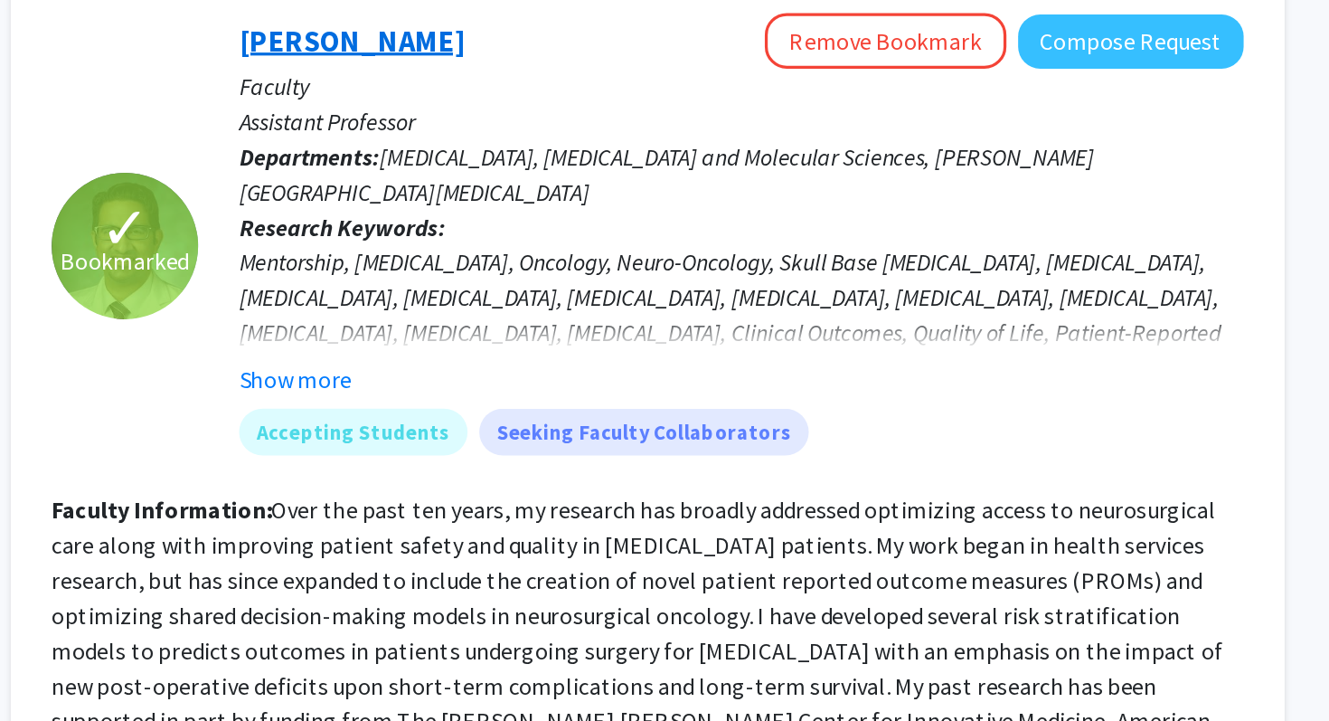
click at [599, 14] on link "[PERSON_NAME]" at bounding box center [617, 25] width 139 height 23
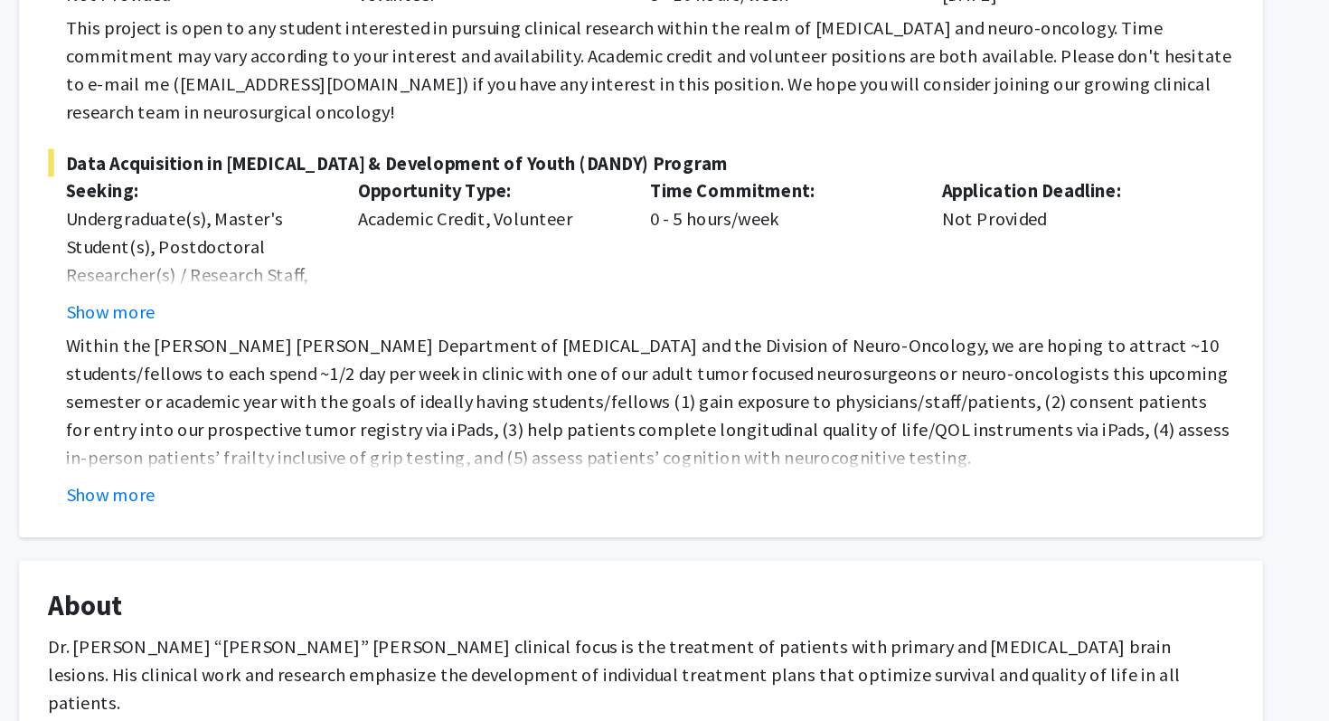
scroll to position [172, 0]
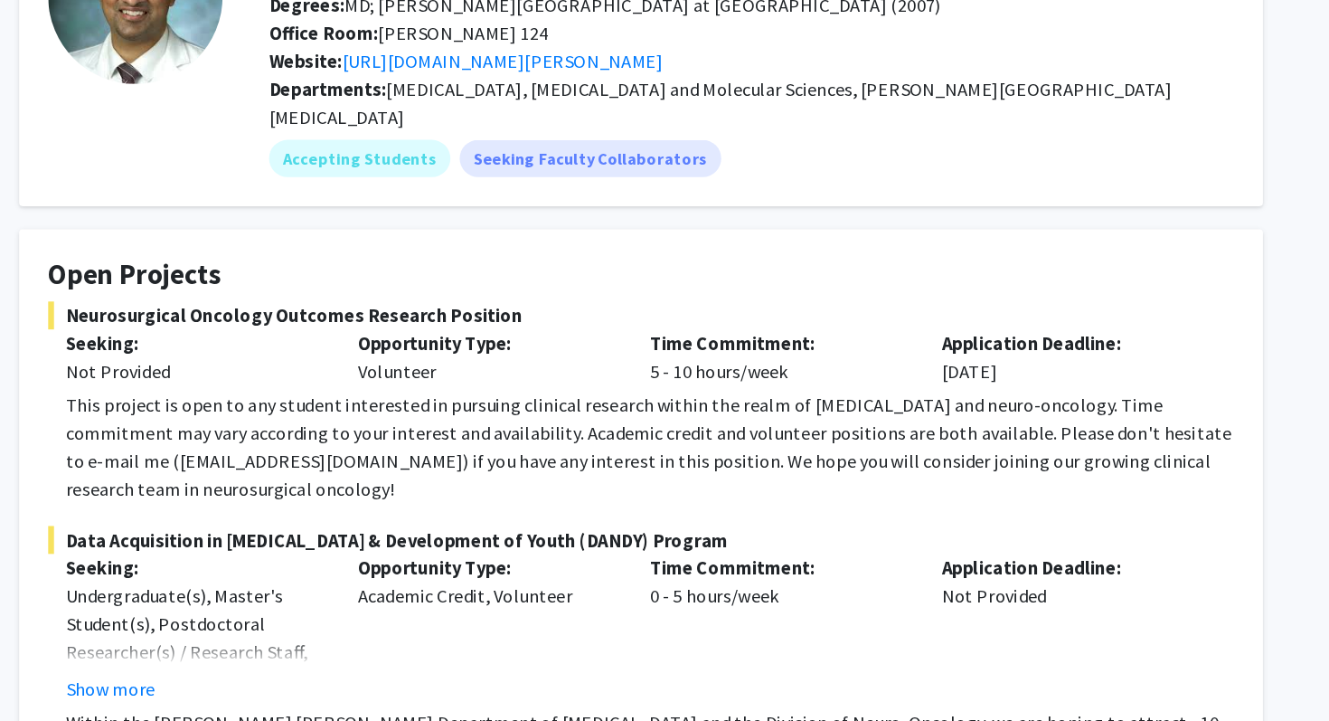
click at [365, 304] on div "This project is open to any student interested in pursuing clinical research wi…" at bounding box center [671, 347] width 909 height 87
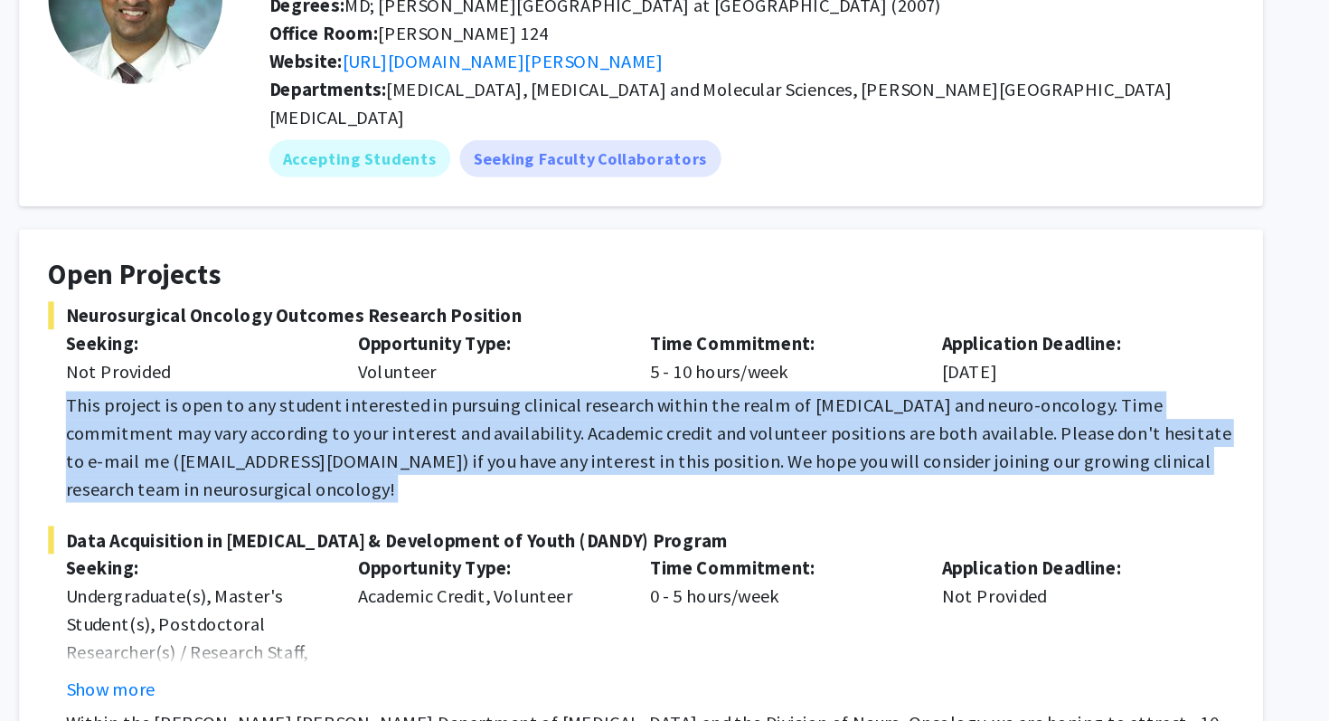
click at [365, 304] on div "This project is open to any student interested in pursuing clinical research wi…" at bounding box center [671, 347] width 909 height 87
click at [597, 336] on div "This project is open to any student interested in pursuing clinical research wi…" at bounding box center [671, 347] width 909 height 87
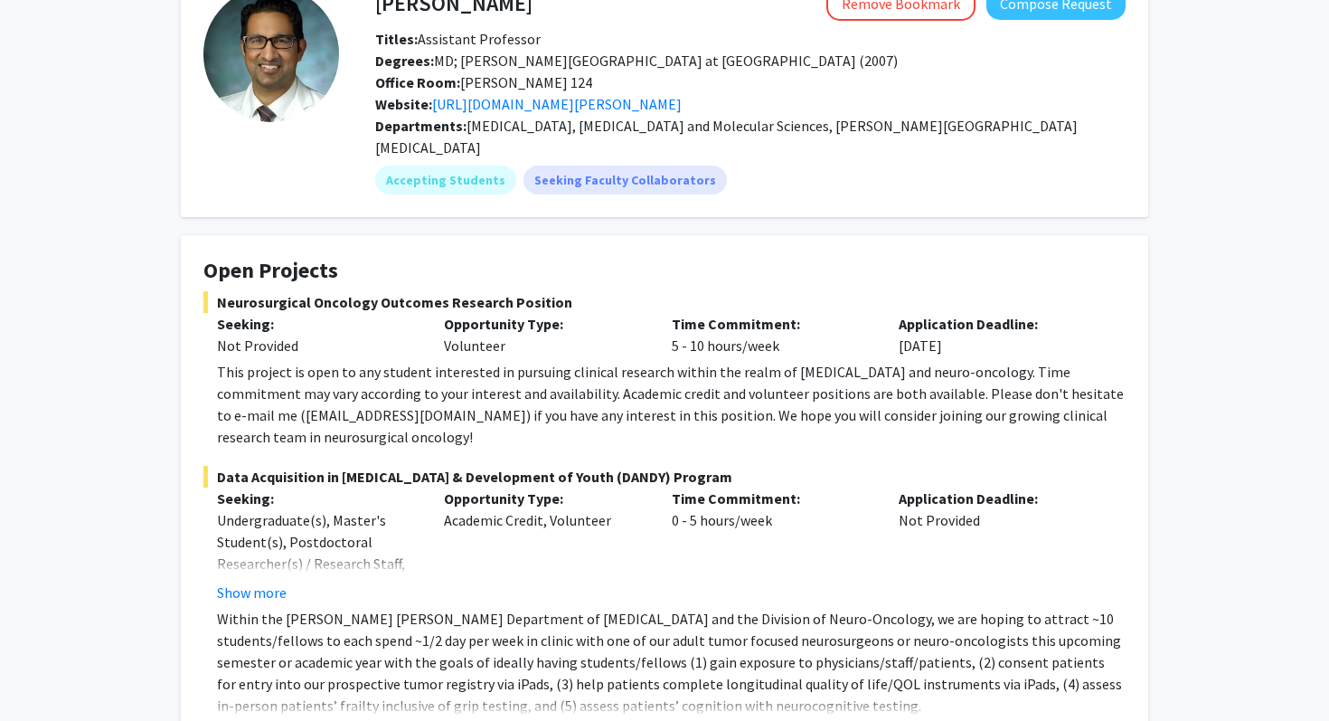
scroll to position [121, 0]
